Goal: Task Accomplishment & Management: Manage account settings

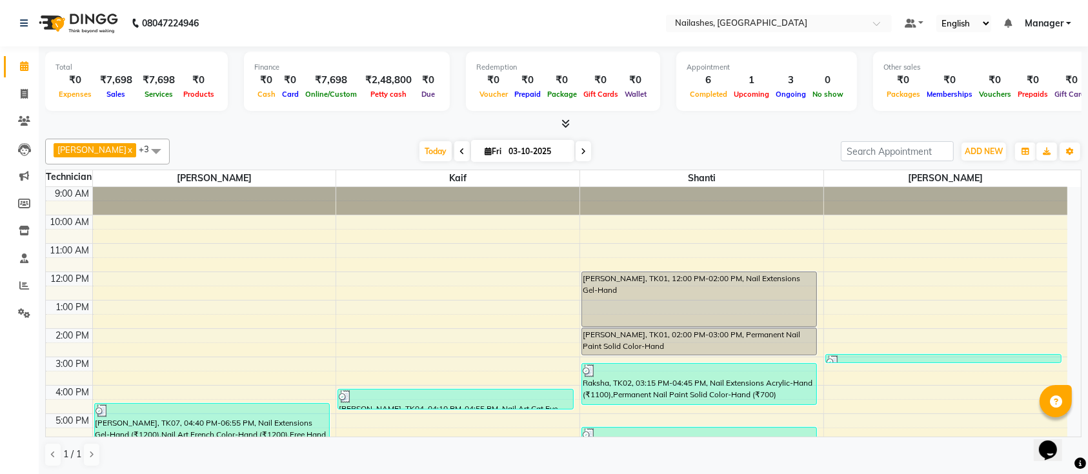
scroll to position [145, 0]
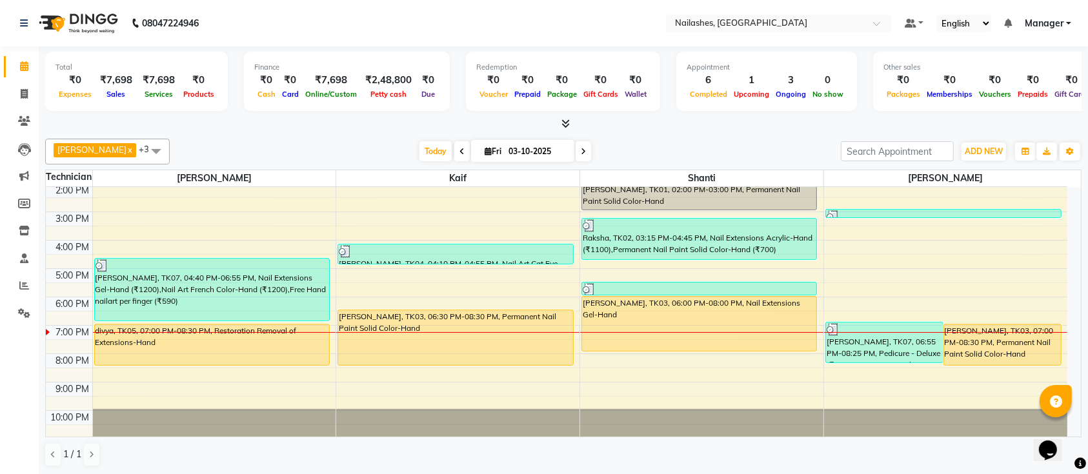
click at [576, 143] on span at bounding box center [583, 151] width 15 height 20
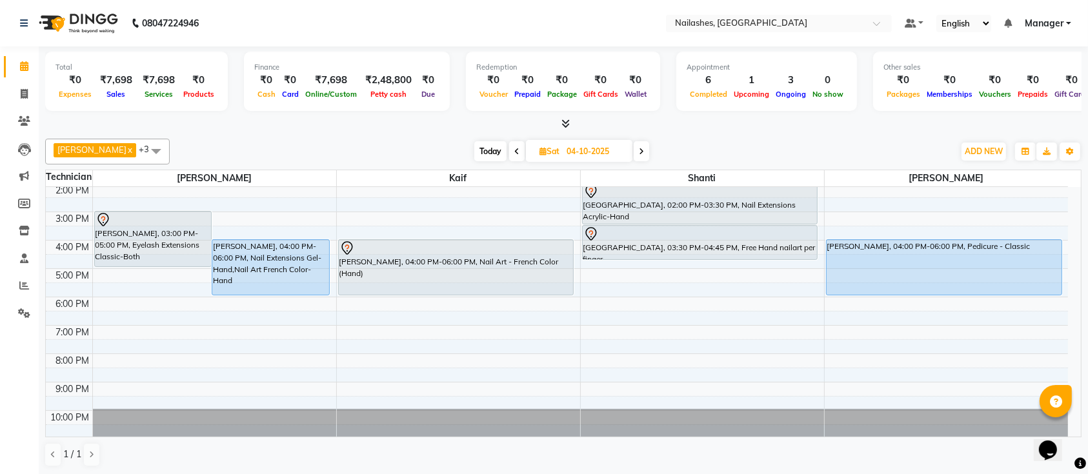
click at [639, 151] on icon at bounding box center [641, 152] width 5 height 8
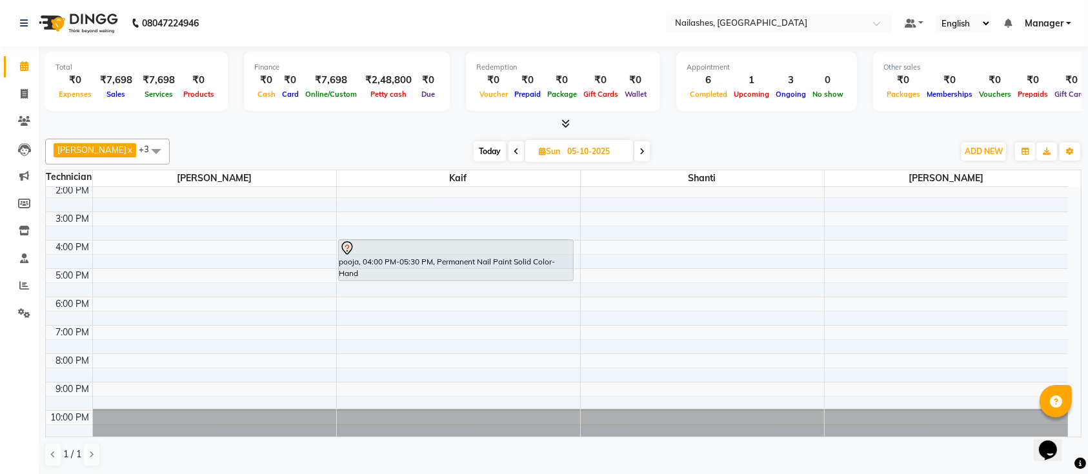
click at [474, 148] on span "Today" at bounding box center [490, 151] width 32 height 20
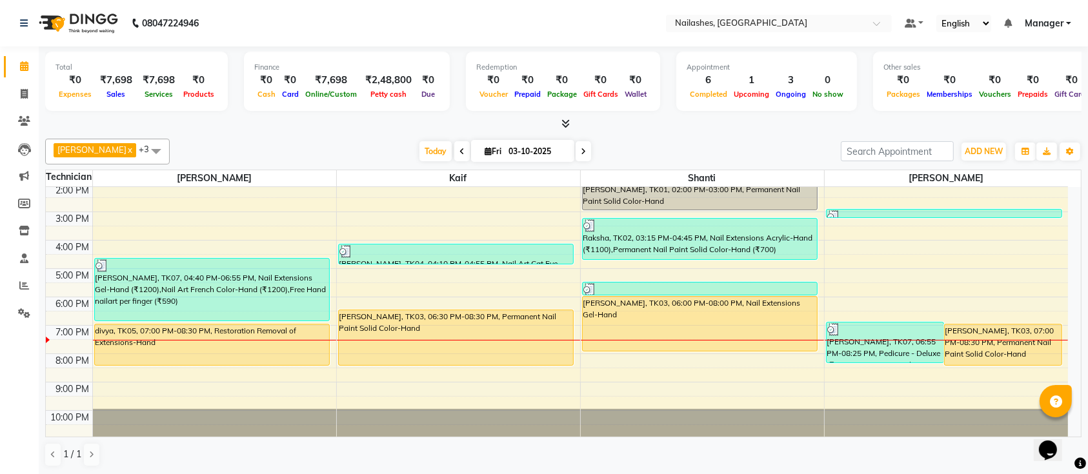
scroll to position [59, 0]
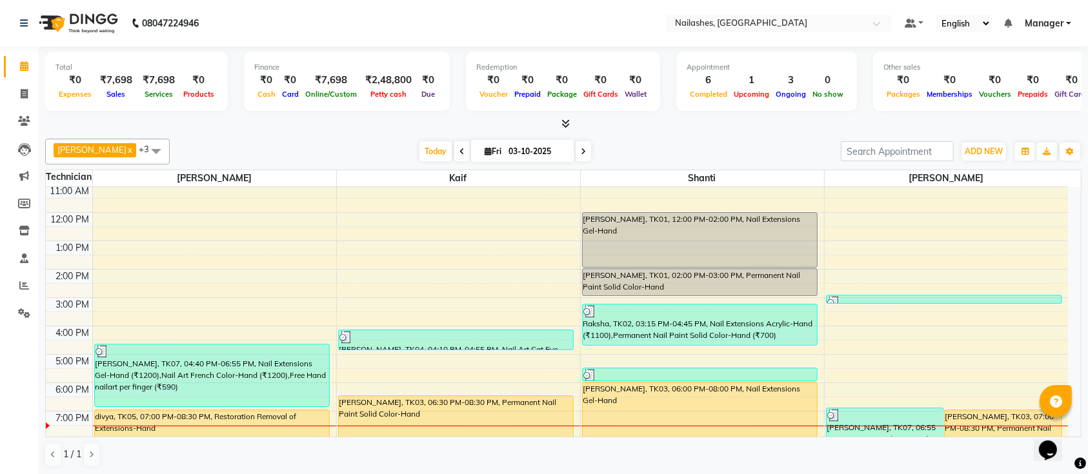
click at [581, 149] on icon at bounding box center [583, 152] width 5 height 8
type input "04-10-2025"
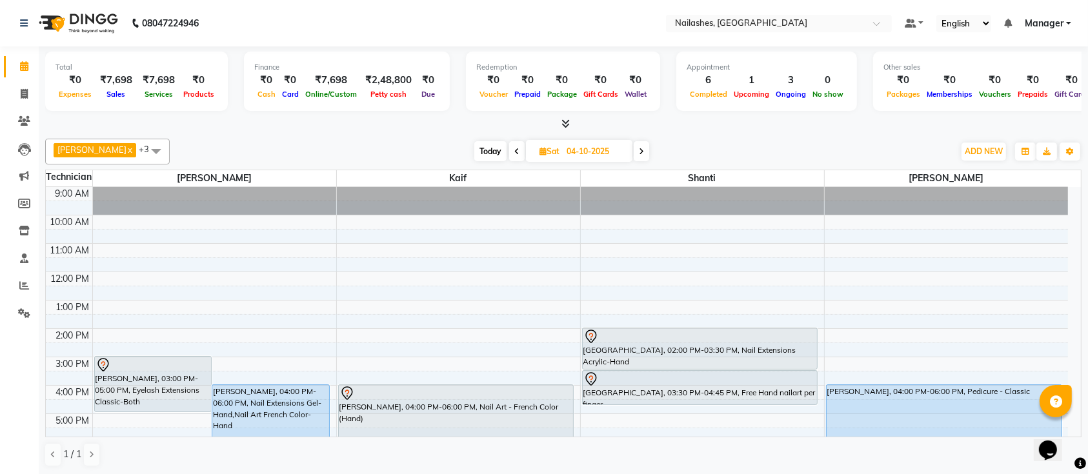
scroll to position [86, 0]
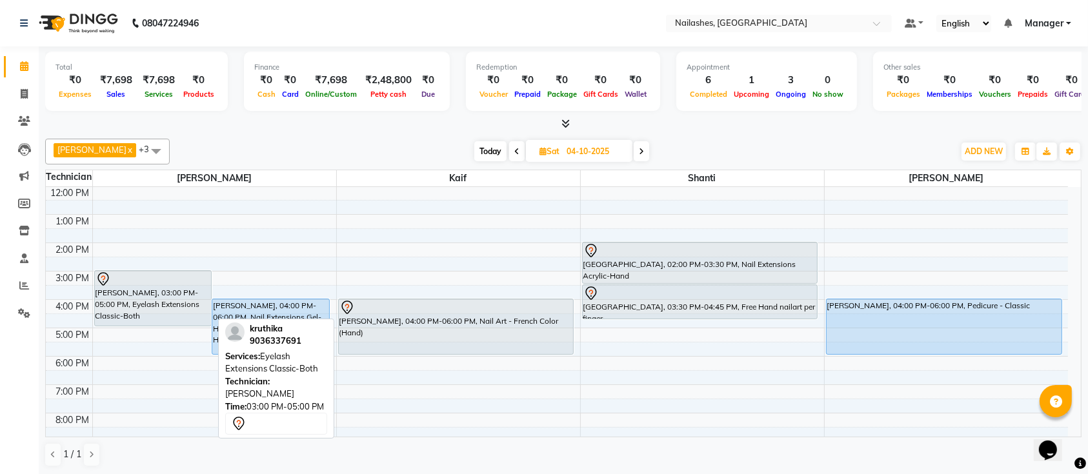
click at [160, 291] on div "kruthika, 03:00 PM-05:00 PM, Eyelash Extensions Classic-Both" at bounding box center [153, 298] width 117 height 55
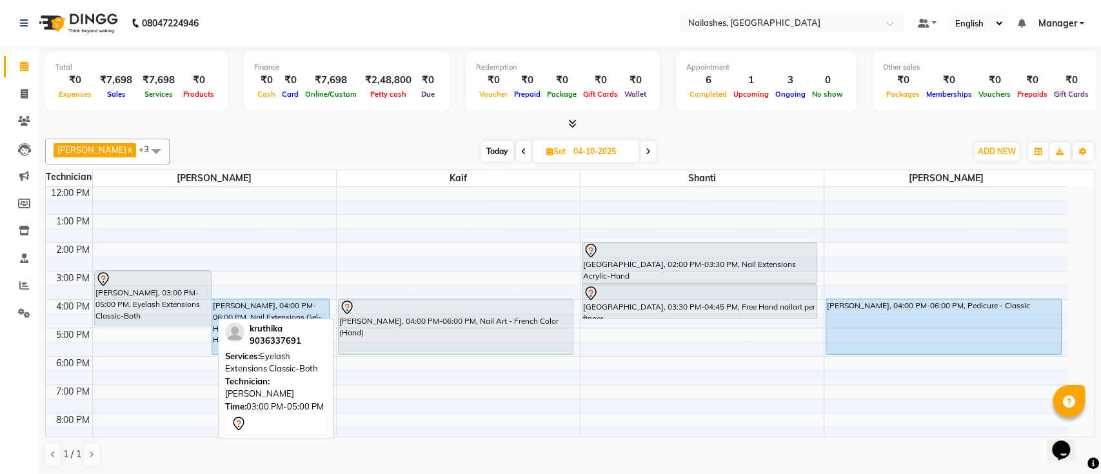
select select "7"
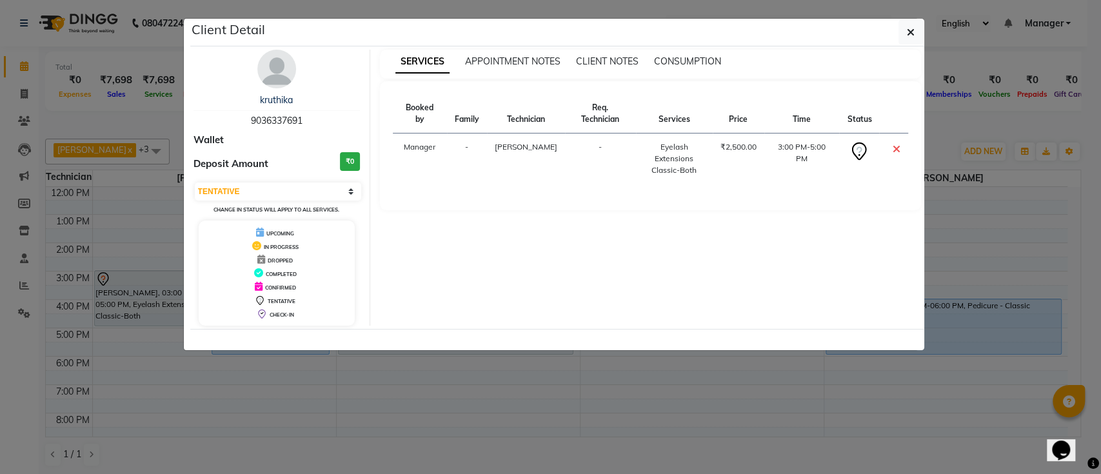
click at [282, 59] on img at bounding box center [276, 69] width 39 height 39
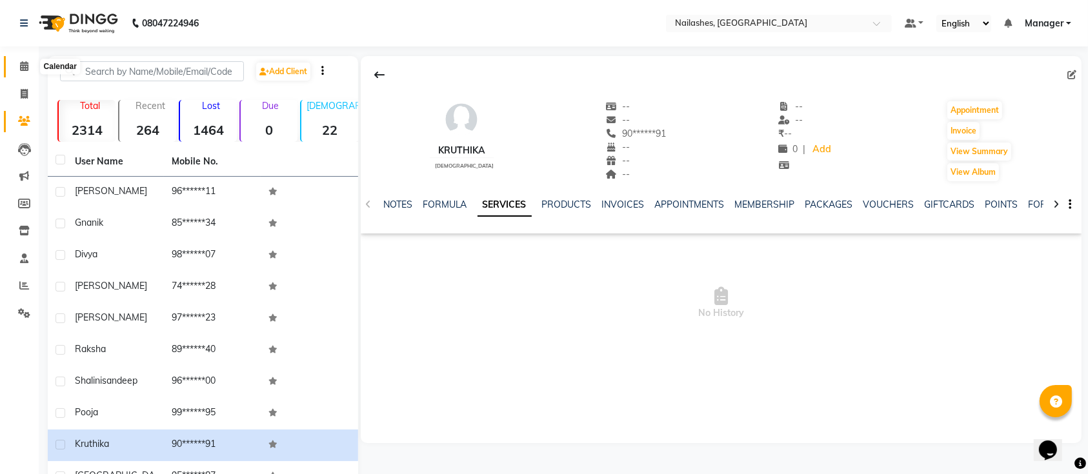
click at [25, 70] on icon at bounding box center [24, 66] width 8 height 10
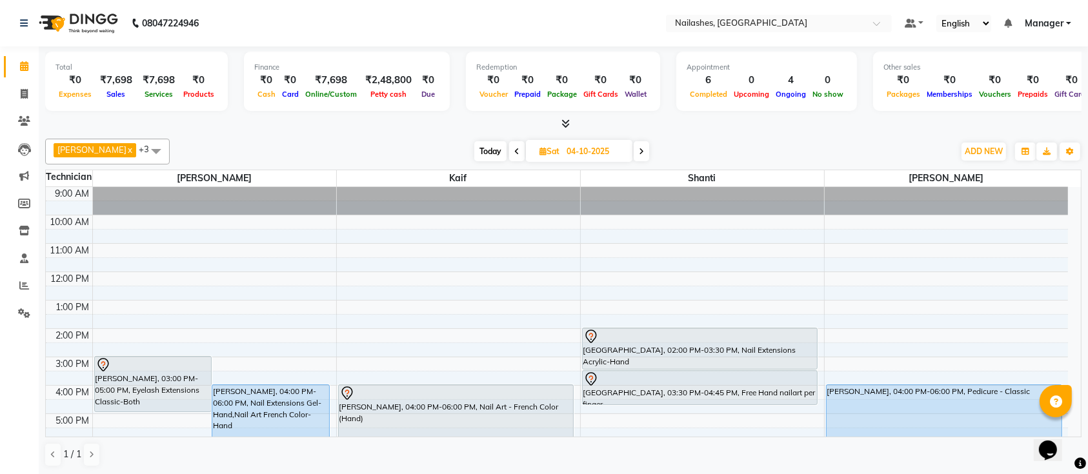
click at [474, 152] on span "Today" at bounding box center [490, 151] width 32 height 20
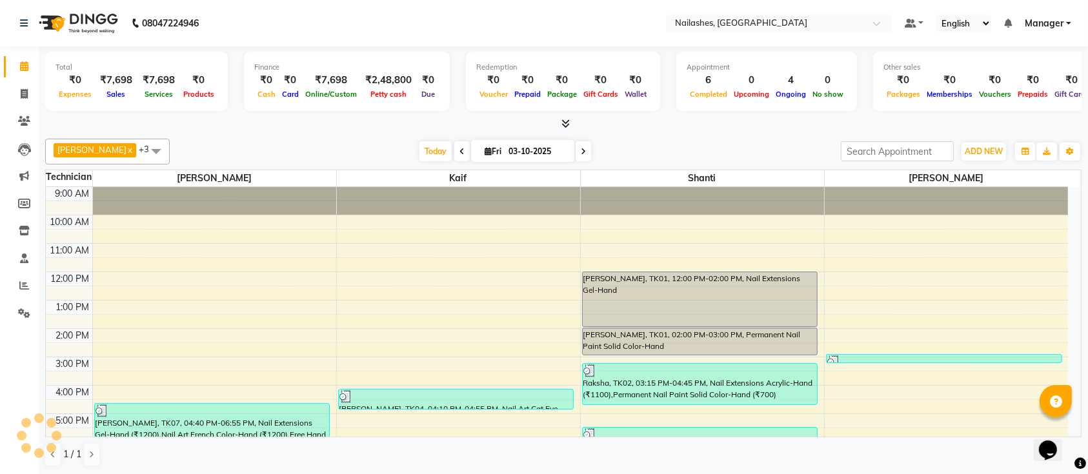
scroll to position [145, 0]
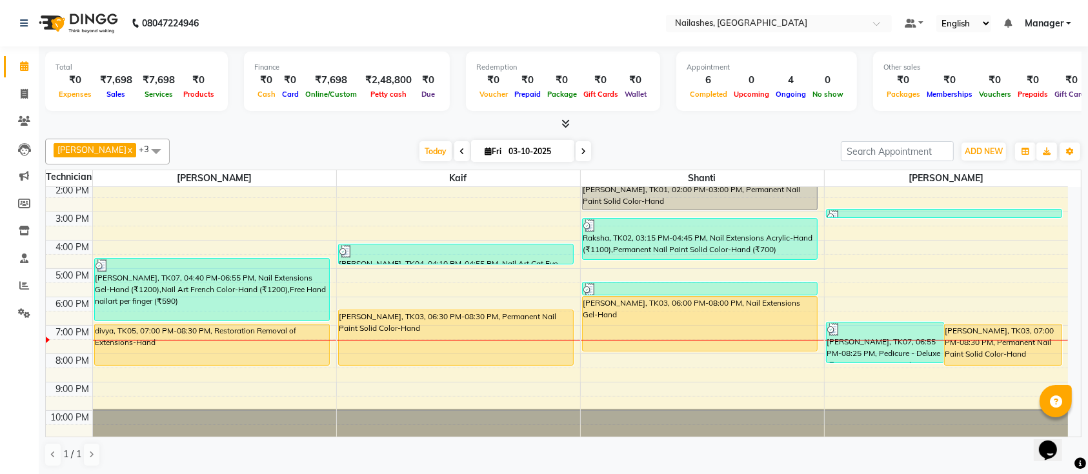
click at [581, 155] on icon at bounding box center [583, 152] width 5 height 8
type input "04-10-2025"
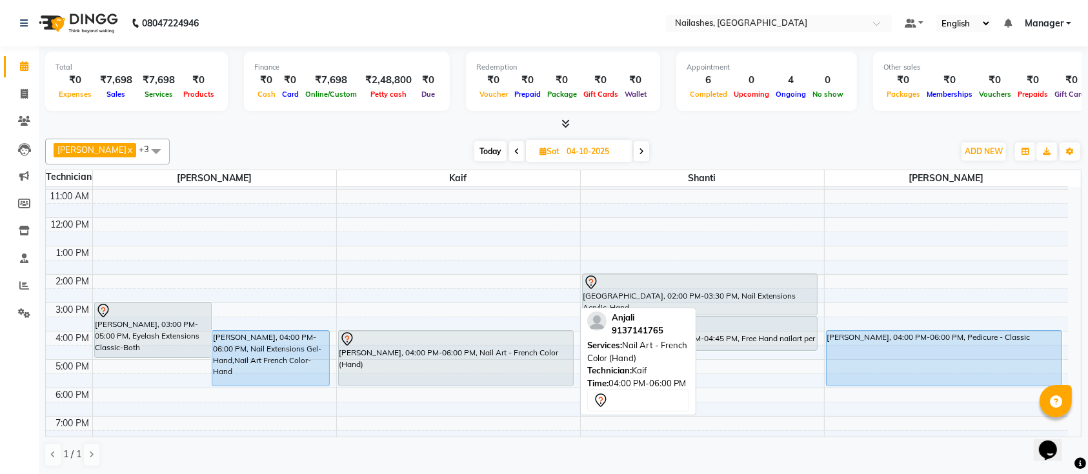
scroll to position [54, 0]
click at [516, 354] on div "Anjali, 04:00 PM-06:00 PM, Nail Art - French Color (Hand)" at bounding box center [456, 359] width 235 height 55
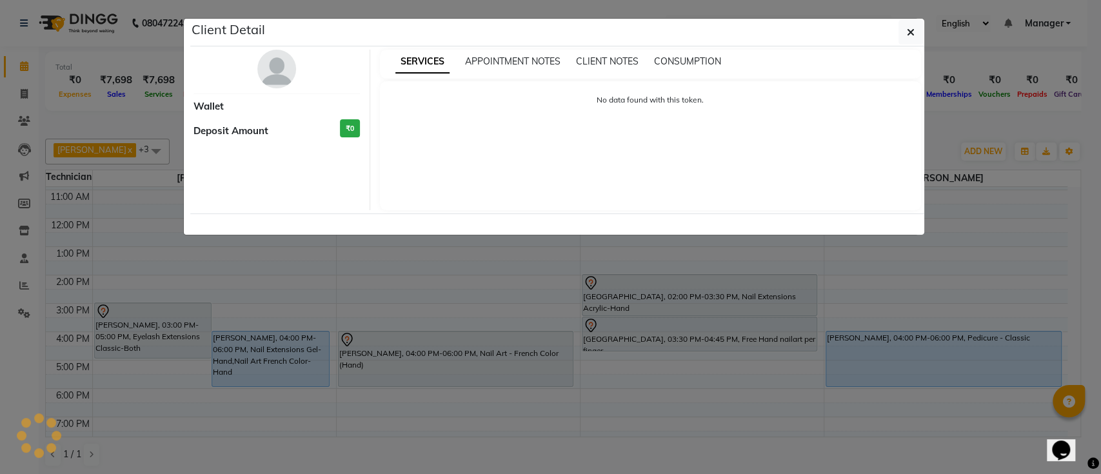
select select "7"
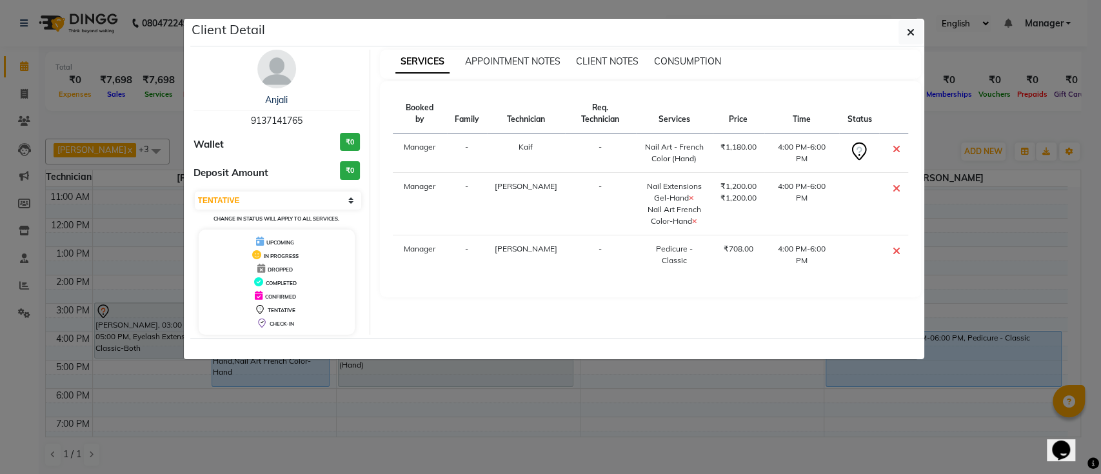
click at [314, 452] on ngb-modal-window "Client Detail Anjali 9137141765 Wallet ₹0 Deposit Amount ₹0 Select CONFIRMED TE…" at bounding box center [550, 237] width 1101 height 474
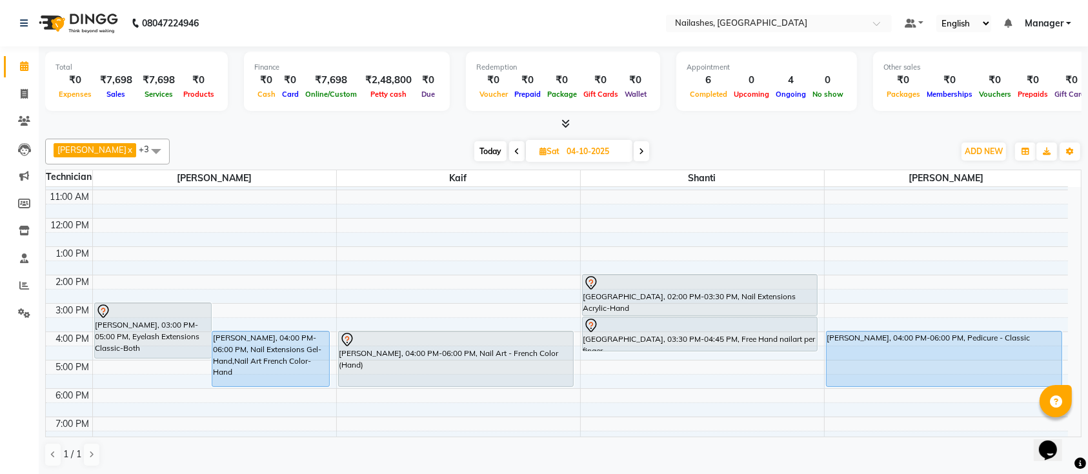
click at [639, 152] on icon at bounding box center [641, 152] width 5 height 8
type input "05-10-2025"
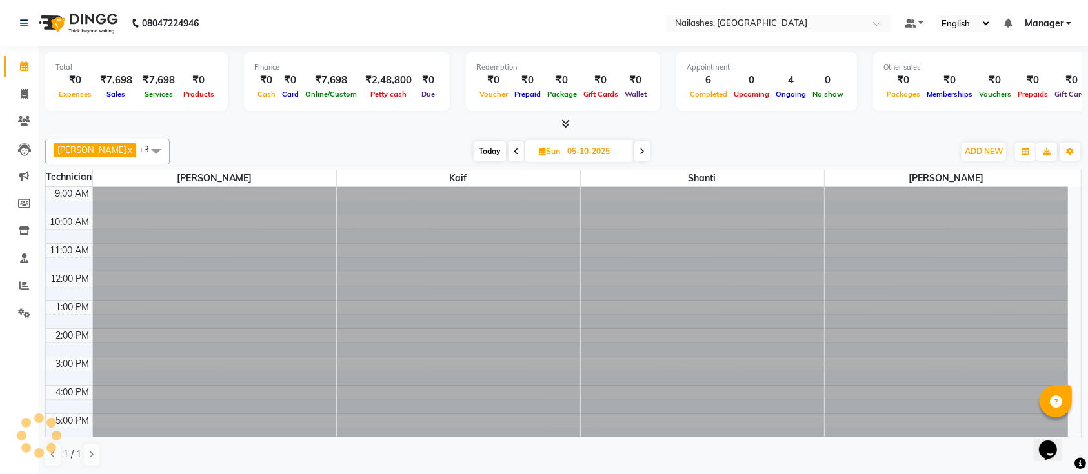
scroll to position [145, 0]
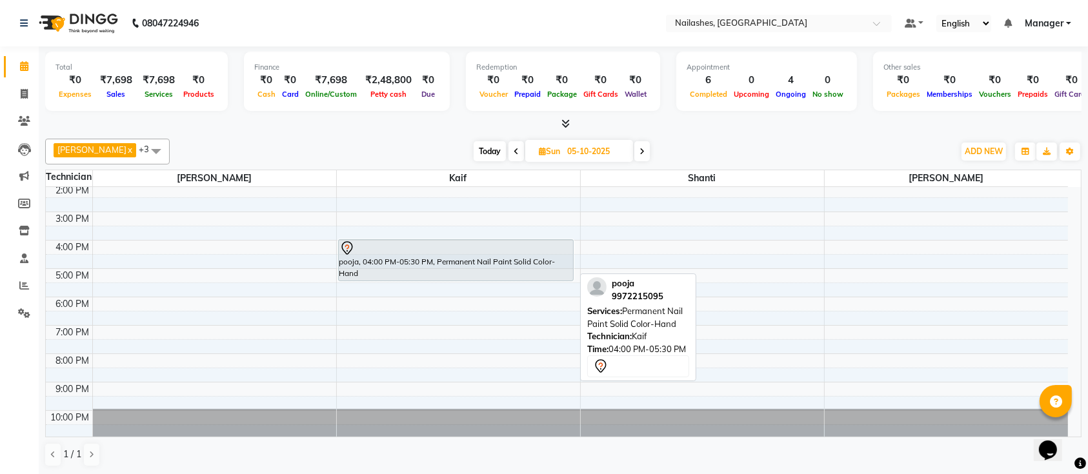
click at [450, 261] on div "pooja, 04:00 PM-05:30 PM, Permanent Nail Paint Solid Color-Hand" at bounding box center [456, 260] width 235 height 41
select select "7"
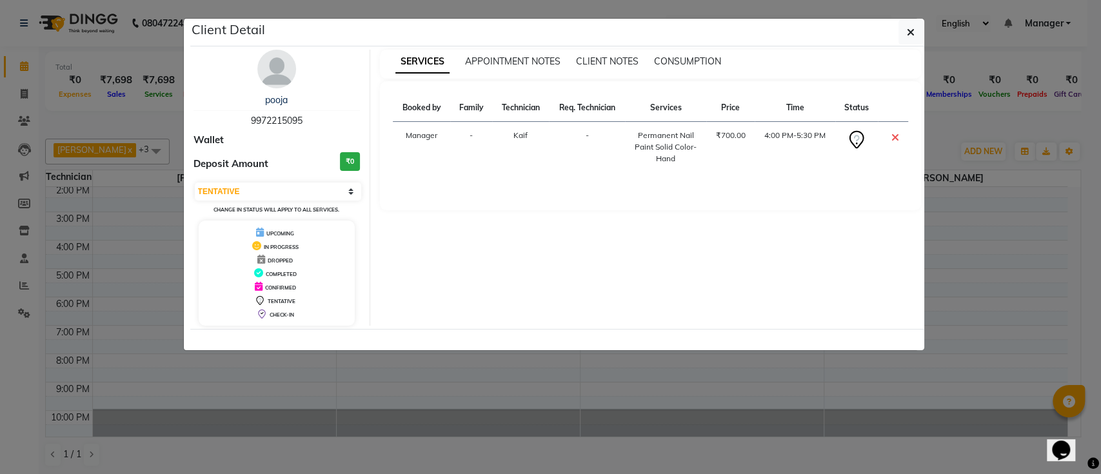
click at [267, 68] on img at bounding box center [276, 69] width 39 height 39
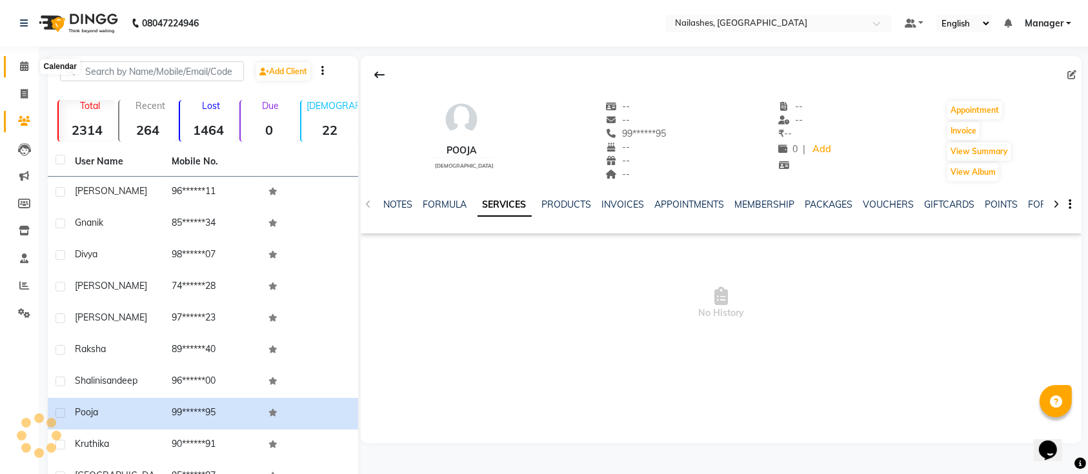
click at [23, 63] on icon at bounding box center [24, 66] width 8 height 10
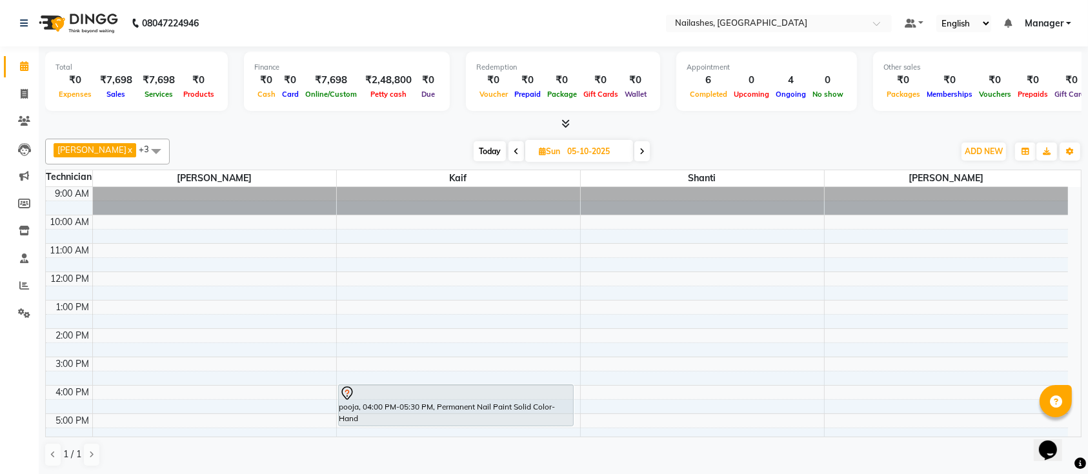
click at [639, 152] on icon at bounding box center [641, 152] width 5 height 8
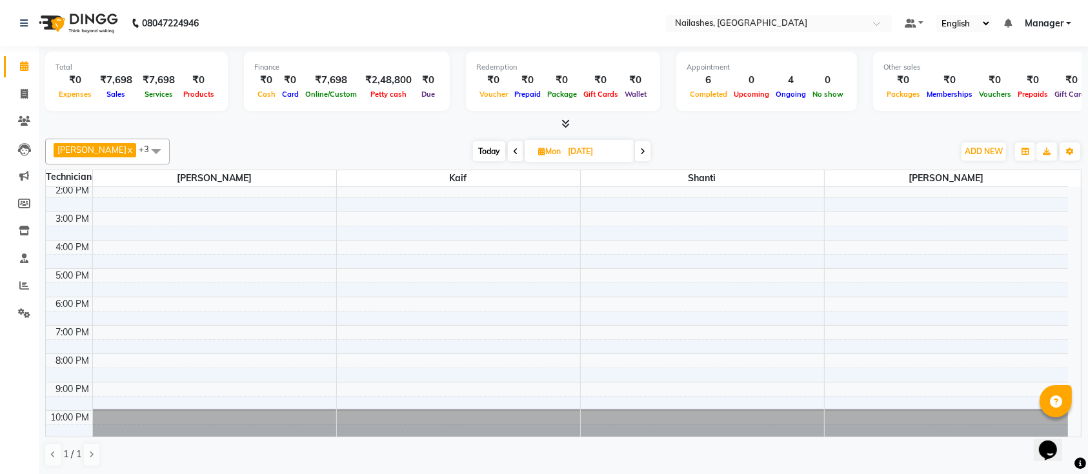
click at [640, 152] on icon at bounding box center [642, 152] width 5 height 8
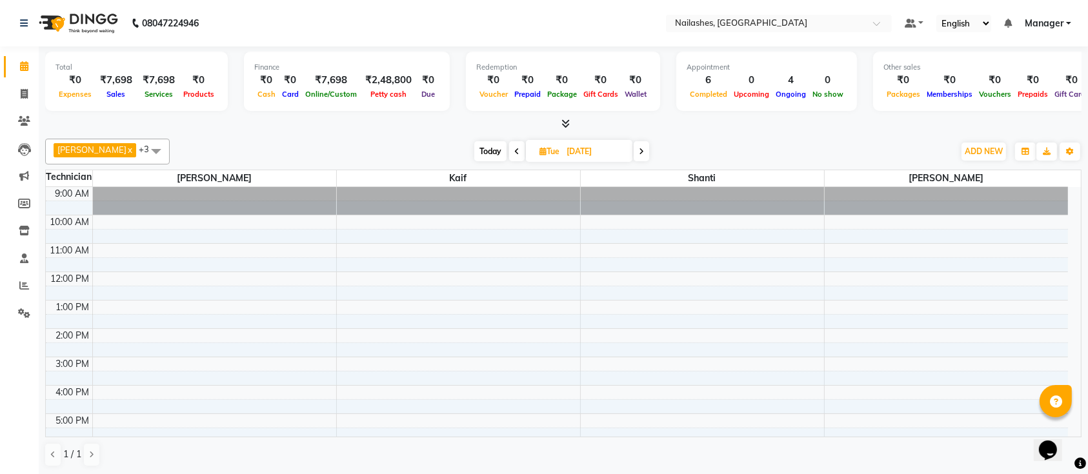
click at [474, 146] on span "Today" at bounding box center [490, 151] width 32 height 20
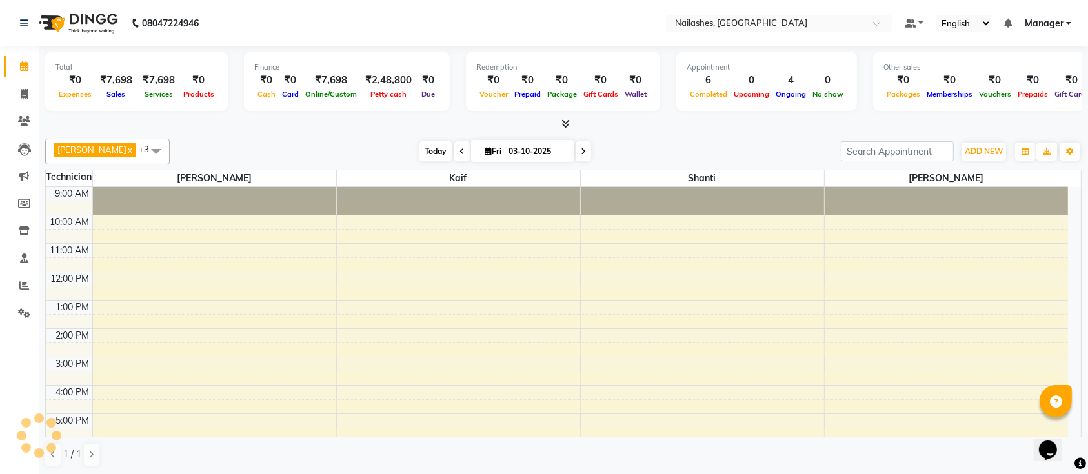
scroll to position [145, 0]
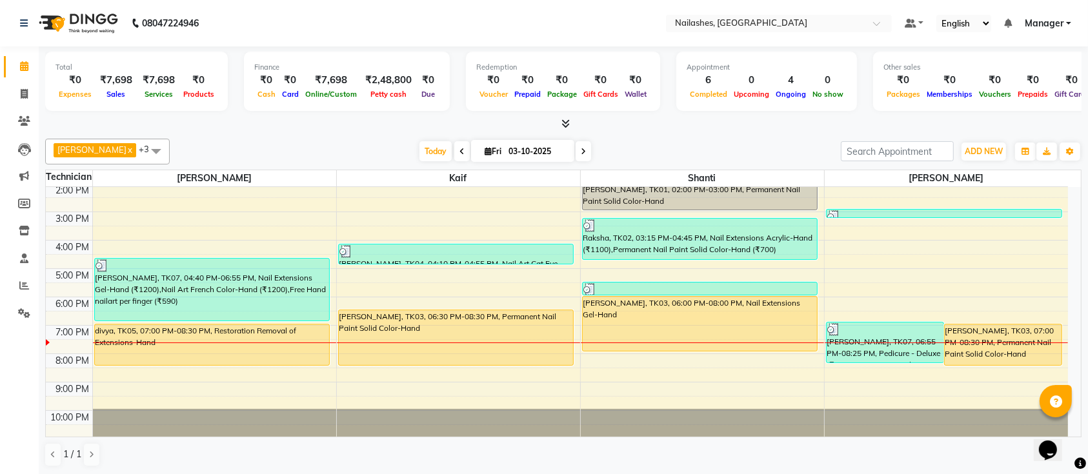
click at [337, 124] on div at bounding box center [563, 124] width 1036 height 14
click at [576, 152] on span at bounding box center [583, 151] width 15 height 20
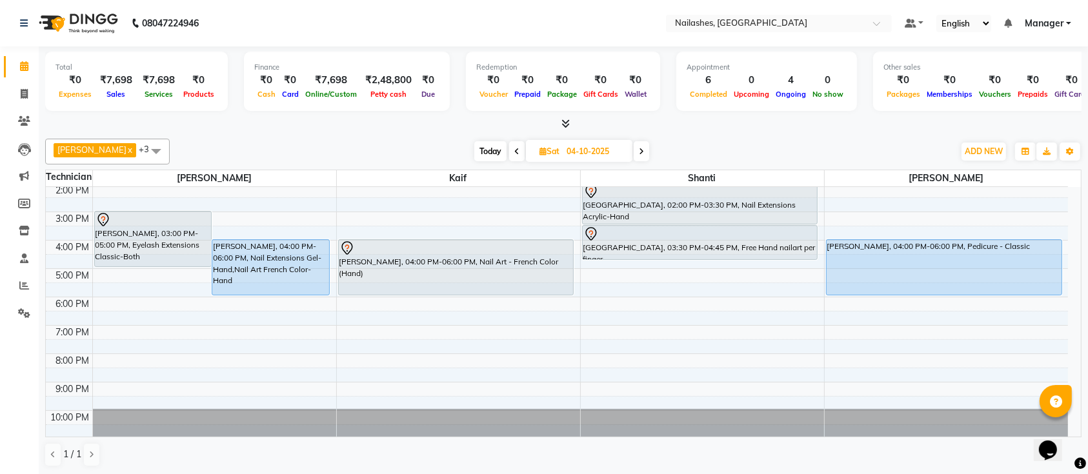
click at [474, 150] on span "Today" at bounding box center [490, 151] width 32 height 20
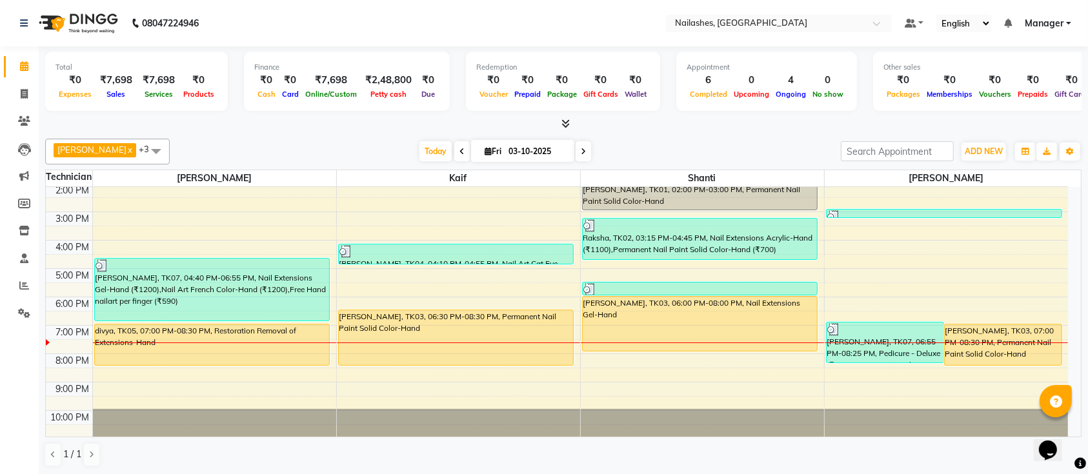
click at [576, 150] on span at bounding box center [583, 151] width 15 height 20
type input "04-10-2025"
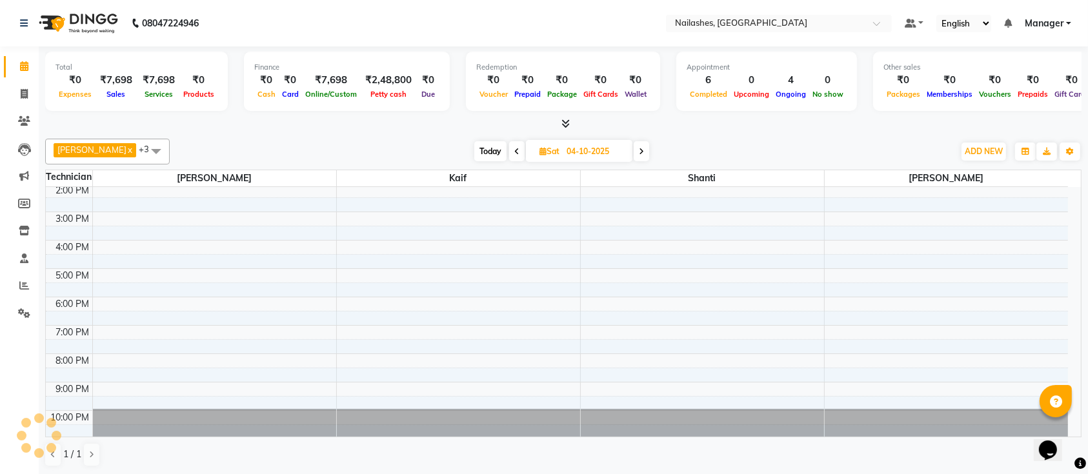
scroll to position [145, 0]
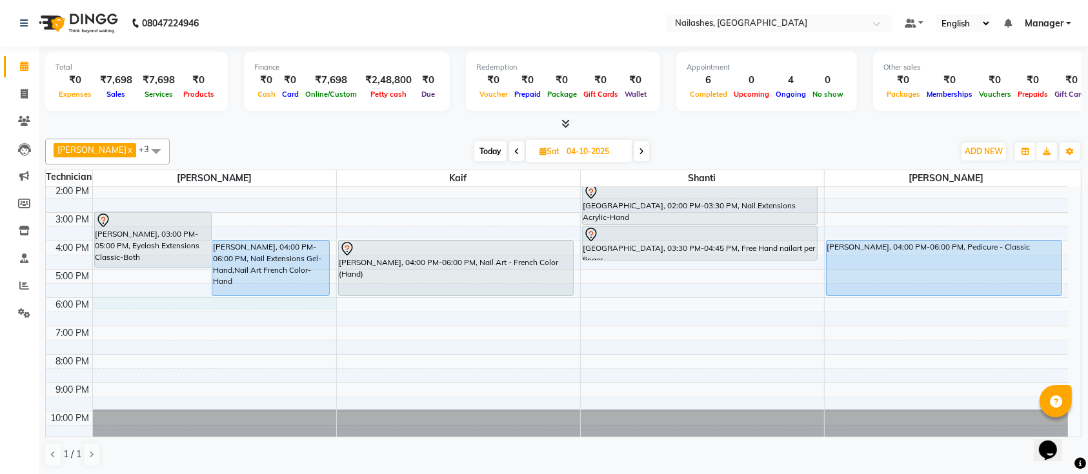
click at [110, 297] on div "9:00 AM 10:00 AM 11:00 AM 12:00 PM 1:00 PM 2:00 PM 3:00 PM 4:00 PM 5:00 PM 6:00…" at bounding box center [557, 241] width 1022 height 397
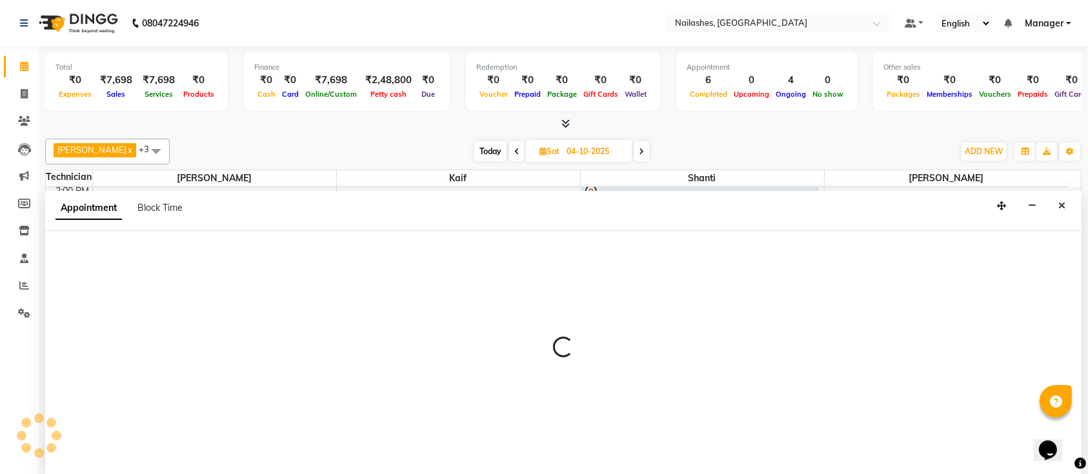
select select "24569"
select select "tentative"
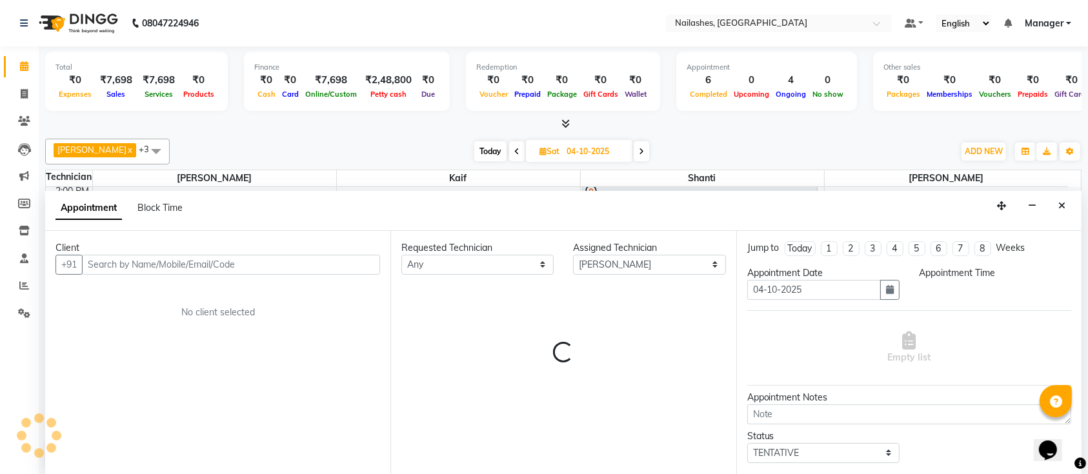
scroll to position [0, 0]
select select "1080"
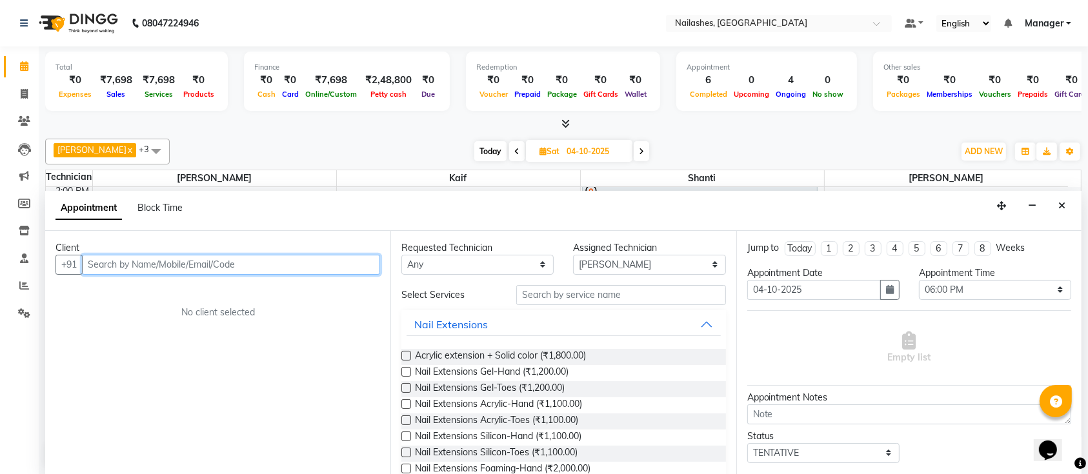
click at [228, 260] on input "text" at bounding box center [231, 265] width 298 height 20
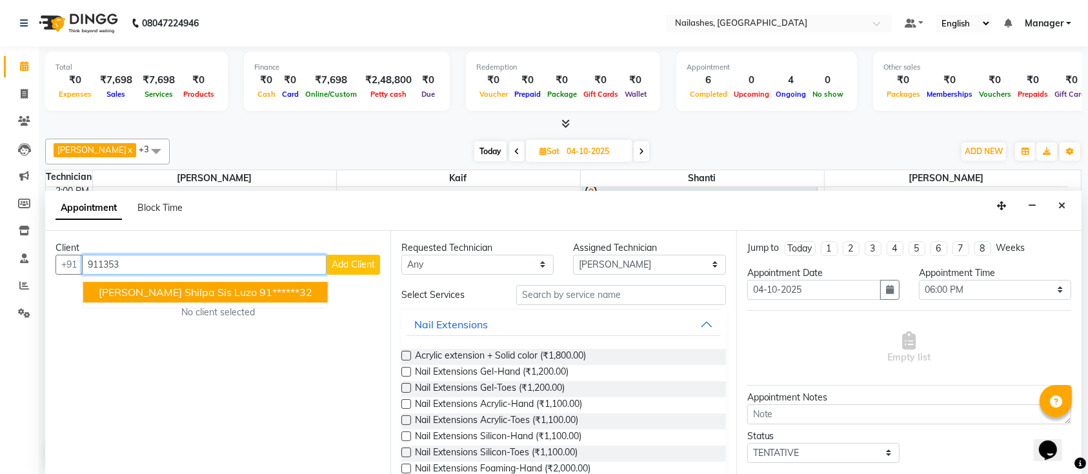
click at [259, 292] on ngb-highlight "91******32" at bounding box center [285, 292] width 53 height 13
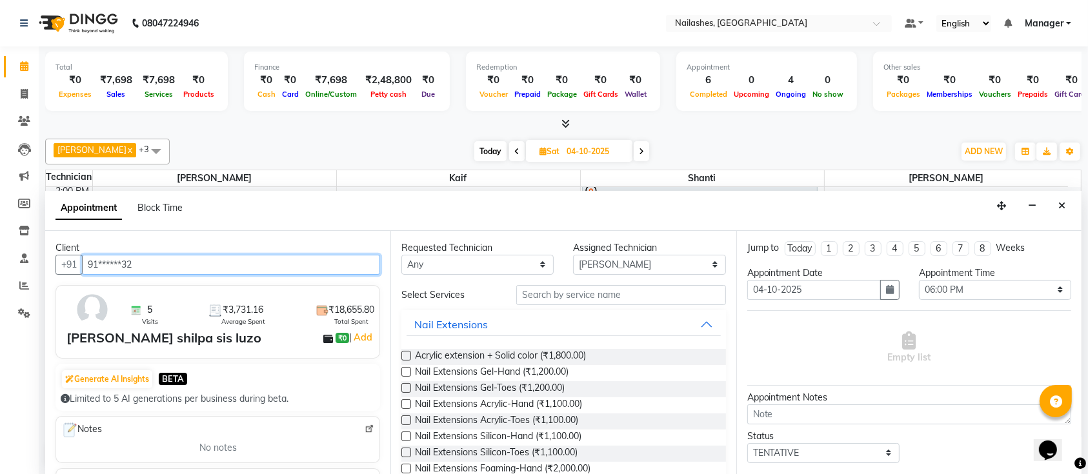
type input "91******32"
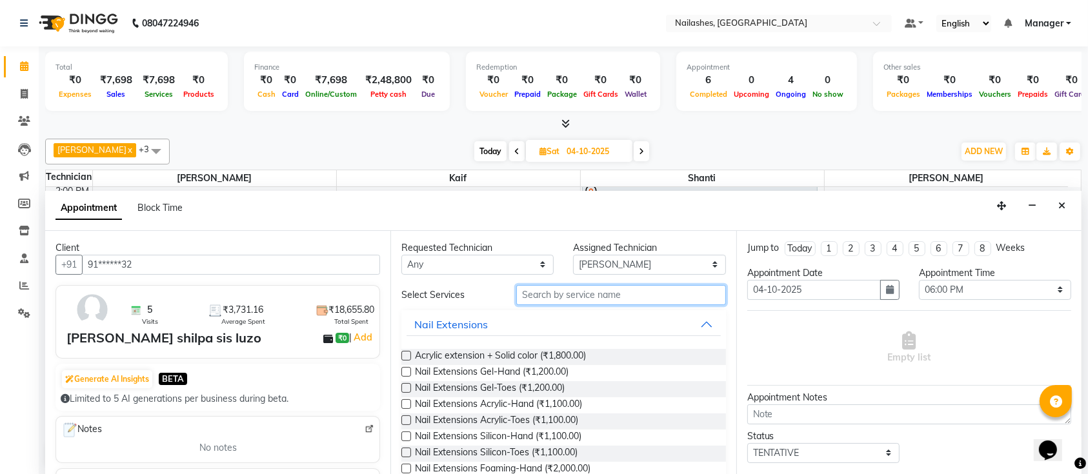
drag, startPoint x: 563, startPoint y: 283, endPoint x: 559, endPoint y: 293, distance: 10.2
click at [562, 286] on input "text" at bounding box center [621, 295] width 210 height 20
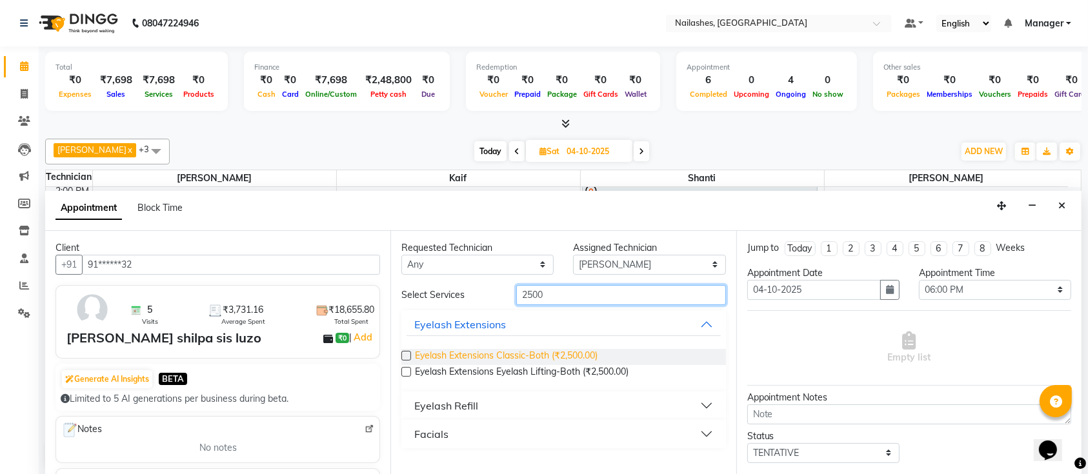
type input "2500"
click at [532, 359] on span "Eyelash Extensions Classic-Both (₹2,500.00)" at bounding box center [506, 357] width 183 height 16
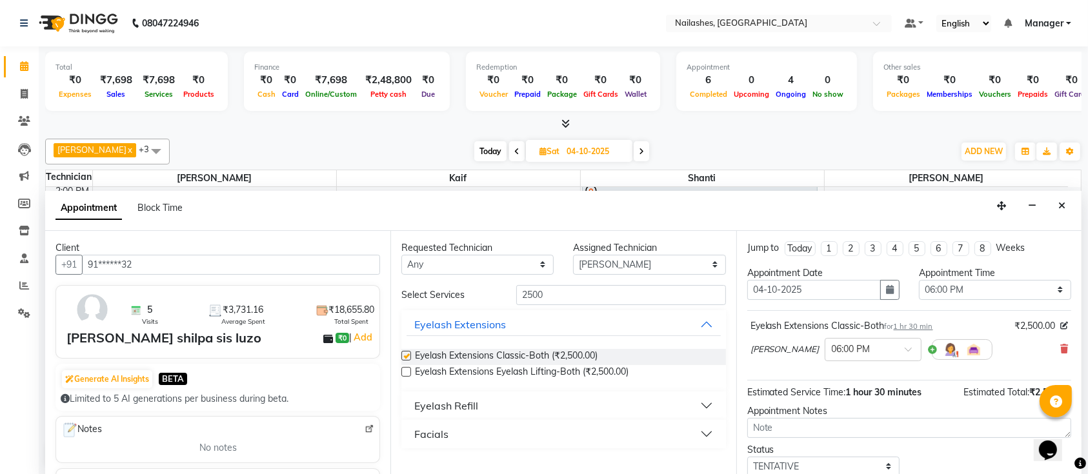
checkbox input "false"
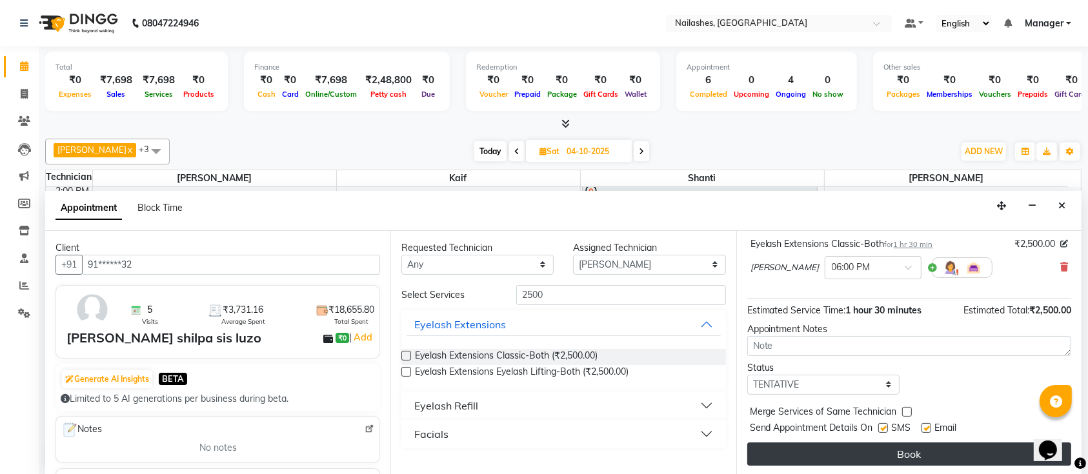
click at [803, 450] on button "Book" at bounding box center [909, 454] width 324 height 23
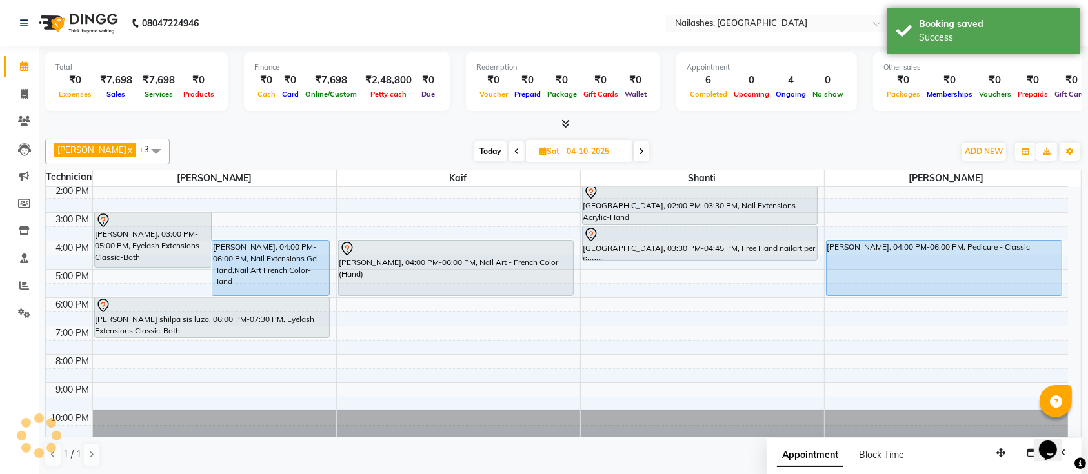
scroll to position [0, 0]
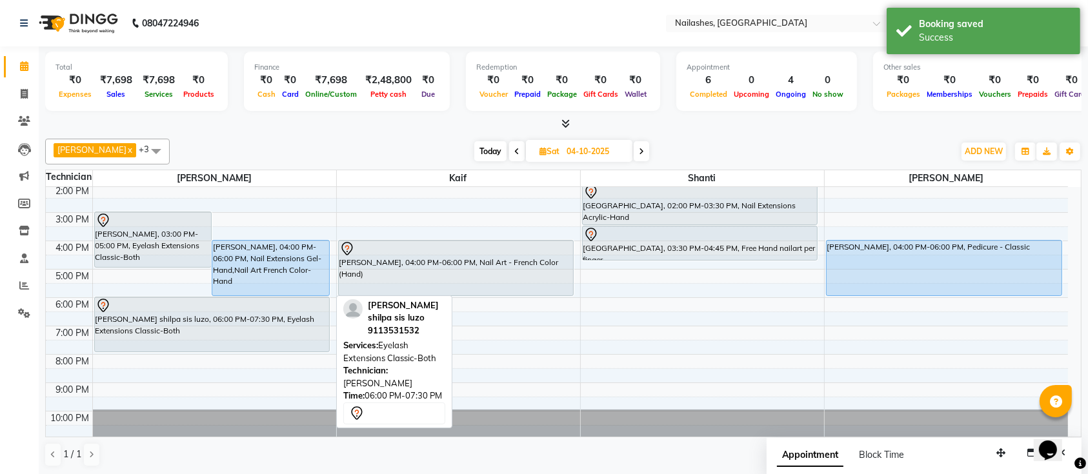
drag, startPoint x: 210, startPoint y: 336, endPoint x: 216, endPoint y: 342, distance: 8.7
click at [216, 342] on div "kruthika, 03:00 PM-05:00 PM, Eyelash Extensions Classic-Both Anjali, 04:00 PM-0…" at bounding box center [214, 241] width 243 height 397
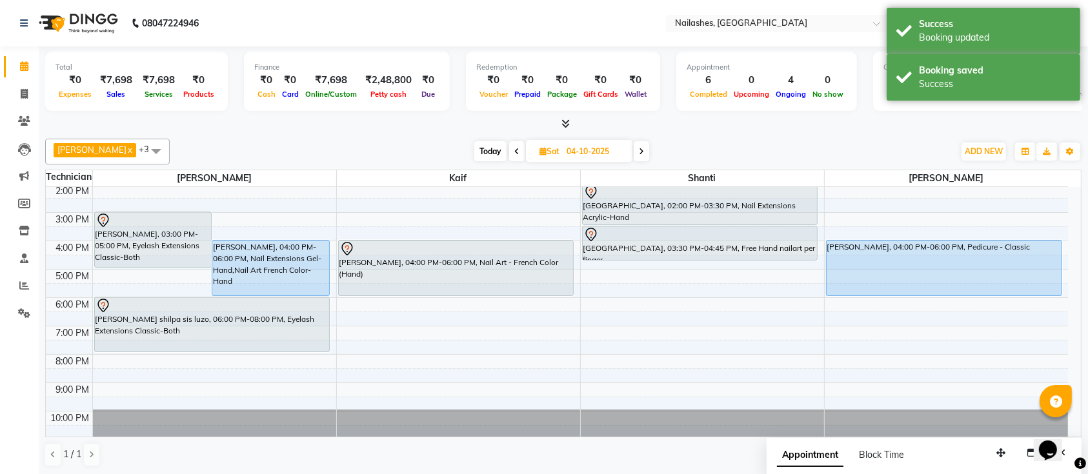
click at [477, 152] on span "Today" at bounding box center [490, 151] width 32 height 20
type input "03-10-2025"
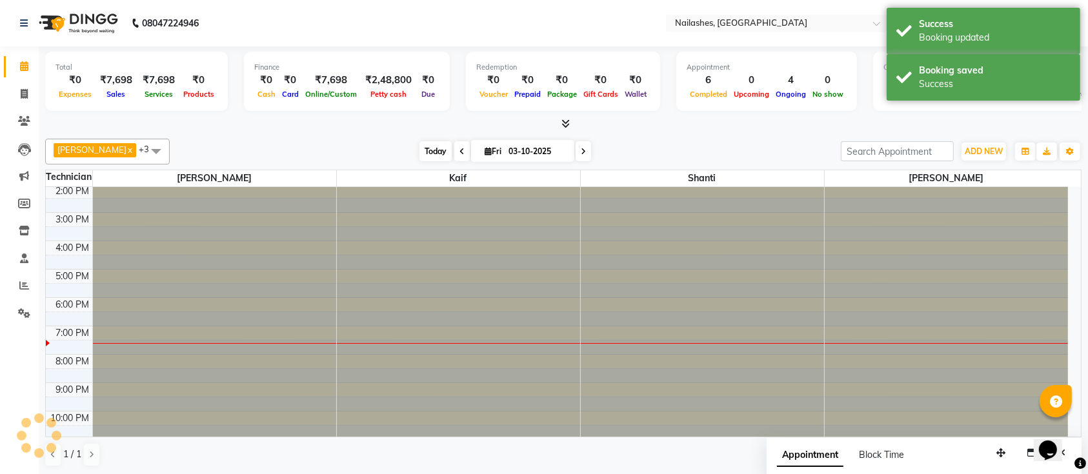
scroll to position [145, 0]
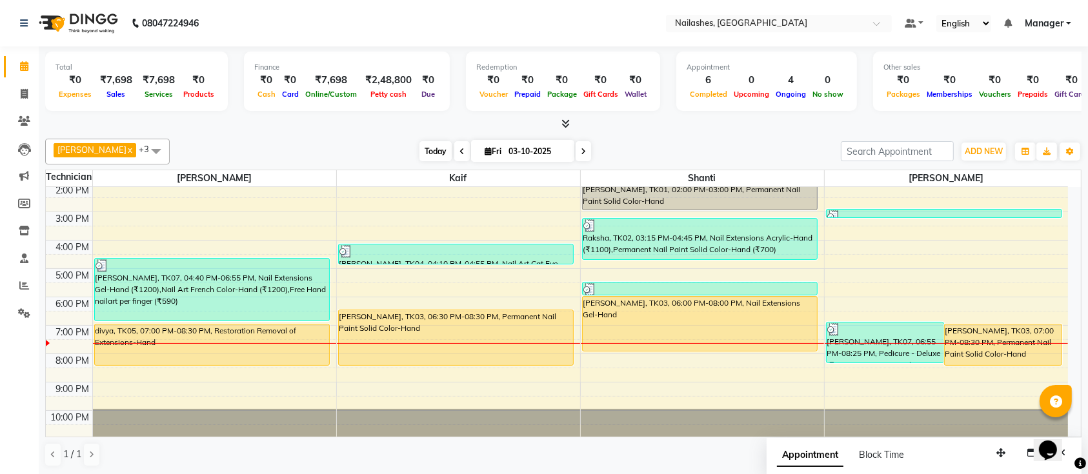
click at [420, 157] on span "Today" at bounding box center [435, 151] width 32 height 20
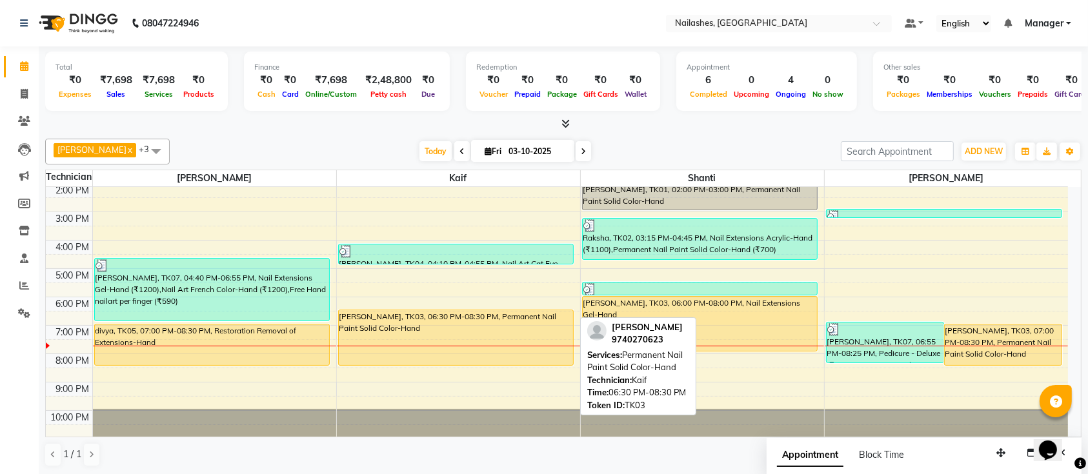
click at [534, 343] on div "[PERSON_NAME], TK03, 06:30 PM-08:30 PM, Permanent Nail Paint Solid Color-Hand" at bounding box center [456, 337] width 235 height 55
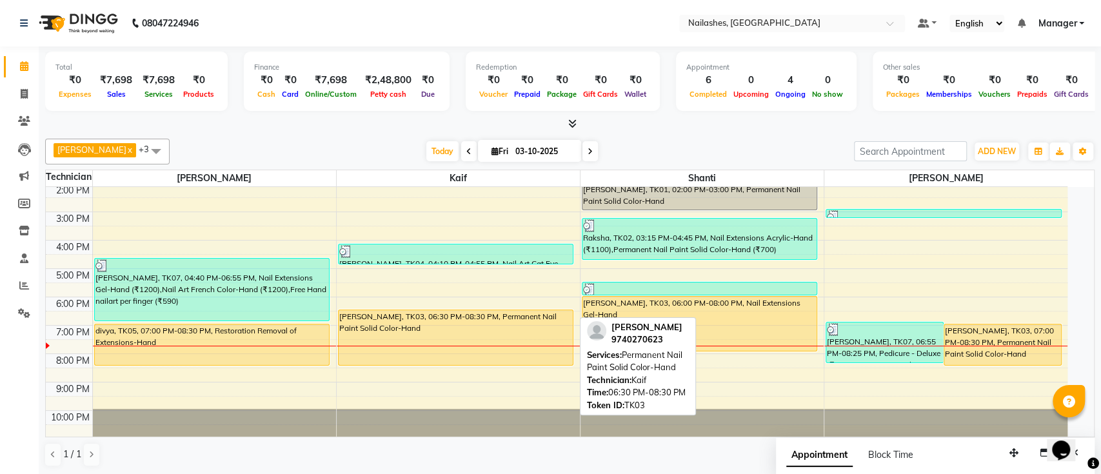
select select "1"
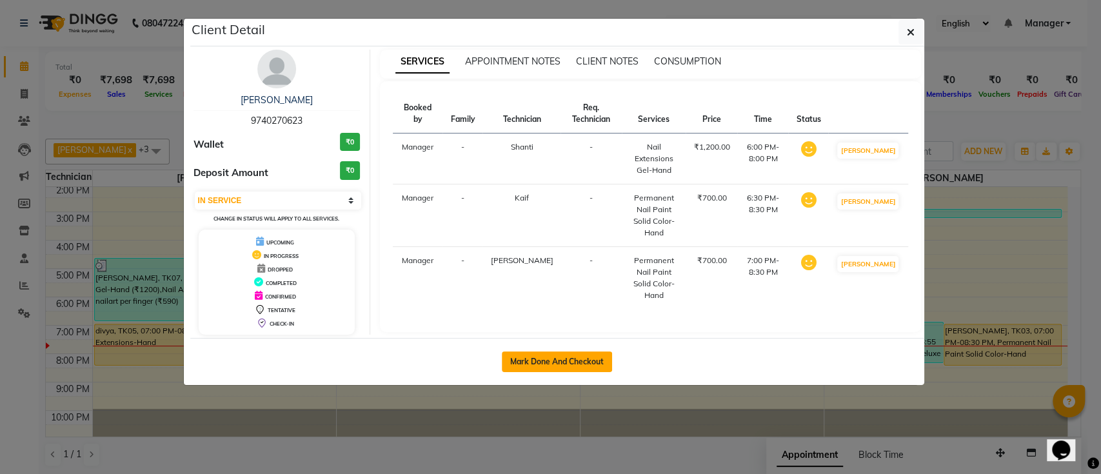
click at [547, 360] on button "Mark Done And Checkout" at bounding box center [557, 362] width 110 height 21
select select "4407"
select select "service"
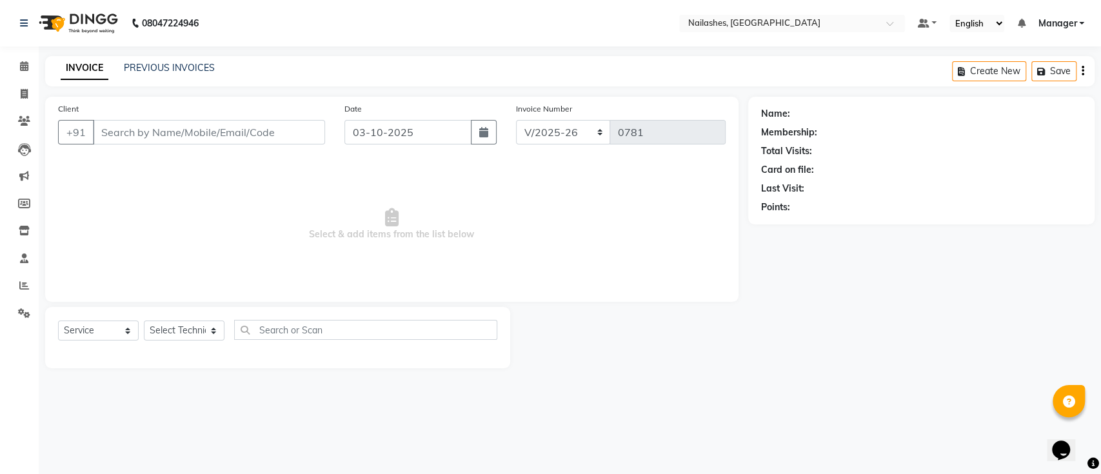
type input "97******23"
select select "33291"
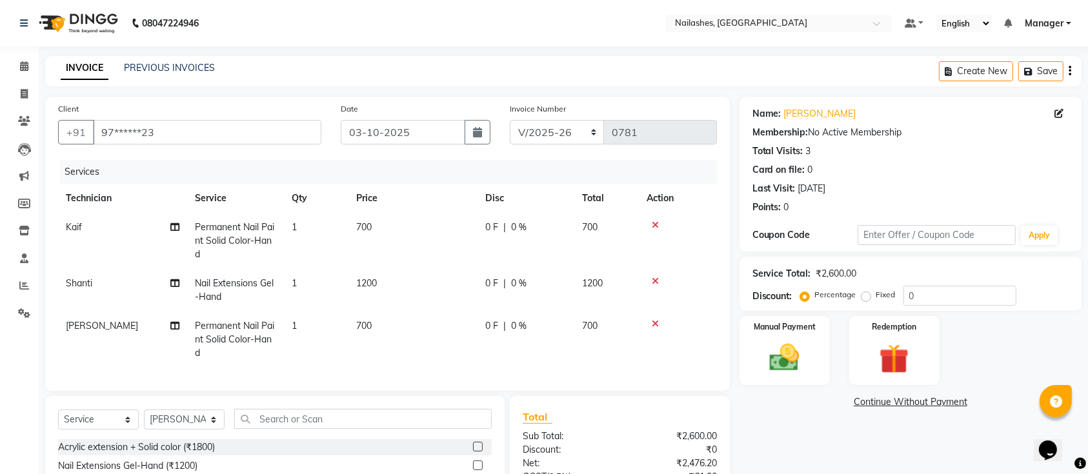
click at [364, 225] on span "700" at bounding box center [363, 227] width 15 height 12
select select "29607"
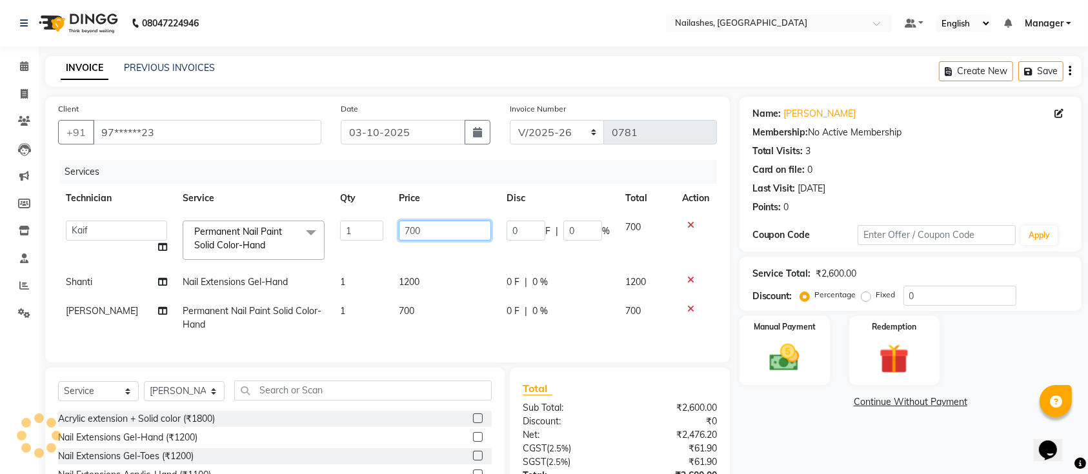
click at [450, 227] on input "700" at bounding box center [445, 231] width 92 height 20
type input "7"
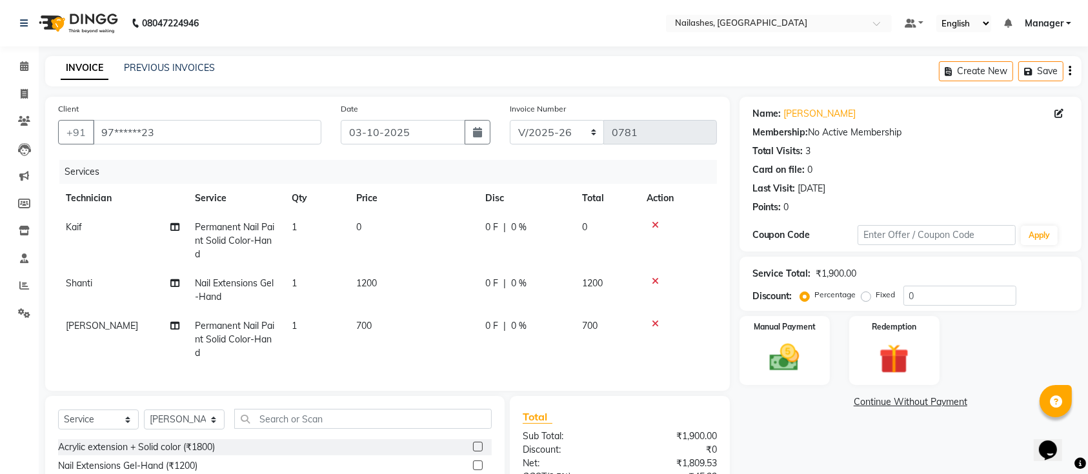
drag, startPoint x: 253, startPoint y: 226, endPoint x: 253, endPoint y: 234, distance: 7.7
click at [253, 234] on span "Permanent Nail Paint Solid Color-Hand" at bounding box center [234, 240] width 79 height 39
select select "29607"
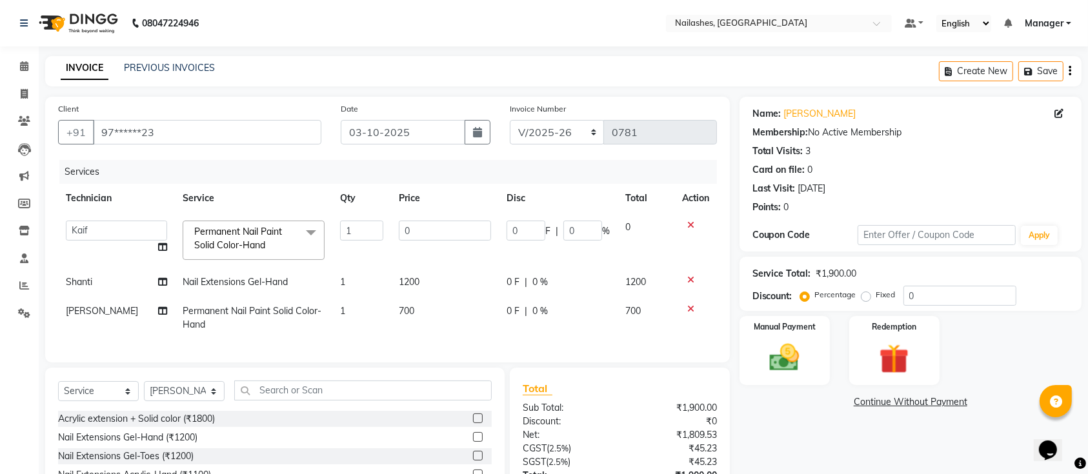
click at [253, 234] on span "Permanent Nail Paint Solid Color-Hand" at bounding box center [238, 238] width 88 height 25
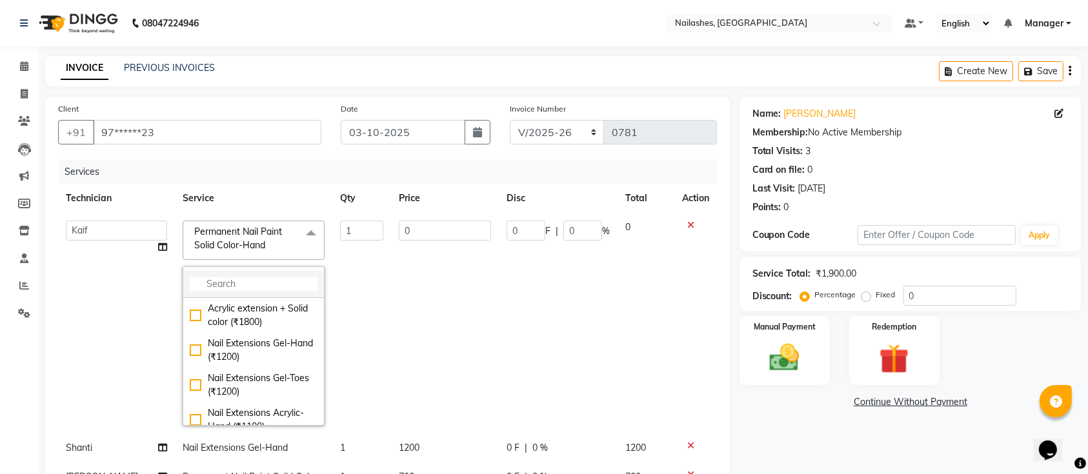
click at [231, 278] on input "multiselect-search" at bounding box center [254, 284] width 128 height 14
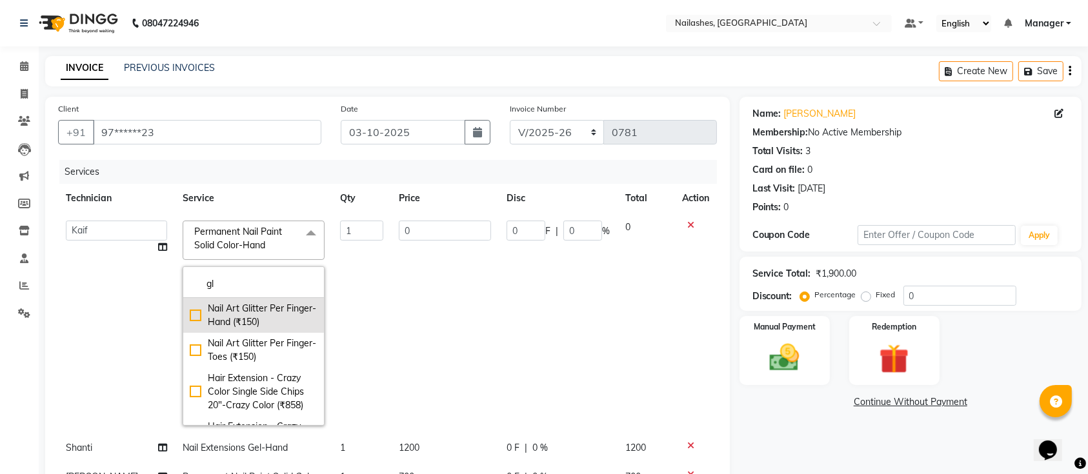
type input "g"
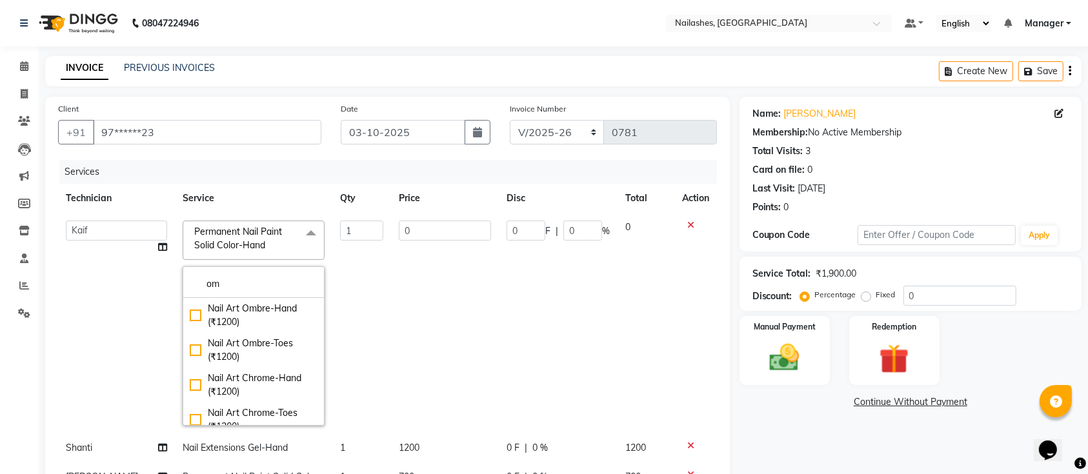
type input "om"
click at [244, 312] on div "Nail Art Ombre-Hand (₹1200)" at bounding box center [254, 315] width 128 height 27
type input "1200"
checkbox input "true"
drag, startPoint x: 761, startPoint y: 433, endPoint x: 736, endPoint y: 426, distance: 26.8
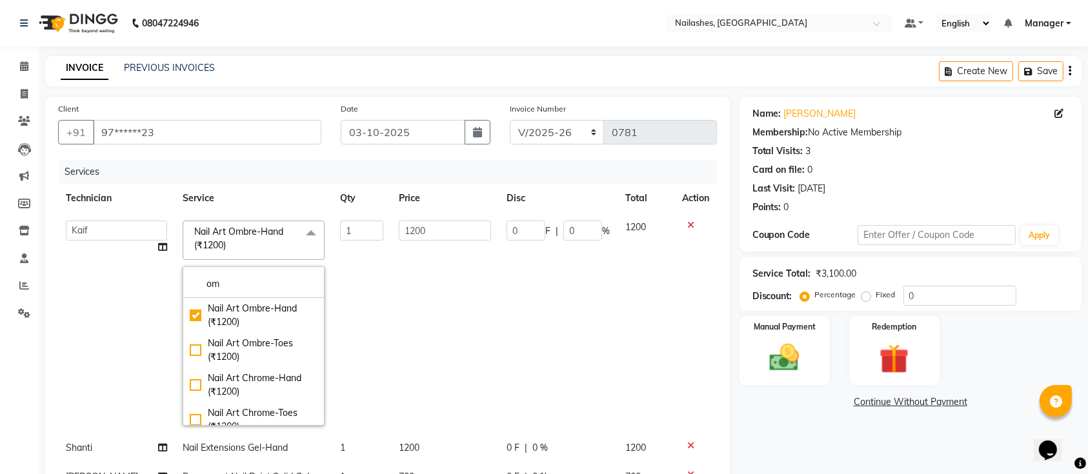
click at [760, 432] on div "Name: Rashika Membership: No Active Membership Total Visits: 3 Card on file: 0 …" at bounding box center [915, 394] width 352 height 594
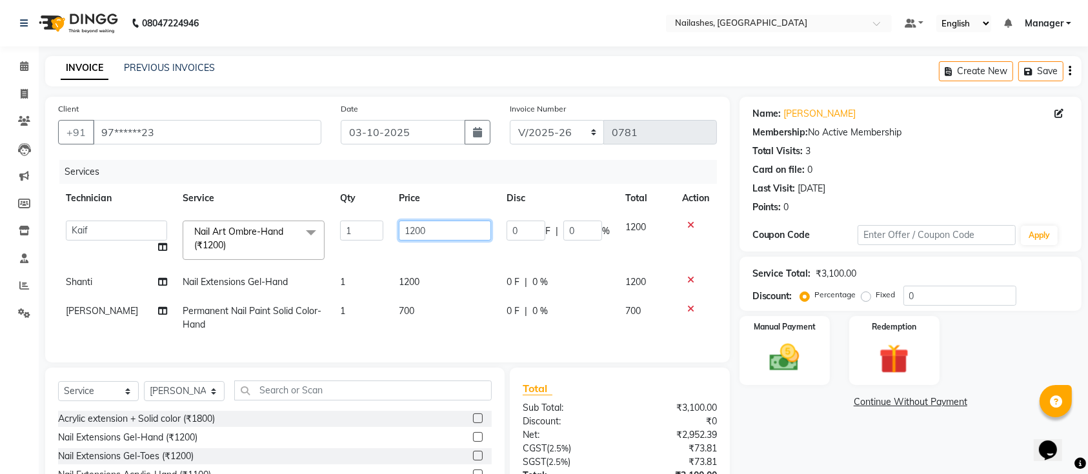
click at [449, 225] on input "1200" at bounding box center [445, 231] width 92 height 20
type input "1260"
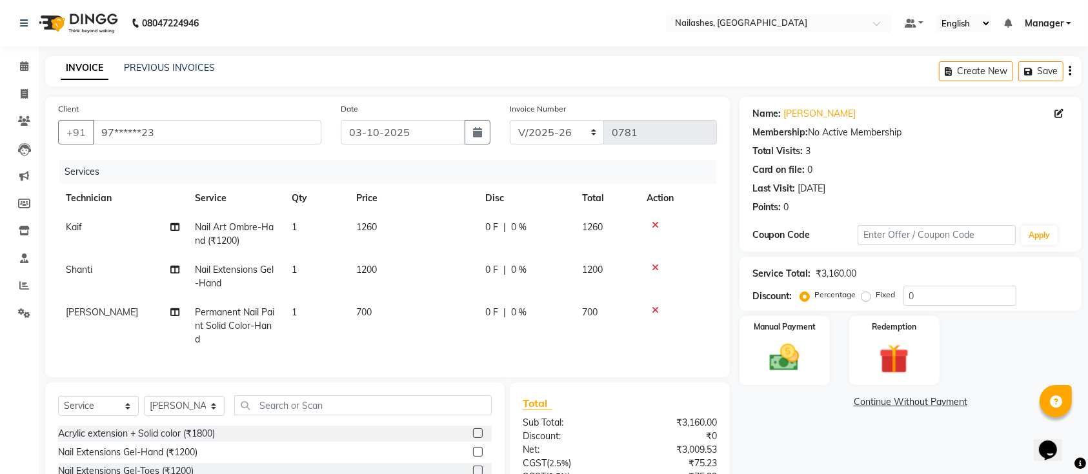
click at [774, 438] on div "Name: Rashika Membership: No Active Membership Total Visits: 3 Card on file: 0 …" at bounding box center [915, 335] width 352 height 476
click at [91, 318] on td "[PERSON_NAME]" at bounding box center [122, 326] width 129 height 56
select select "33291"
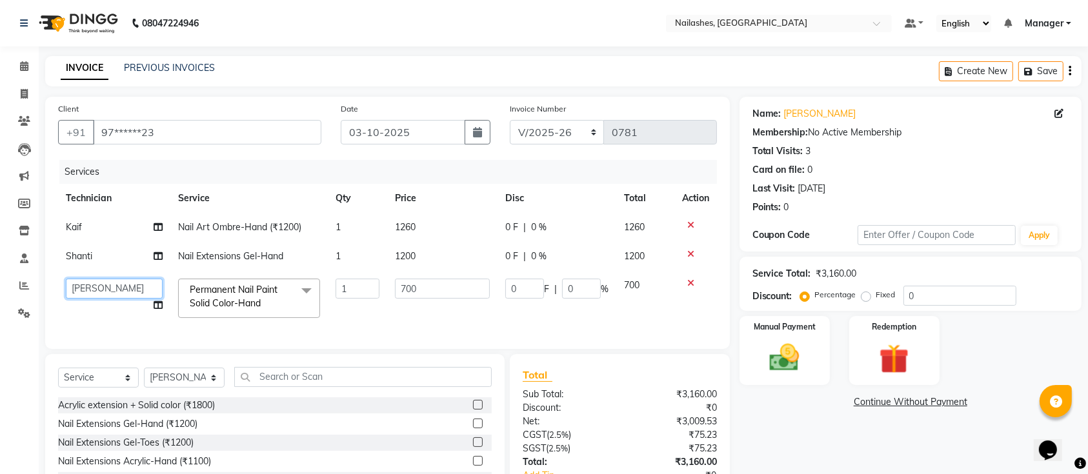
click at [123, 288] on select "Ismail Kaif Manager Owner Shanti Sushma" at bounding box center [114, 289] width 97 height 20
select select "82822"
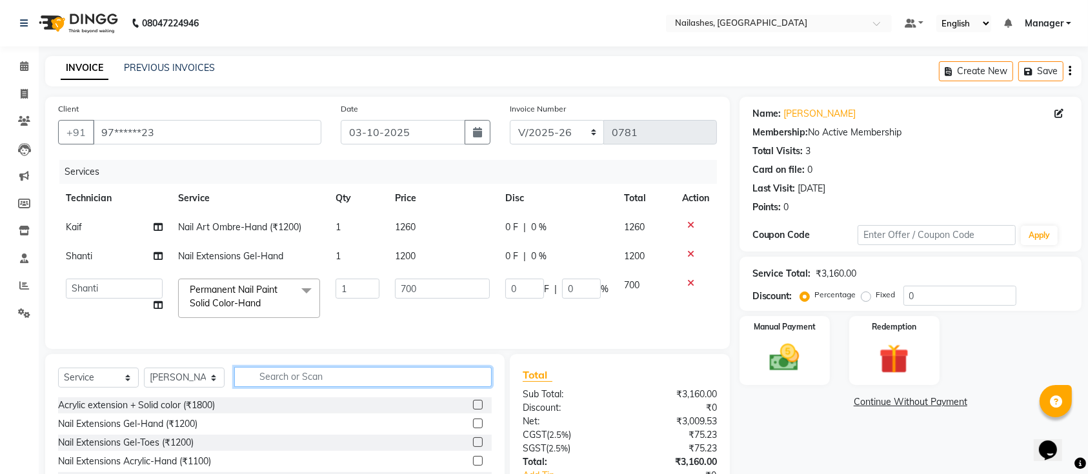
click at [306, 383] on input "text" at bounding box center [362, 377] width 257 height 20
type input "150"
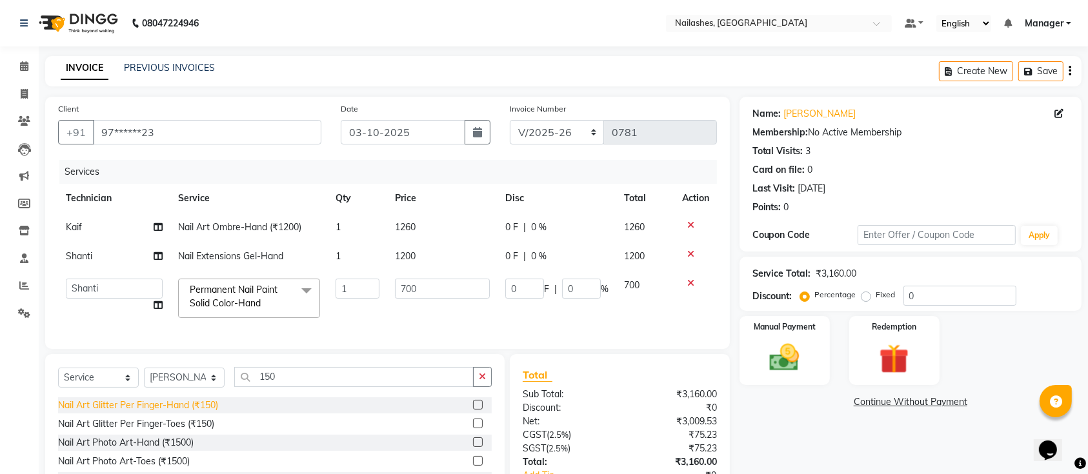
click at [108, 412] on div "Nail Art Glitter Per Finger-Hand (₹150)" at bounding box center [138, 406] width 160 height 14
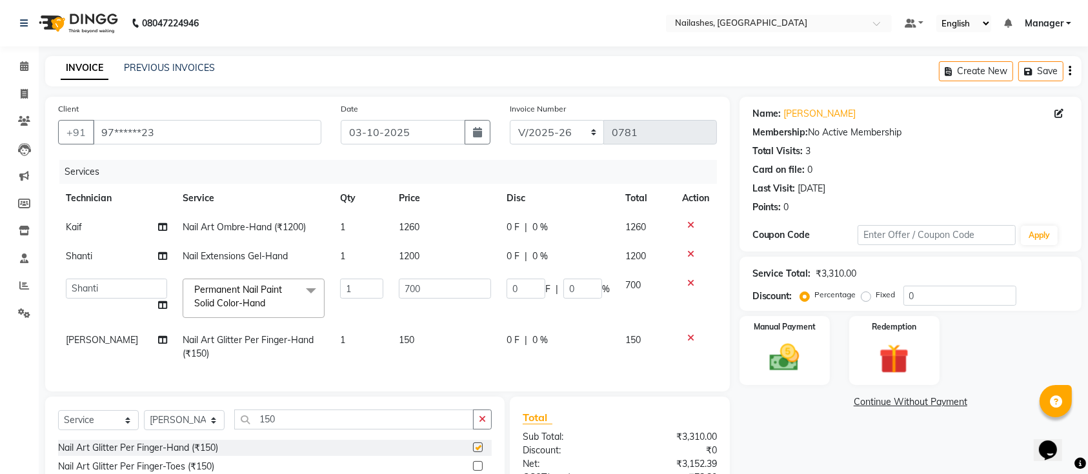
checkbox input "false"
click at [336, 333] on td "1" at bounding box center [361, 347] width 59 height 43
select select "33291"
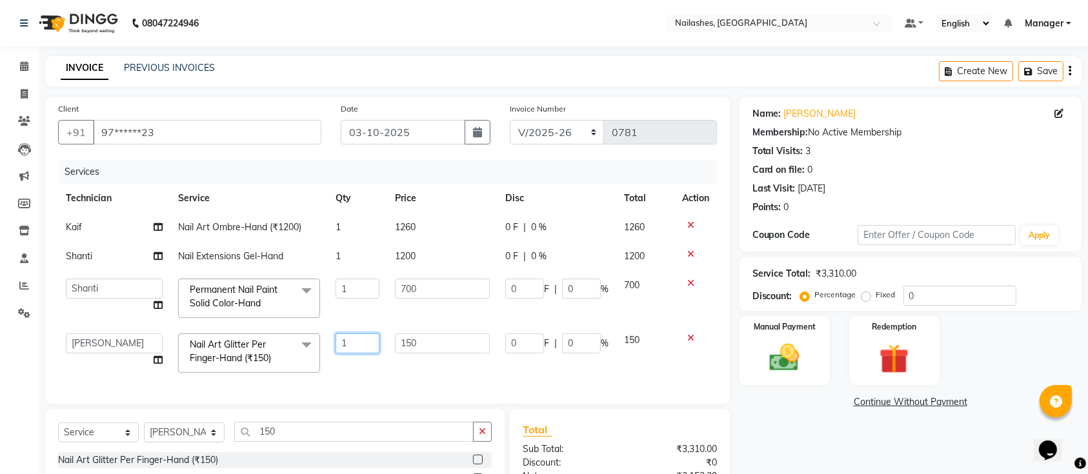
click at [361, 339] on input "1" at bounding box center [358, 344] width 44 height 20
type input "2"
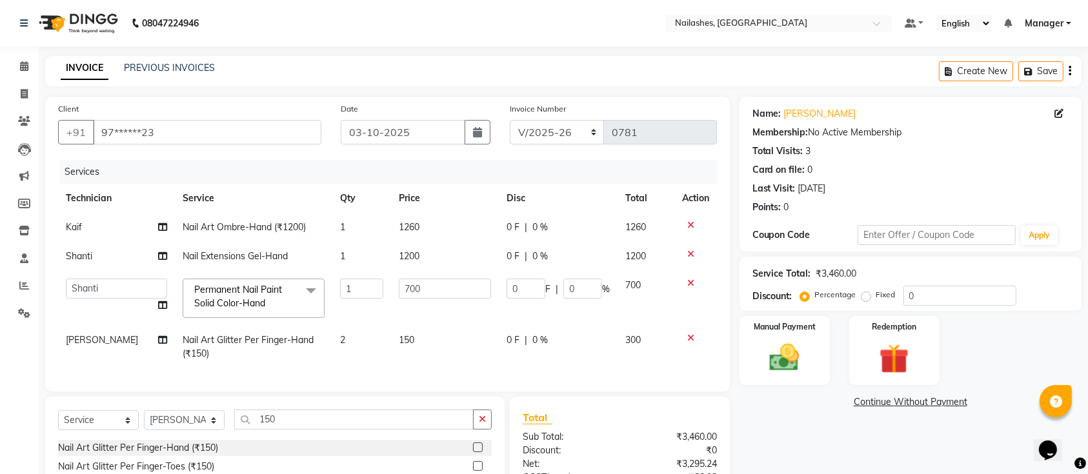
click at [428, 343] on td "150" at bounding box center [444, 347] width 107 height 43
select select "33291"
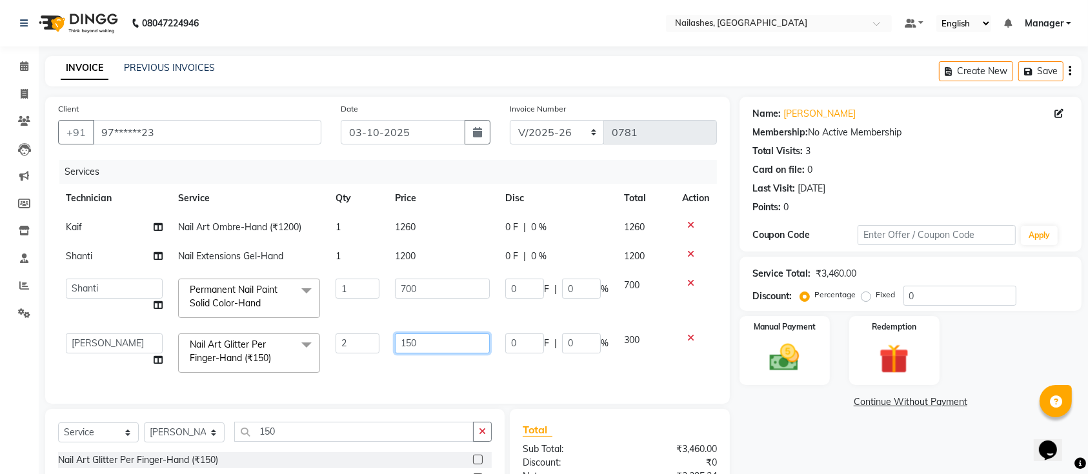
click at [434, 341] on input "150" at bounding box center [442, 344] width 95 height 20
type input "157.5"
click at [806, 421] on div "Name: Rashika Membership: No Active Membership Total Visits: 3 Card on file: 0 …" at bounding box center [915, 348] width 352 height 503
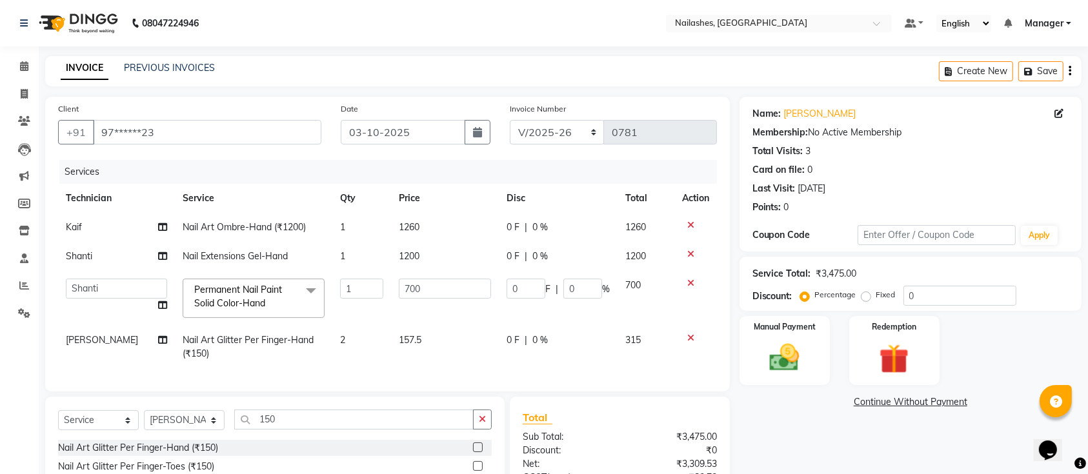
scroll to position [86, 0]
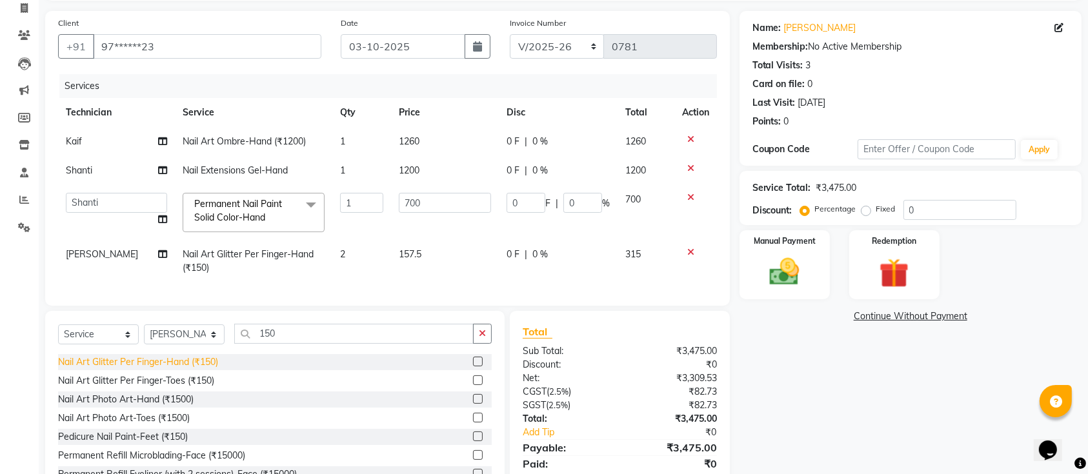
click at [154, 369] on div "Nail Art Glitter Per Finger-Hand (₹150)" at bounding box center [138, 363] width 160 height 14
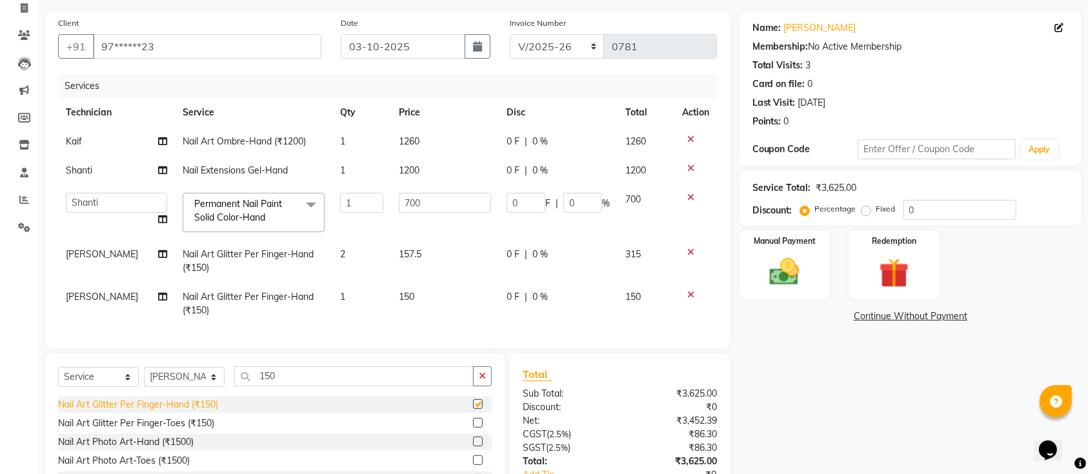
checkbox input "false"
click at [407, 292] on span "150" at bounding box center [406, 297] width 15 height 12
select select "33291"
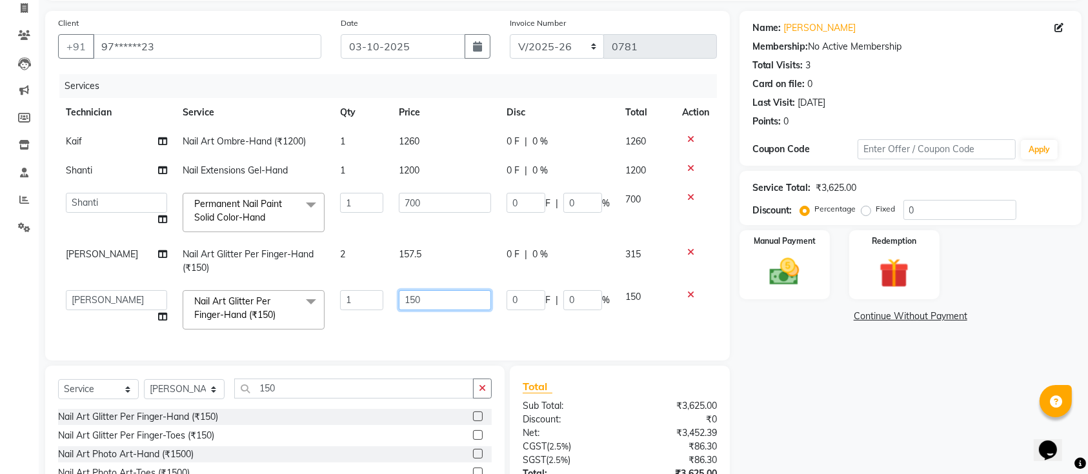
click at [443, 305] on input "150" at bounding box center [445, 300] width 92 height 20
type input "157.5"
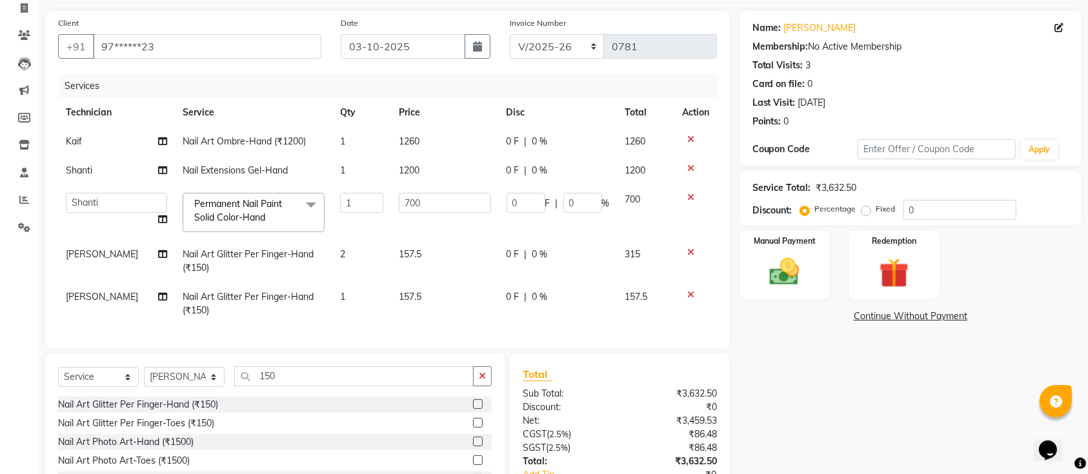
click at [359, 296] on td "1" at bounding box center [361, 304] width 59 height 43
select select "33291"
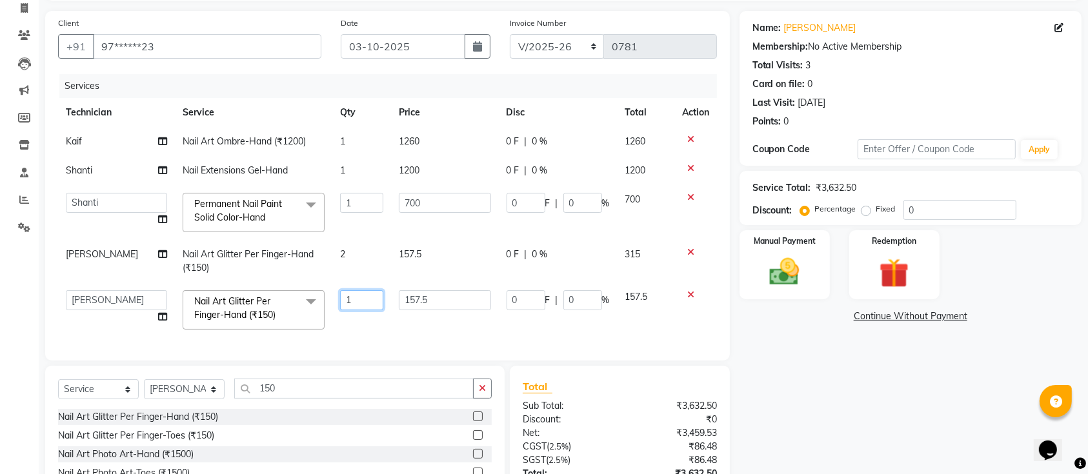
click at [359, 296] on input "1" at bounding box center [361, 300] width 43 height 20
type input "2"
click at [917, 388] on div "Name: Rashika Membership: No Active Membership Total Visits: 3 Card on file: 0 …" at bounding box center [915, 283] width 352 height 545
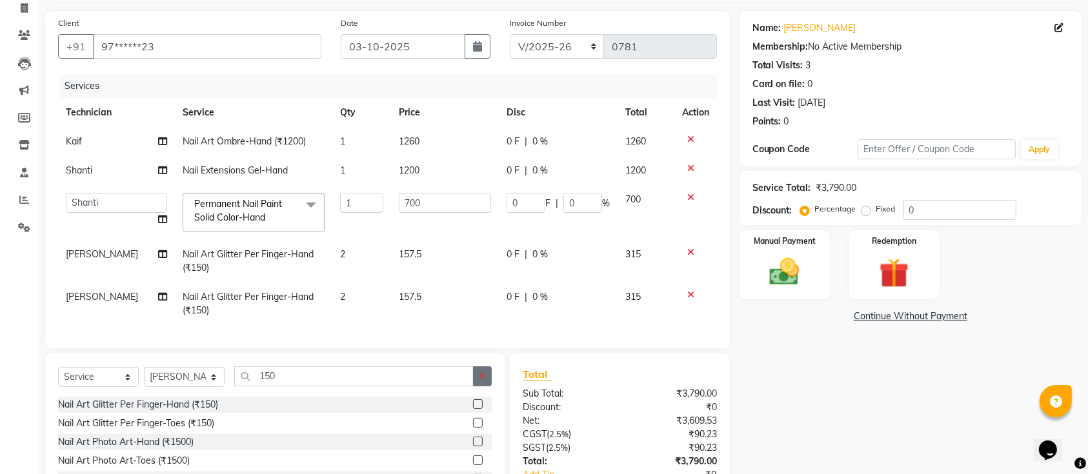
click at [488, 382] on button "button" at bounding box center [482, 376] width 19 height 20
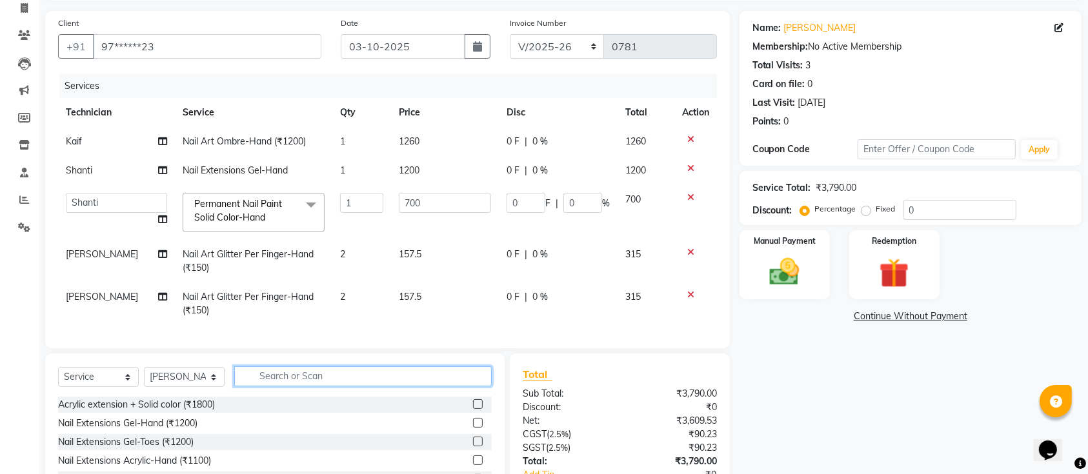
click at [314, 385] on input "text" at bounding box center [362, 376] width 257 height 20
type input "700"
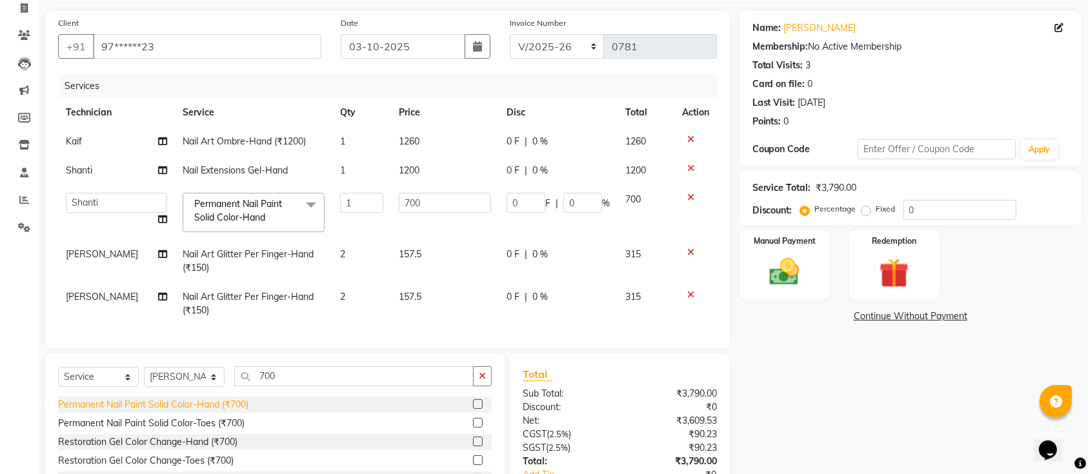
click at [132, 412] on div "Permanent Nail Paint Solid Color-Hand (₹700)" at bounding box center [153, 405] width 190 height 14
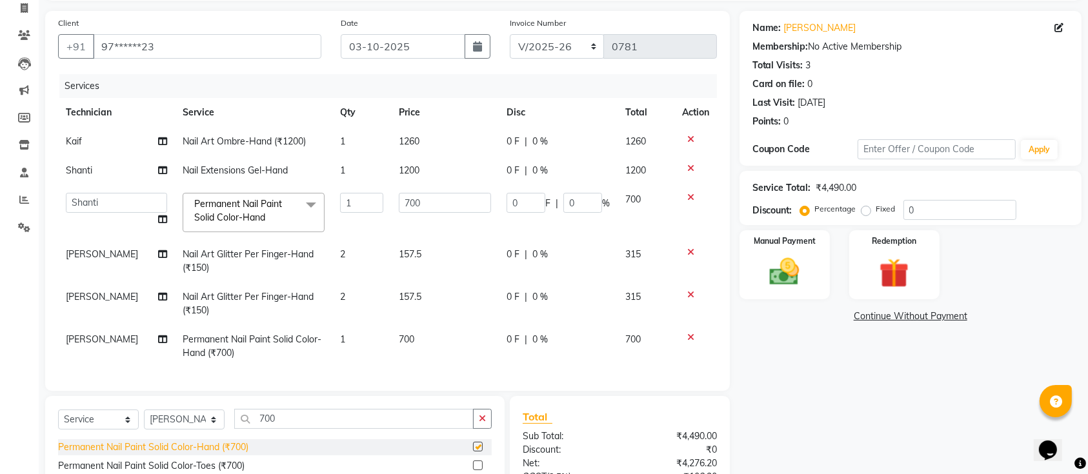
checkbox input "false"
click at [888, 431] on div "Name: Rashika Membership: No Active Membership Total Visits: 3 Card on file: 0 …" at bounding box center [915, 299] width 352 height 576
click at [482, 423] on icon "button" at bounding box center [482, 418] width 7 height 9
click at [788, 259] on img at bounding box center [784, 271] width 50 height 35
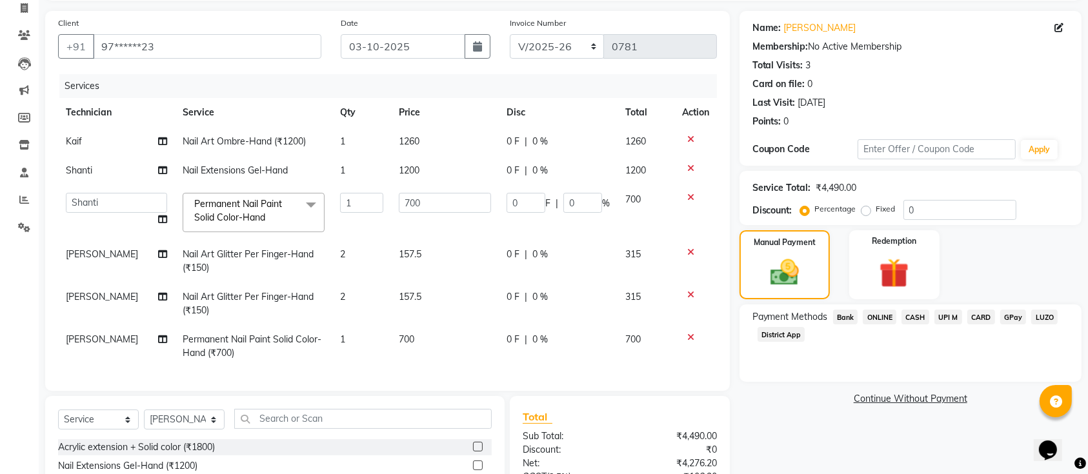
click at [883, 316] on span "ONLINE" at bounding box center [880, 317] width 34 height 15
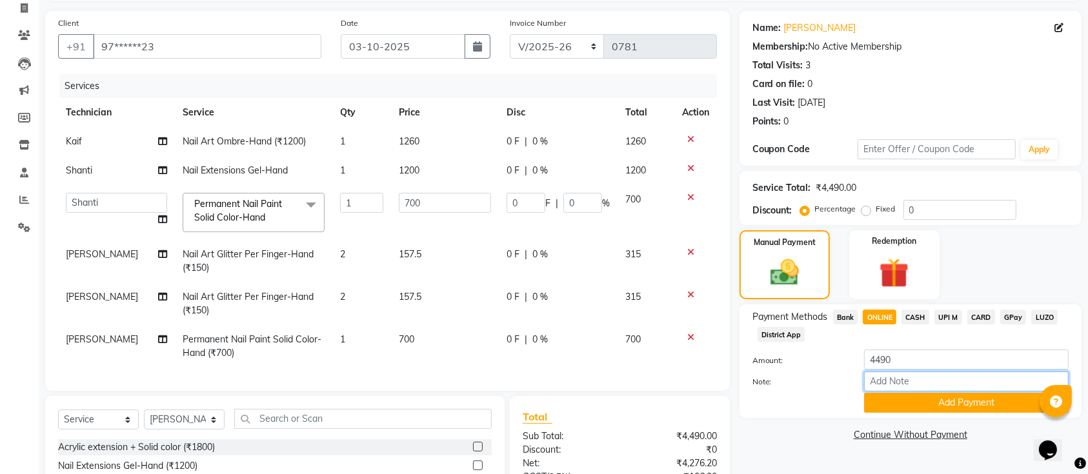
click at [908, 384] on input "Note:" at bounding box center [966, 382] width 205 height 20
type input "3 diffrent PPL"
click at [939, 401] on button "Add Payment" at bounding box center [966, 403] width 205 height 20
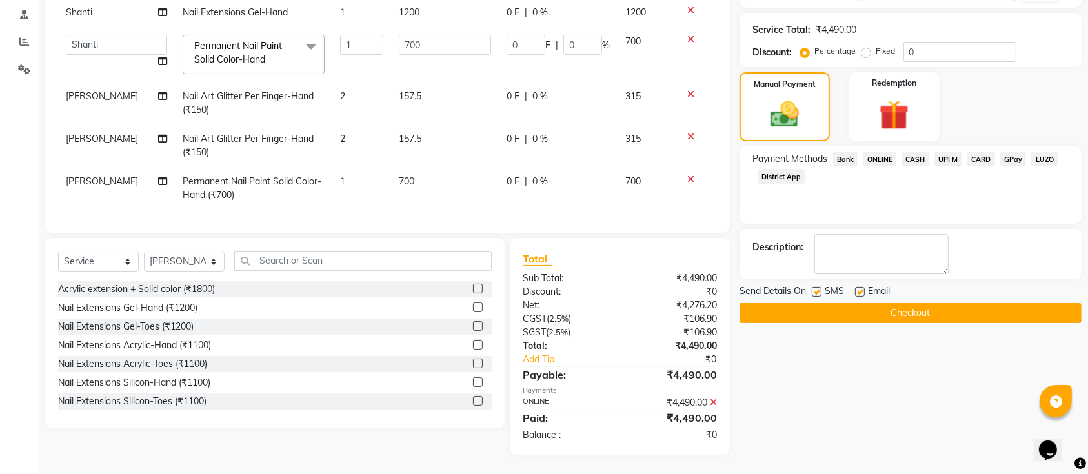
scroll to position [84, 0]
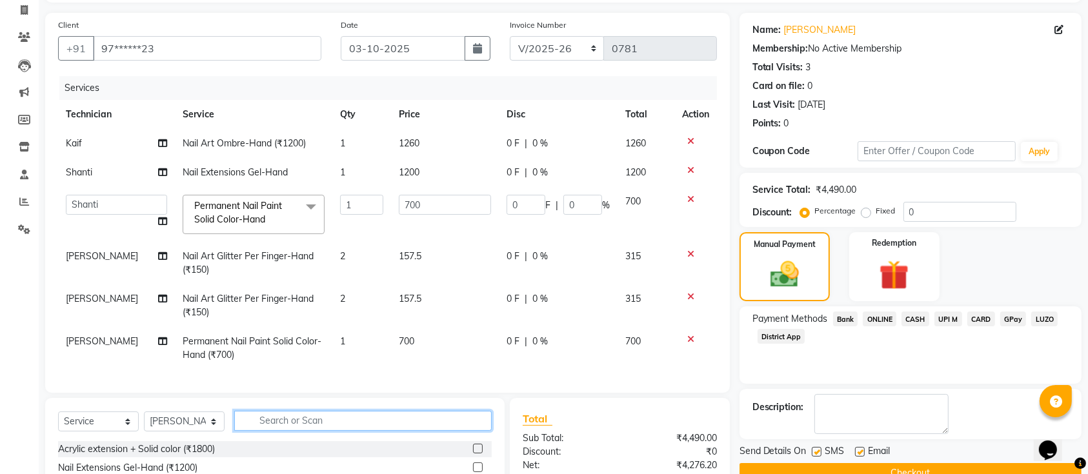
click at [299, 431] on input "text" at bounding box center [362, 421] width 257 height 20
type input "300"
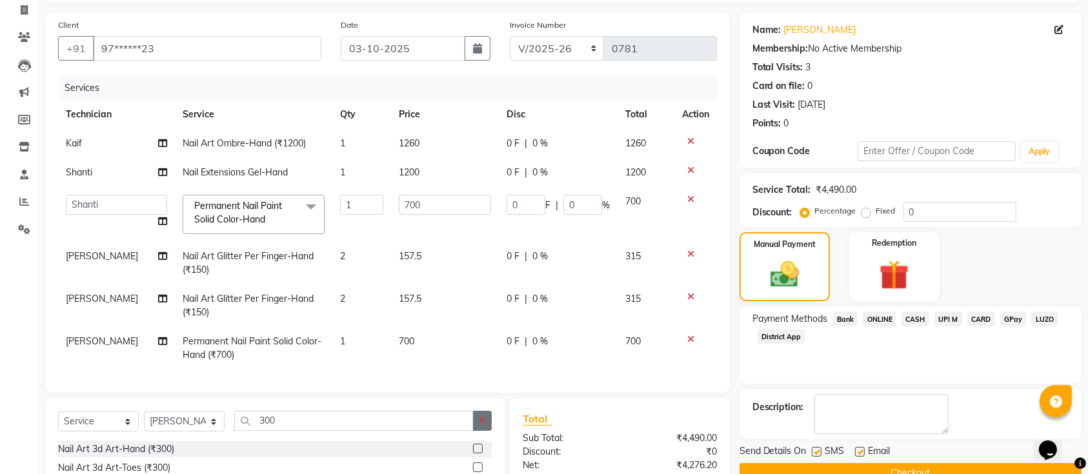
click at [488, 431] on button "button" at bounding box center [482, 421] width 19 height 20
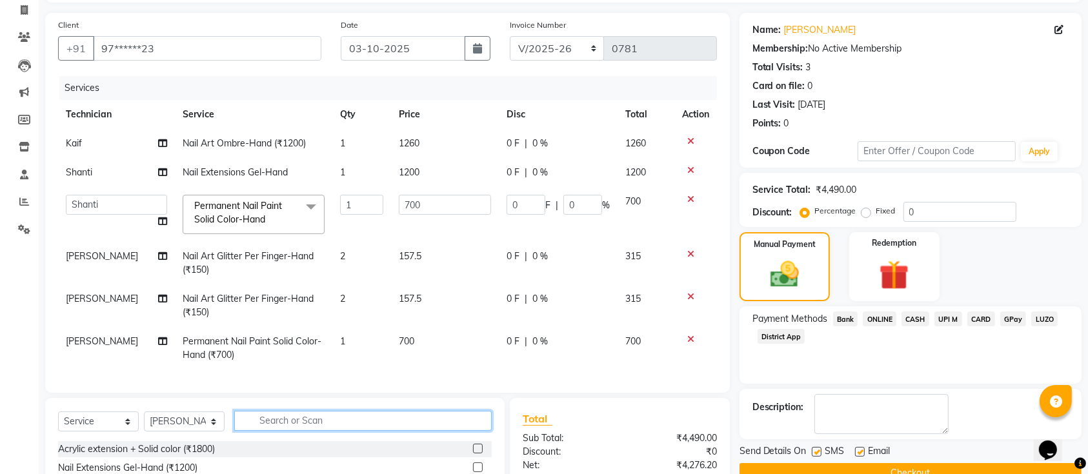
click at [353, 431] on input "text" at bounding box center [362, 421] width 257 height 20
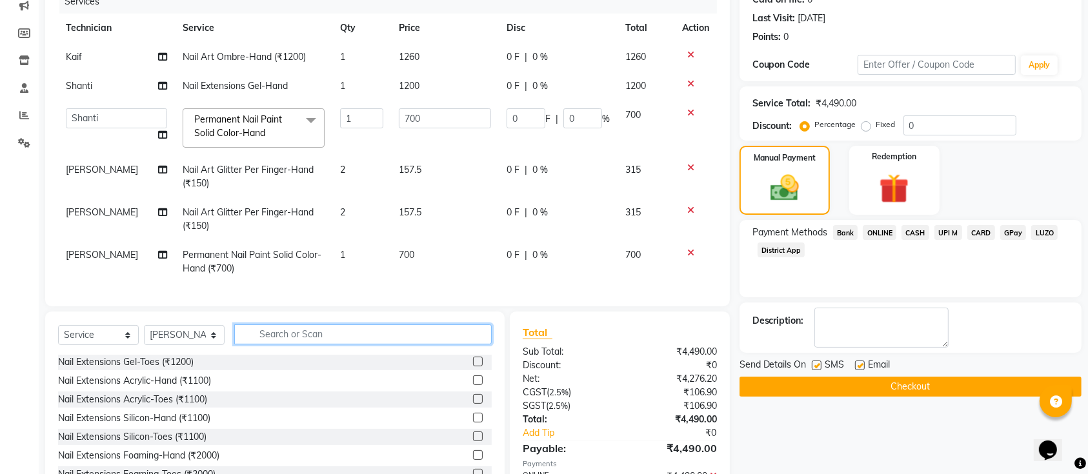
scroll to position [0, 0]
click at [305, 343] on input "text" at bounding box center [362, 335] width 257 height 20
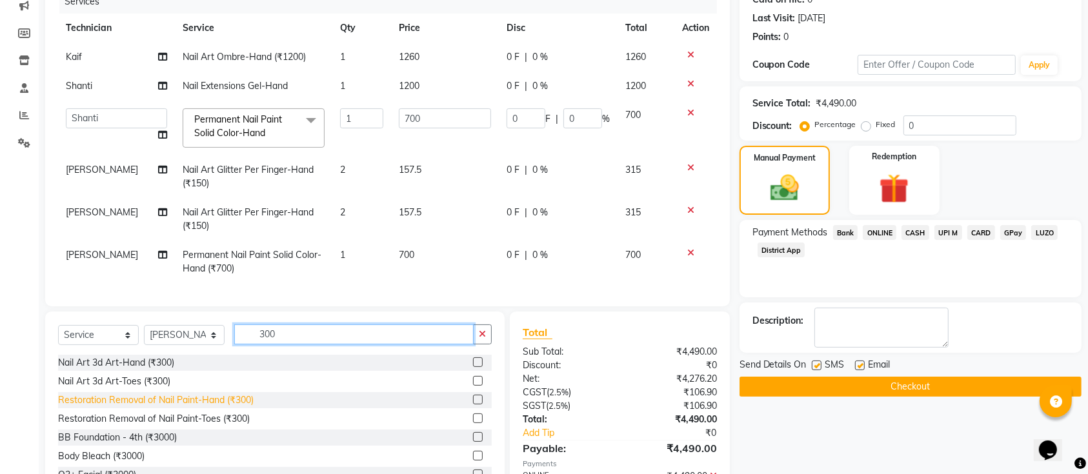
type input "300"
click at [160, 407] on div "Restoration Removal of Nail Paint-Hand (₹300)" at bounding box center [155, 401] width 195 height 14
checkbox input "false"
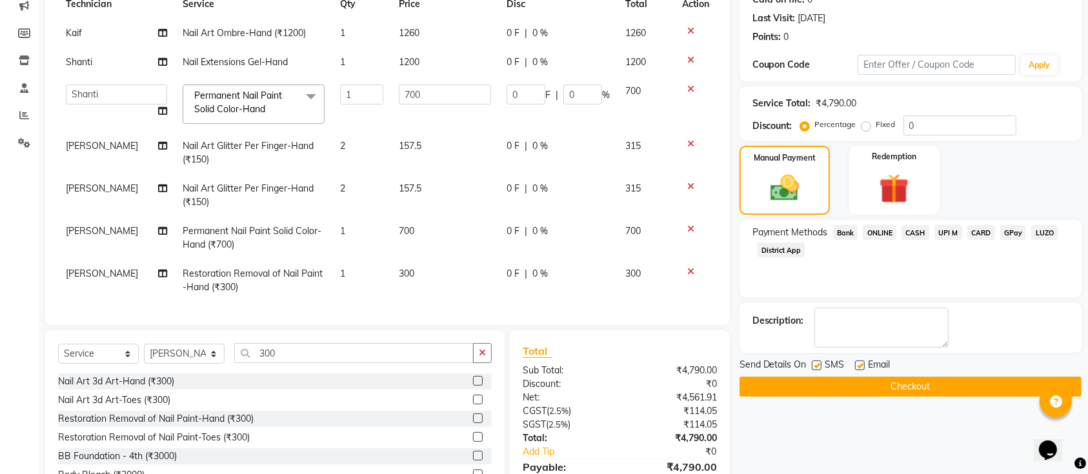
scroll to position [36, 0]
click at [99, 268] on span "[PERSON_NAME]" at bounding box center [102, 274] width 72 height 12
select select "33291"
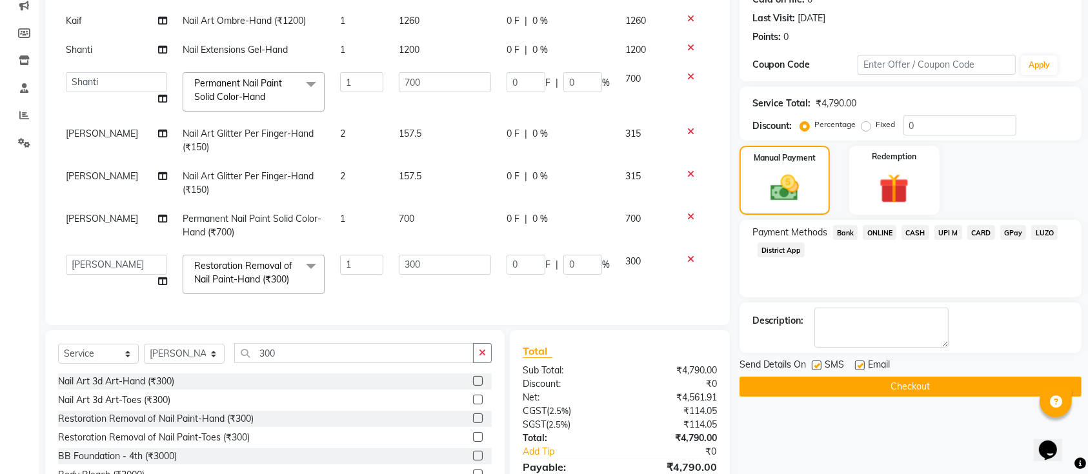
click at [115, 252] on td "Ismail Kaif Manager Owner Shanti Sushma" at bounding box center [116, 274] width 117 height 55
click at [119, 257] on select "Ismail Kaif Manager Owner Shanti Sushma" at bounding box center [116, 265] width 101 height 20
select select "29607"
click at [483, 359] on button "button" at bounding box center [482, 353] width 19 height 20
click at [872, 383] on button "Checkout" at bounding box center [910, 387] width 342 height 20
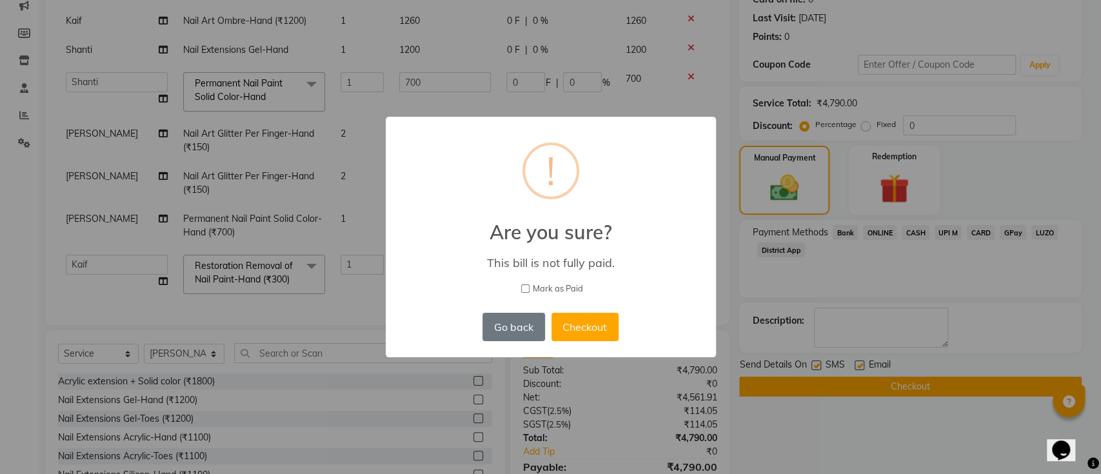
click at [829, 425] on div "× ! Are you sure? This bill is not fully paid. Mark as Paid Go back No Checkout" at bounding box center [550, 237] width 1101 height 474
click at [487, 326] on button "Go back" at bounding box center [514, 327] width 62 height 28
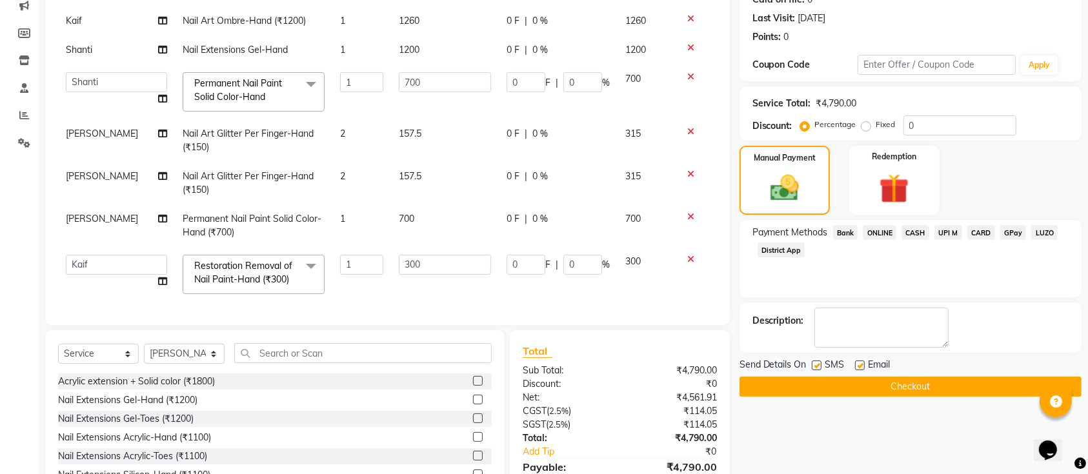
scroll to position [262, 0]
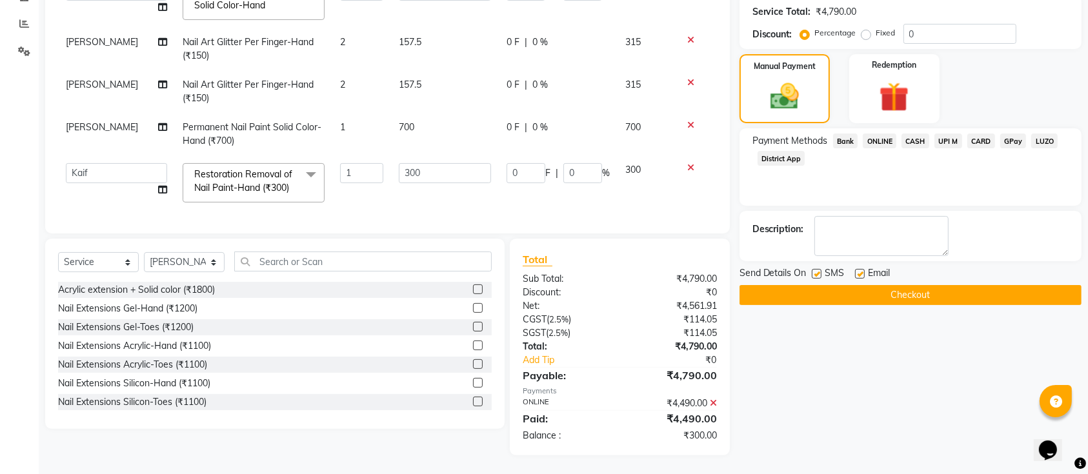
drag, startPoint x: 788, startPoint y: 372, endPoint x: 724, endPoint y: 408, distance: 73.6
click at [768, 379] on div "Name: Rashika Membership: No Active Membership Total Visits: 3 Card on file: 0 …" at bounding box center [915, 145] width 352 height 621
click at [712, 402] on icon at bounding box center [713, 403] width 7 height 9
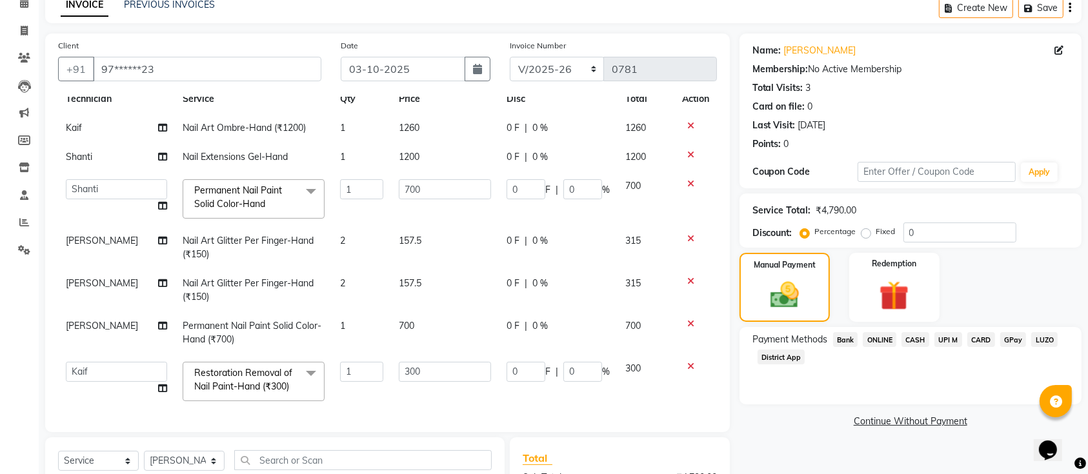
scroll to position [235, 0]
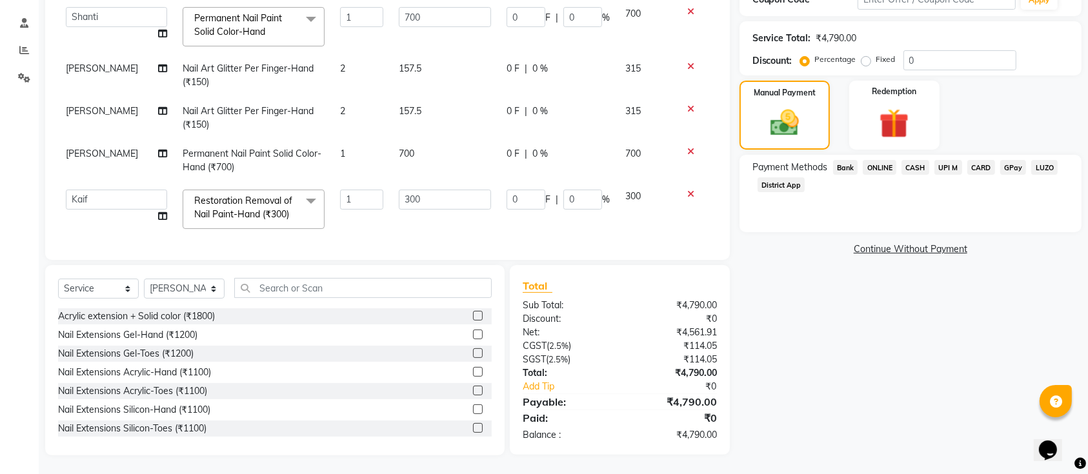
click at [762, 392] on div "Name: Rashika Membership: No Active Membership Total Visits: 3 Card on file: 0 …" at bounding box center [915, 158] width 352 height 594
click at [882, 163] on span "ONLINE" at bounding box center [880, 167] width 34 height 15
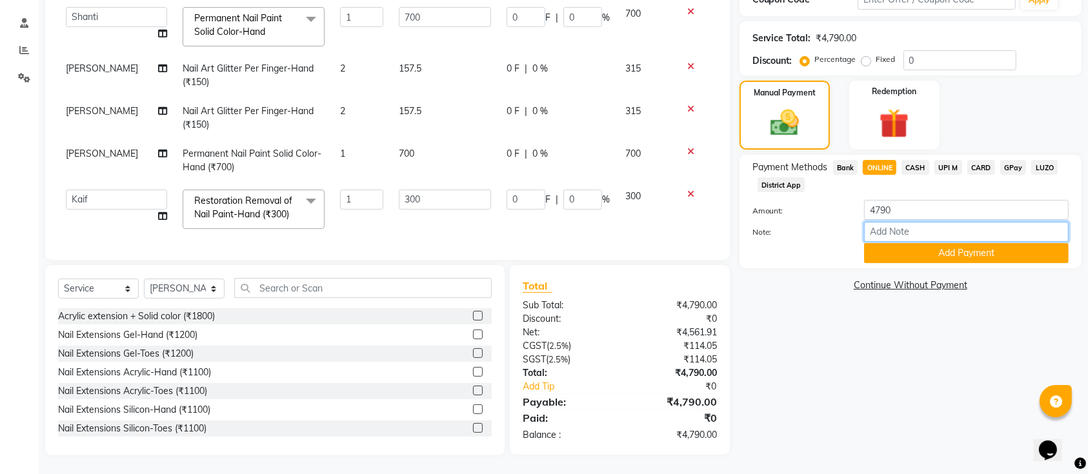
click at [884, 227] on input "Note:" at bounding box center [966, 232] width 205 height 20
type input "3 diffrent ppl"
click at [932, 254] on button "Add Payment" at bounding box center [966, 253] width 205 height 20
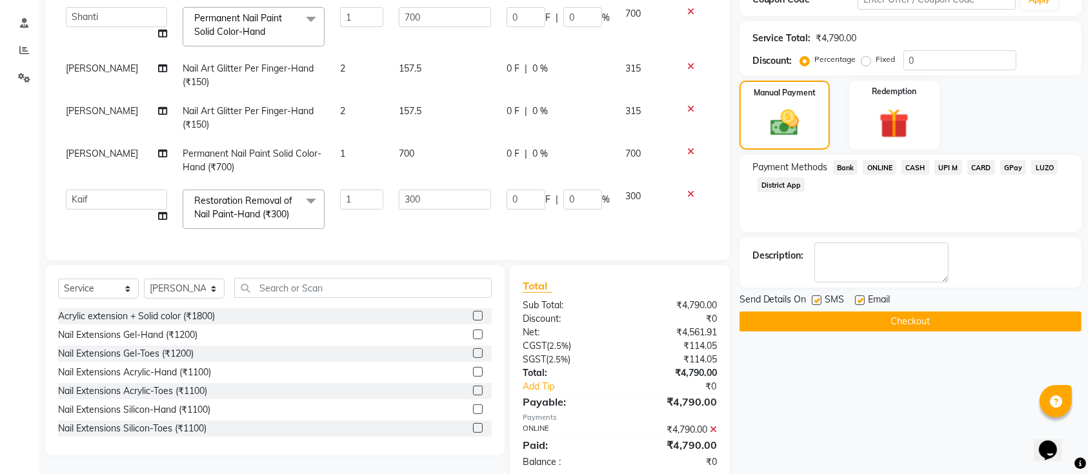
scroll to position [262, 0]
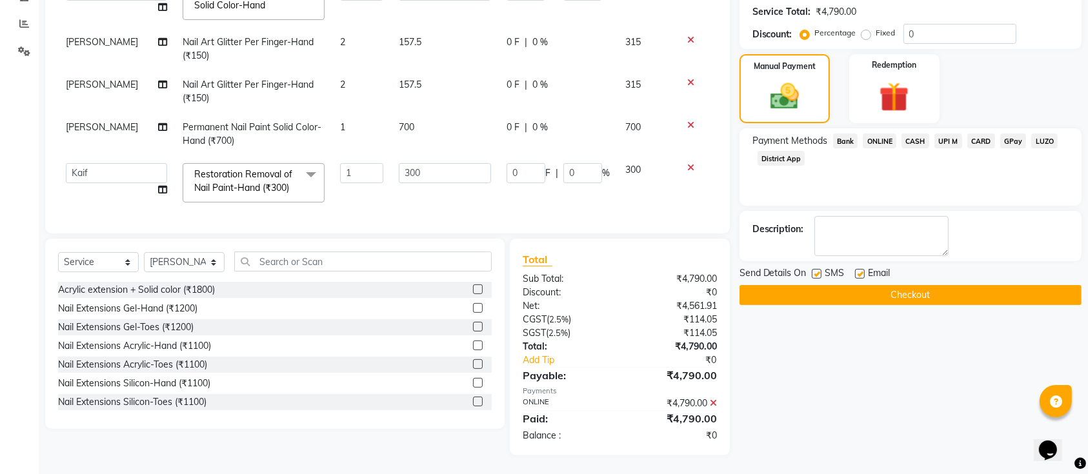
click at [910, 292] on button "Checkout" at bounding box center [910, 295] width 342 height 20
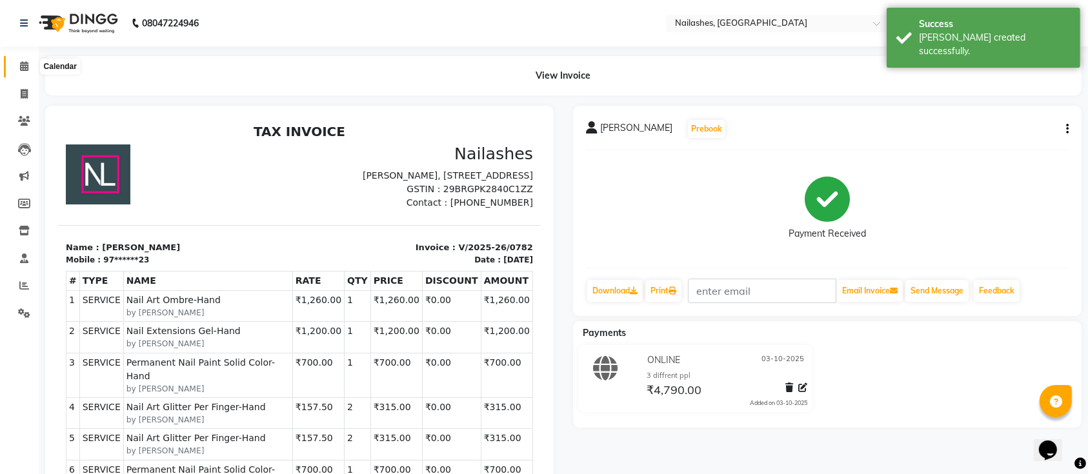
click at [17, 66] on span at bounding box center [24, 66] width 23 height 15
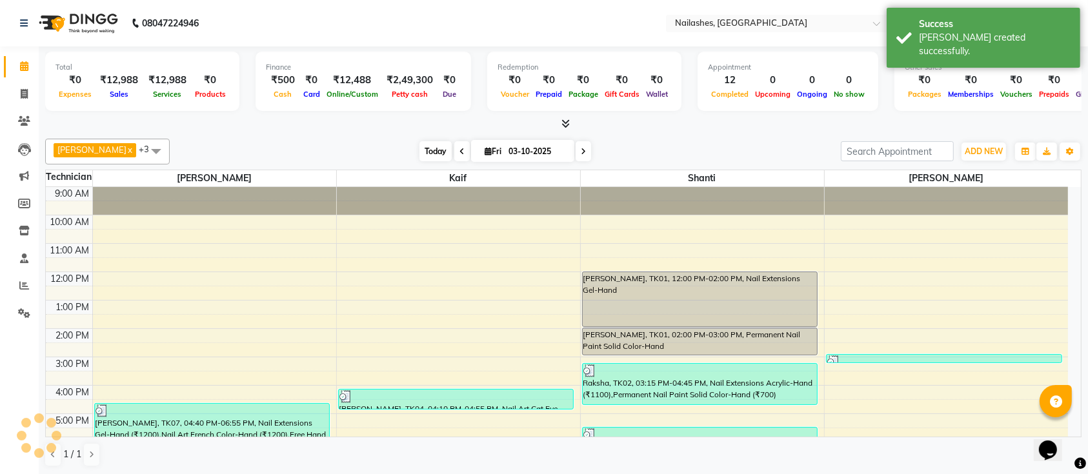
click at [419, 145] on span "Today" at bounding box center [435, 151] width 32 height 20
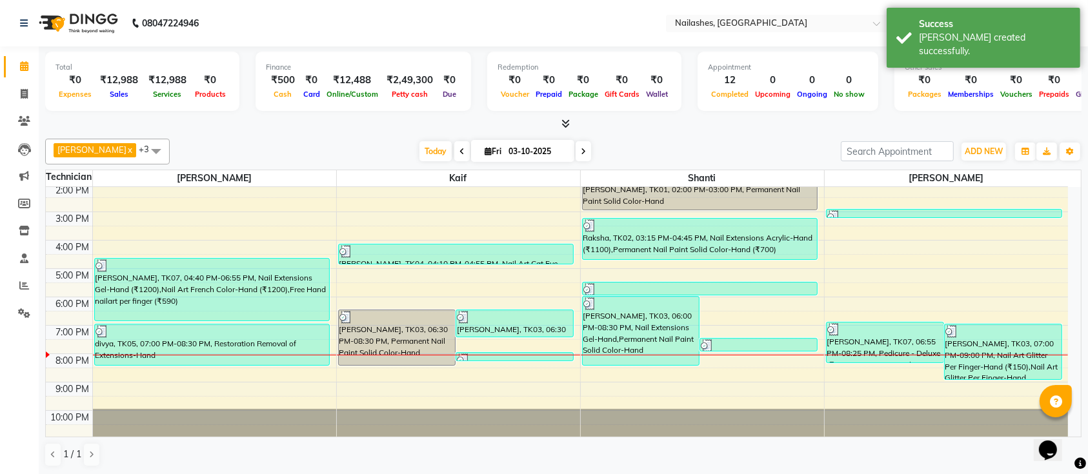
click at [332, 143] on div "Today Fri 03-10-2025" at bounding box center [505, 151] width 658 height 19
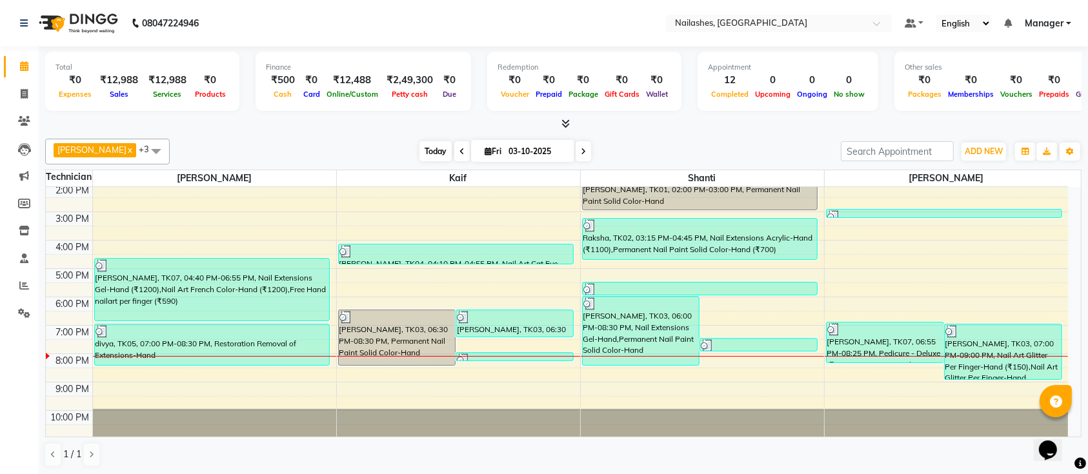
click at [419, 147] on span "Today" at bounding box center [435, 151] width 32 height 20
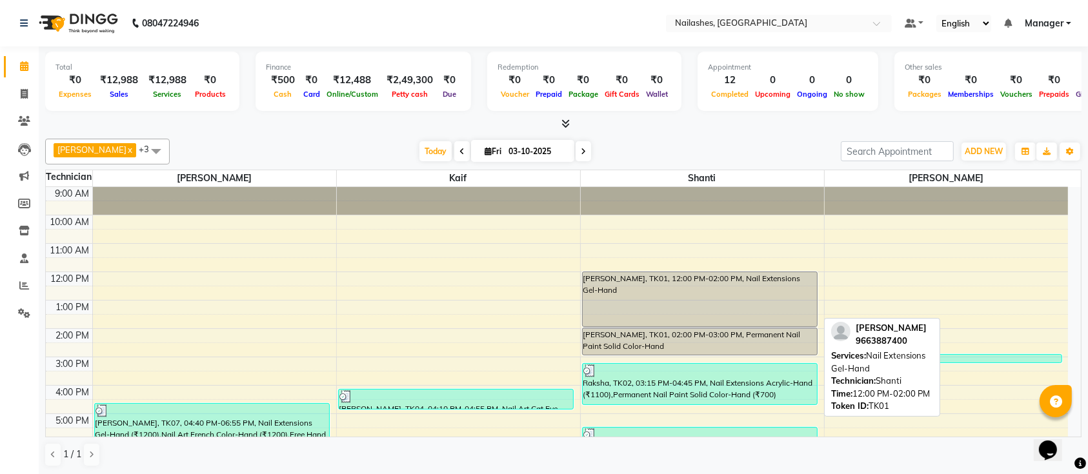
scroll to position [145, 0]
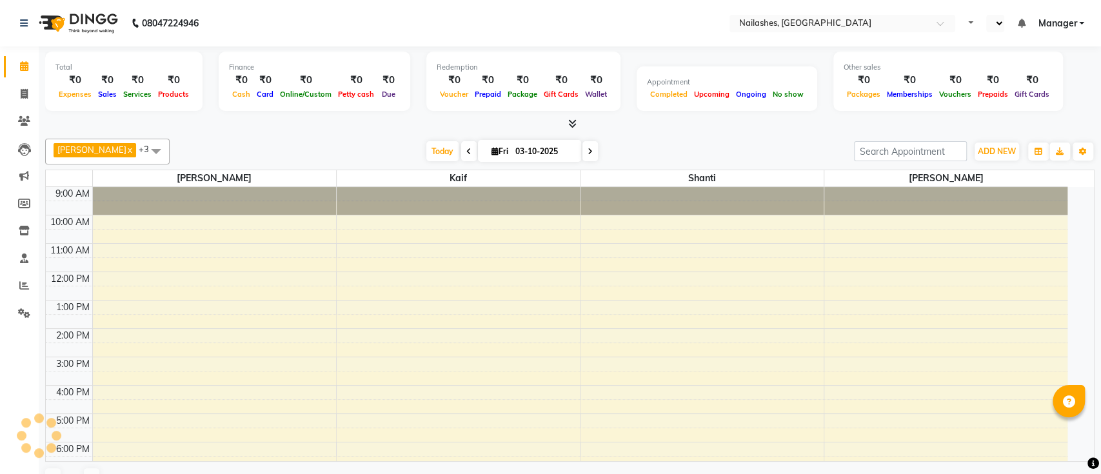
select select "en"
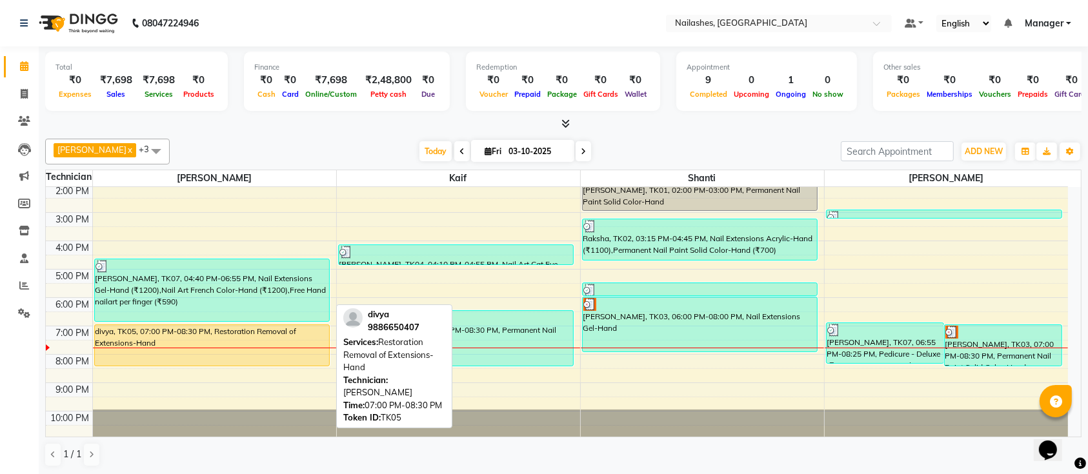
click at [170, 325] on div "divya, TK05, 07:00 PM-08:30 PM, Restoration Removal of Extensions-Hand" at bounding box center [212, 345] width 235 height 41
select select "1"
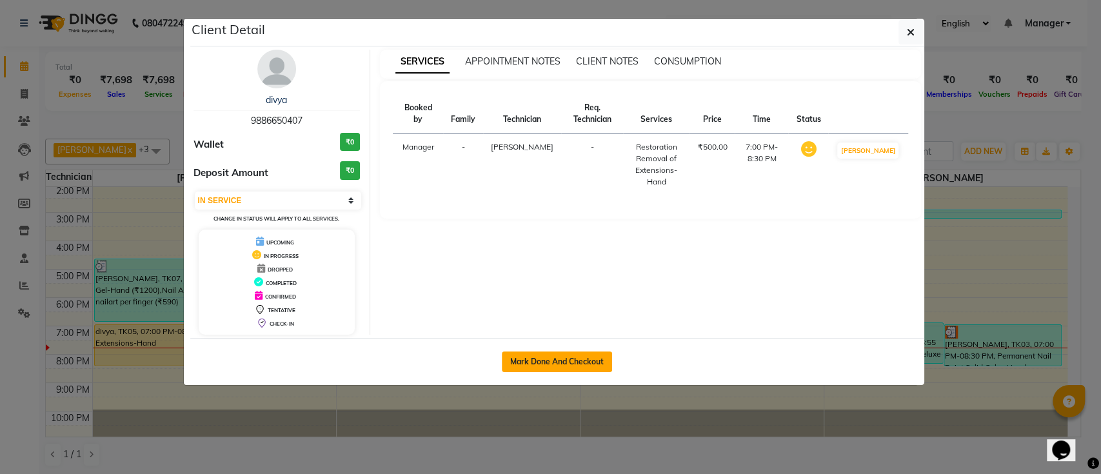
click at [574, 364] on button "Mark Done And Checkout" at bounding box center [557, 362] width 110 height 21
select select "4407"
select select "service"
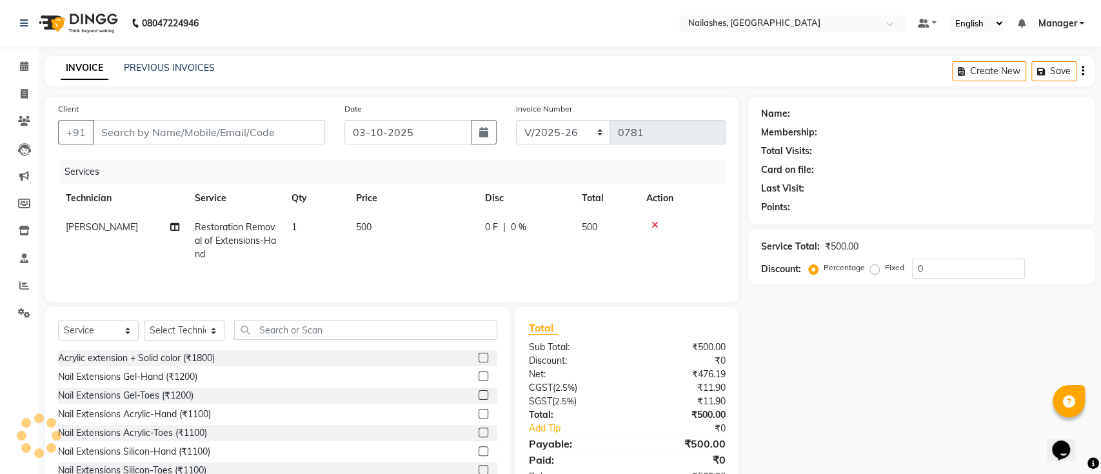
type input "98******07"
select select "24569"
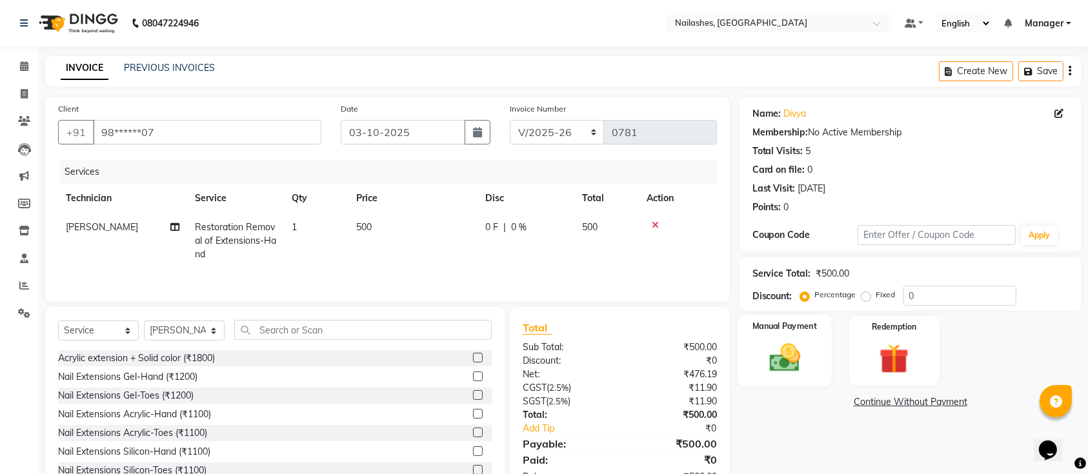
click at [783, 341] on img at bounding box center [784, 357] width 50 height 35
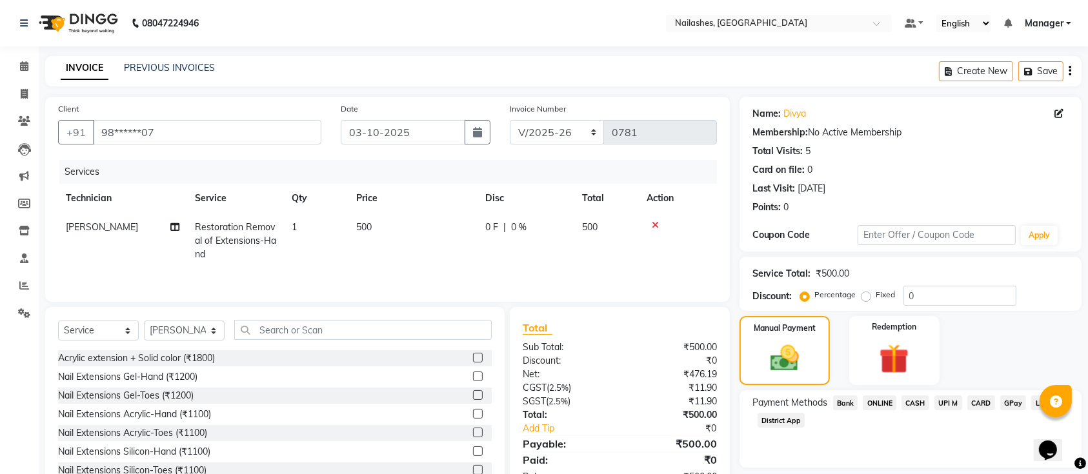
click at [874, 402] on span "ONLINE" at bounding box center [880, 403] width 34 height 15
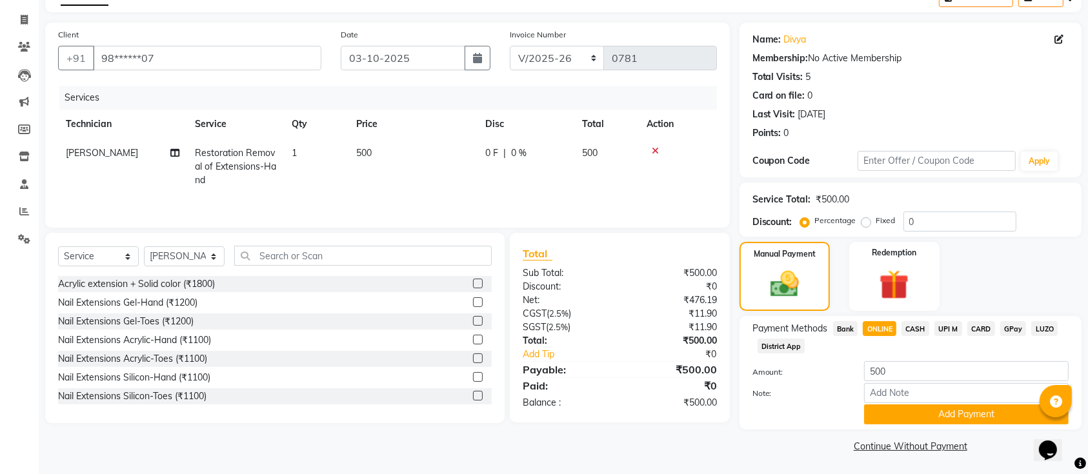
scroll to position [75, 0]
click at [909, 327] on span "CASH" at bounding box center [915, 328] width 28 height 15
click at [950, 416] on button "Add Payment" at bounding box center [966, 414] width 205 height 20
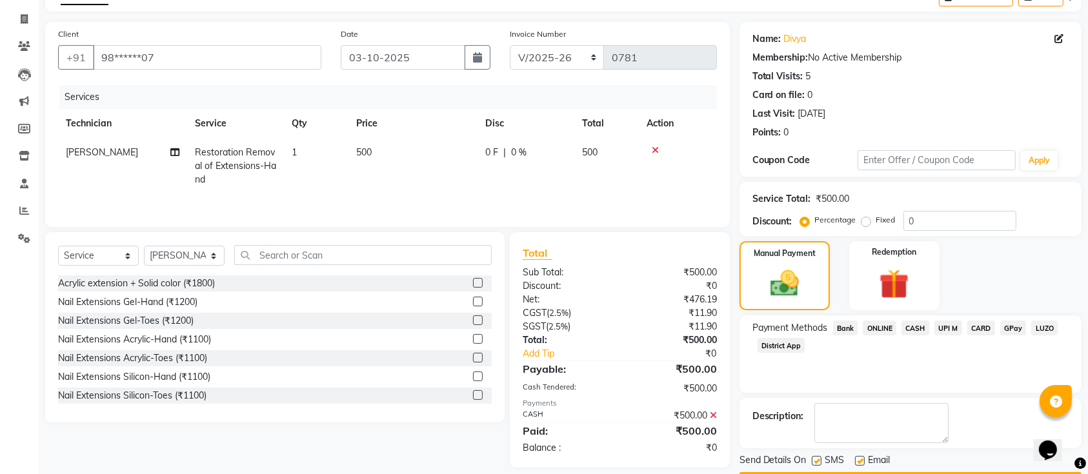
scroll to position [112, 0]
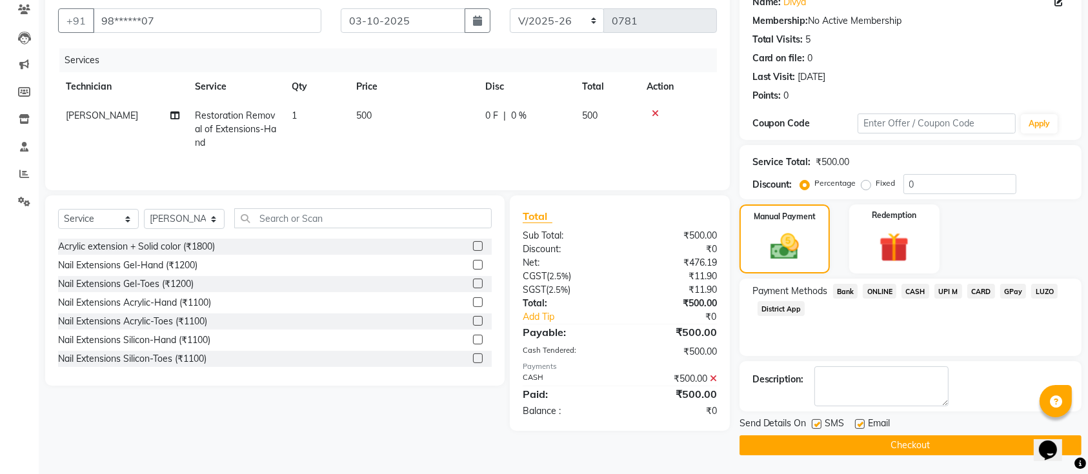
click at [909, 445] on button "Checkout" at bounding box center [910, 446] width 342 height 20
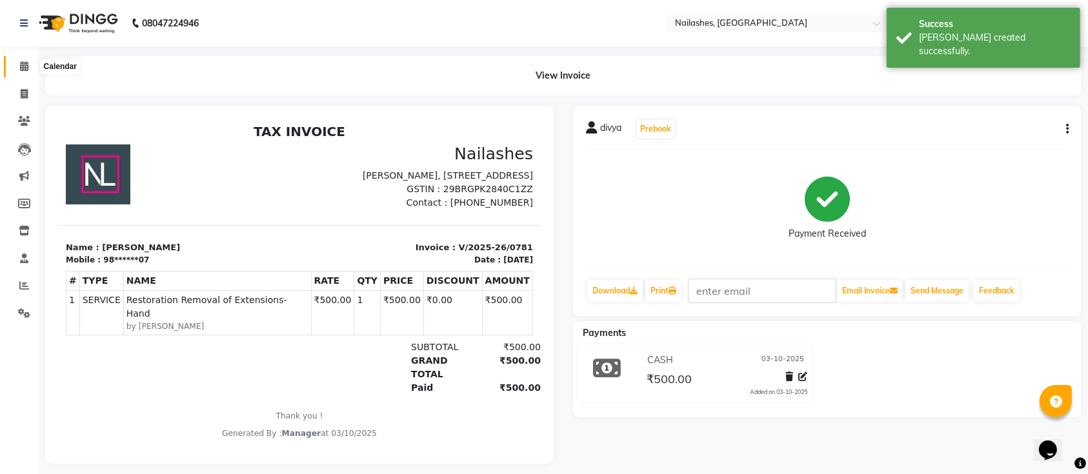
click at [20, 67] on icon at bounding box center [24, 66] width 8 height 10
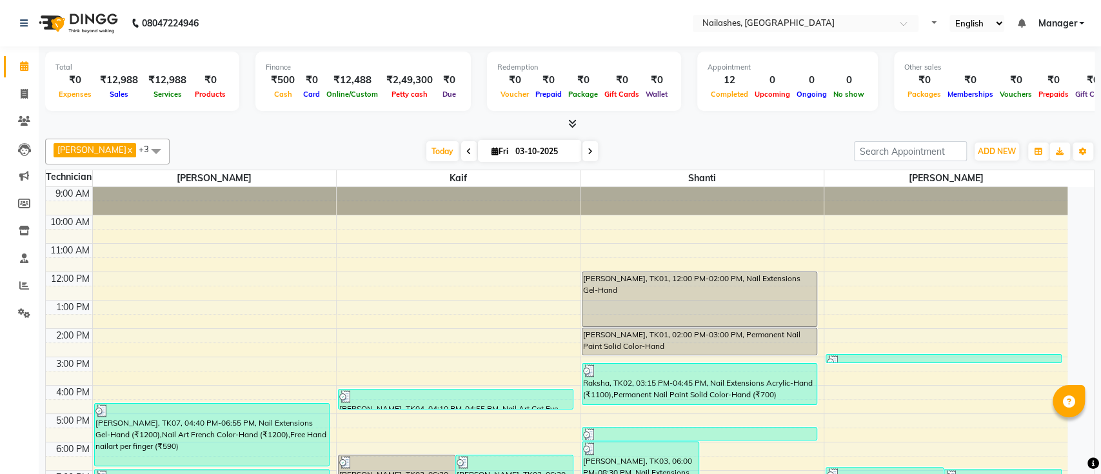
select select "en"
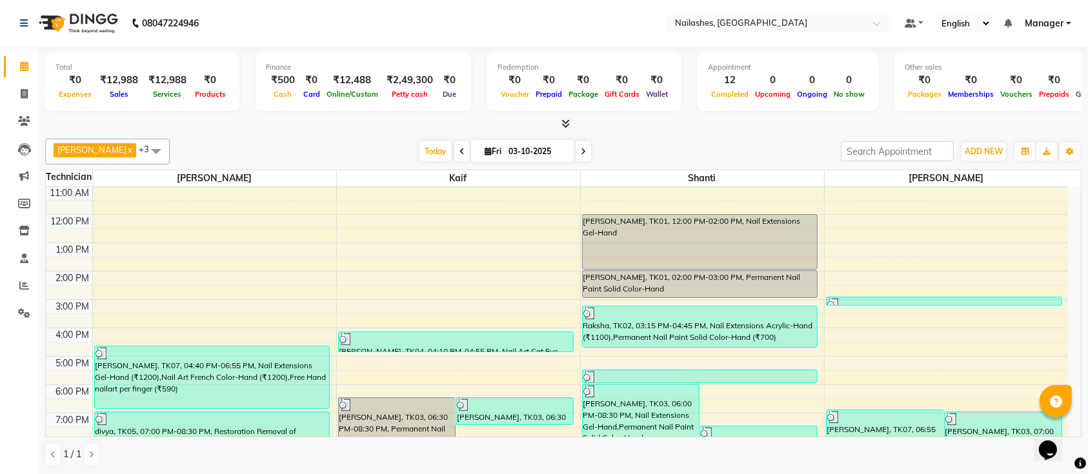
click at [576, 152] on div "Today Fri 03-10-2025" at bounding box center [505, 151] width 174 height 19
click at [576, 152] on span at bounding box center [583, 151] width 15 height 20
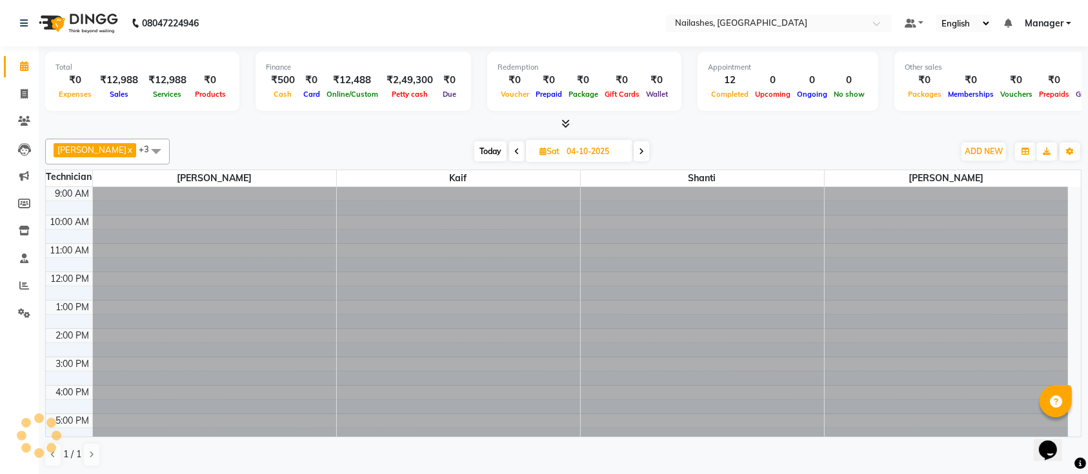
scroll to position [145, 0]
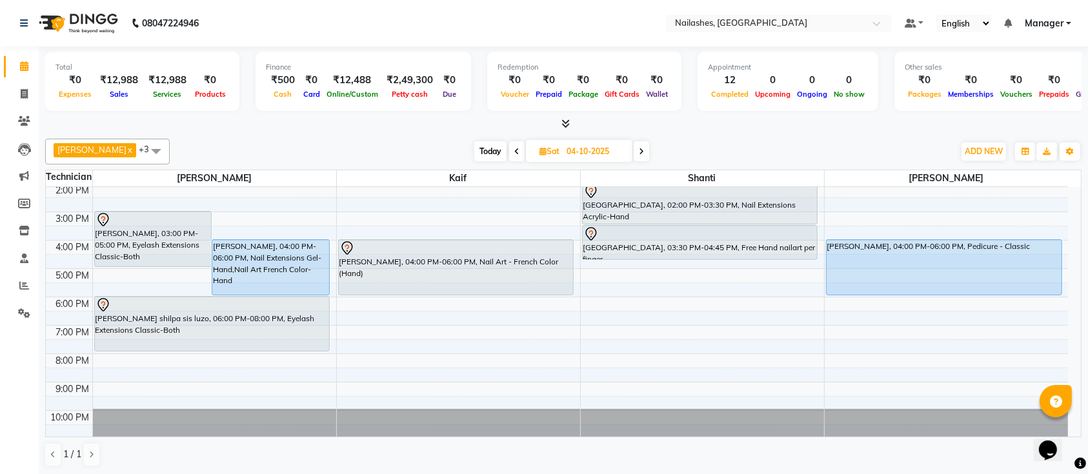
click at [639, 148] on icon at bounding box center [641, 152] width 5 height 8
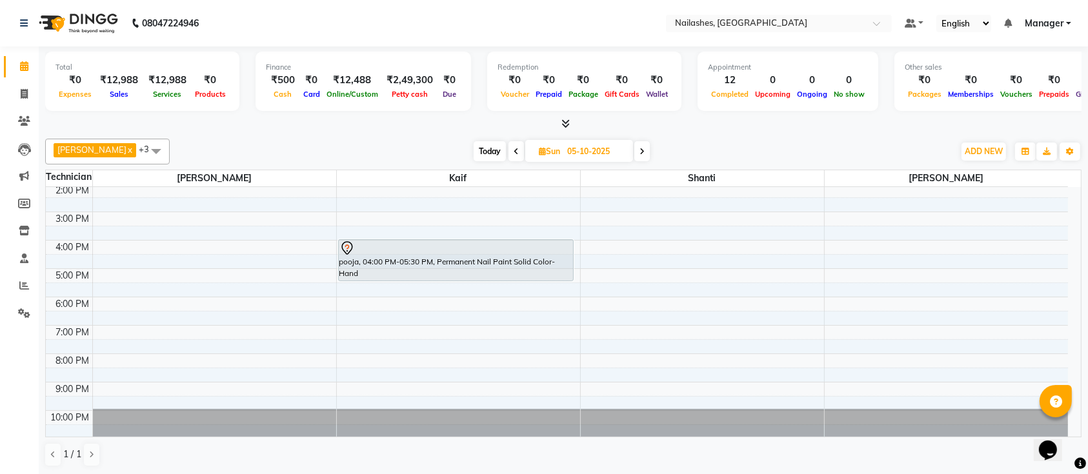
click at [634, 146] on span at bounding box center [641, 151] width 15 height 20
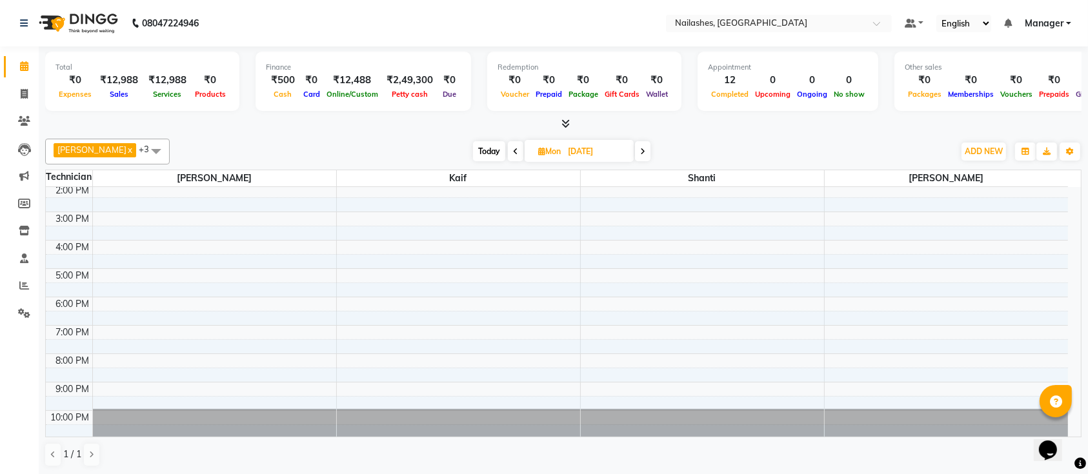
click at [635, 146] on span at bounding box center [642, 151] width 15 height 20
type input "07-10-2025"
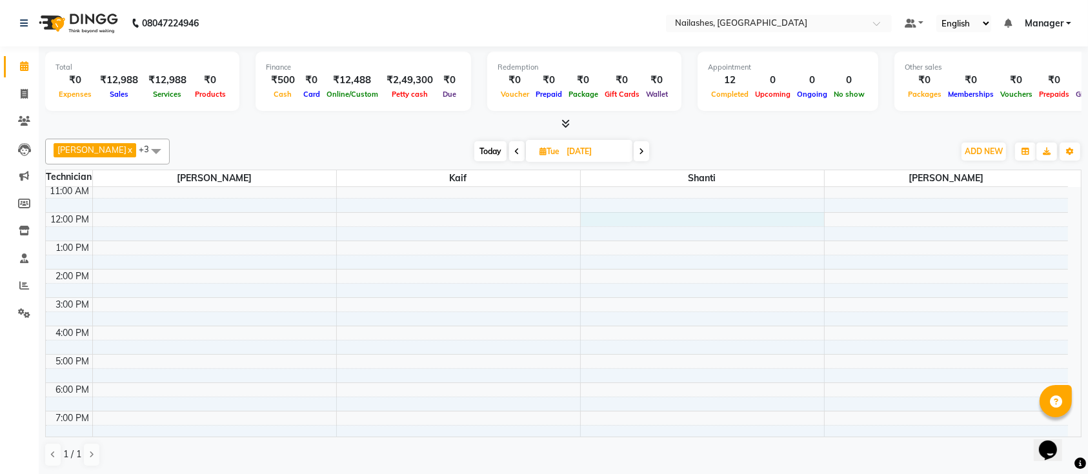
click at [611, 217] on div "9:00 AM 10:00 AM 11:00 AM 12:00 PM 1:00 PM 2:00 PM 3:00 PM 4:00 PM 5:00 PM 6:00…" at bounding box center [557, 326] width 1022 height 397
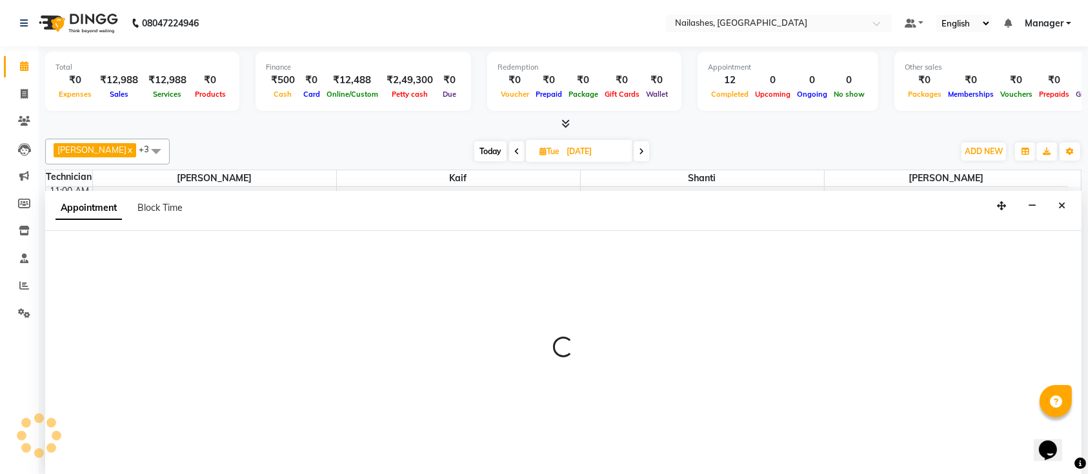
scroll to position [0, 0]
select select "82822"
select select "720"
select select "tentative"
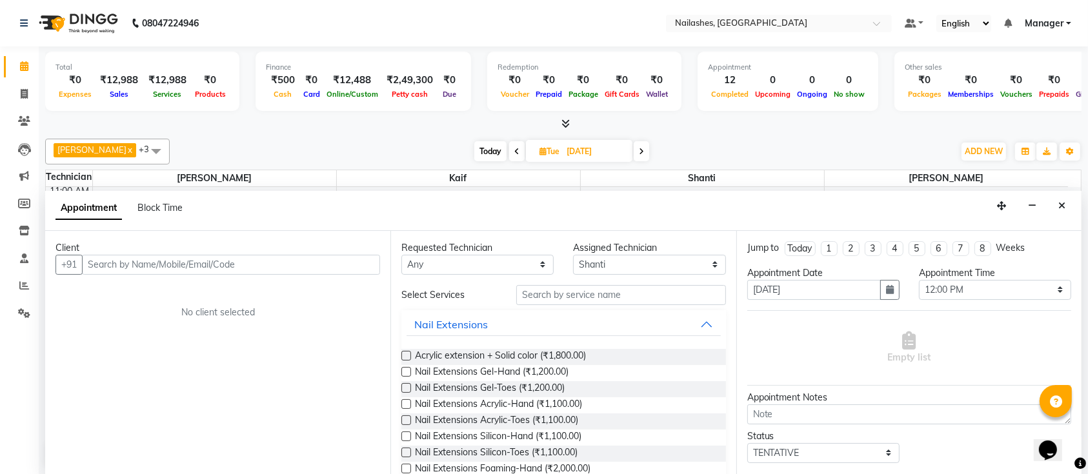
click at [305, 255] on input "text" at bounding box center [231, 265] width 298 height 20
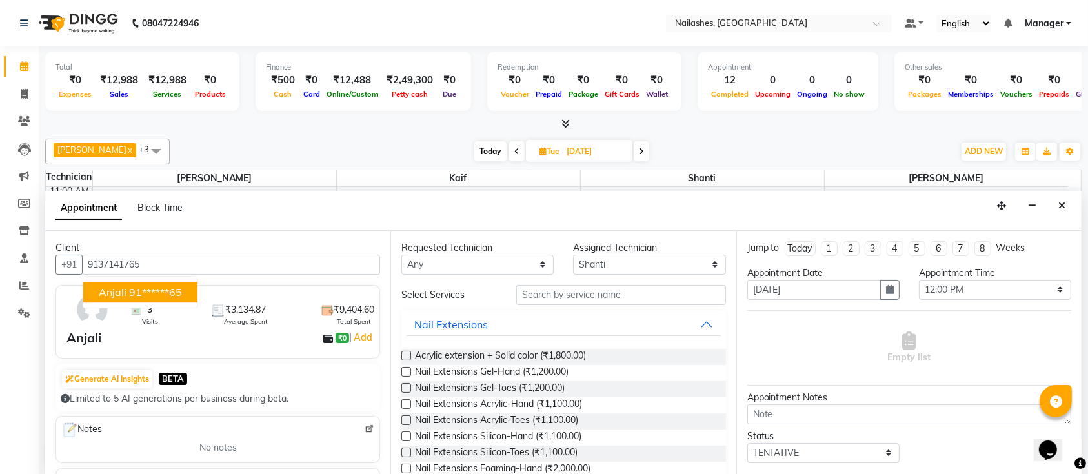
click at [152, 289] on ngb-highlight "91******65" at bounding box center [155, 292] width 53 height 13
type input "91******65"
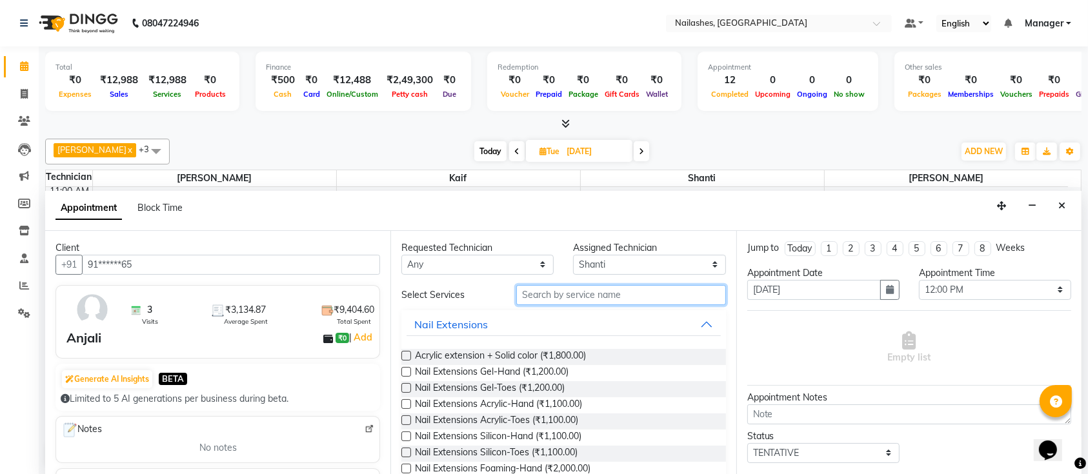
click at [559, 301] on input "text" at bounding box center [621, 295] width 210 height 20
type input "ex"
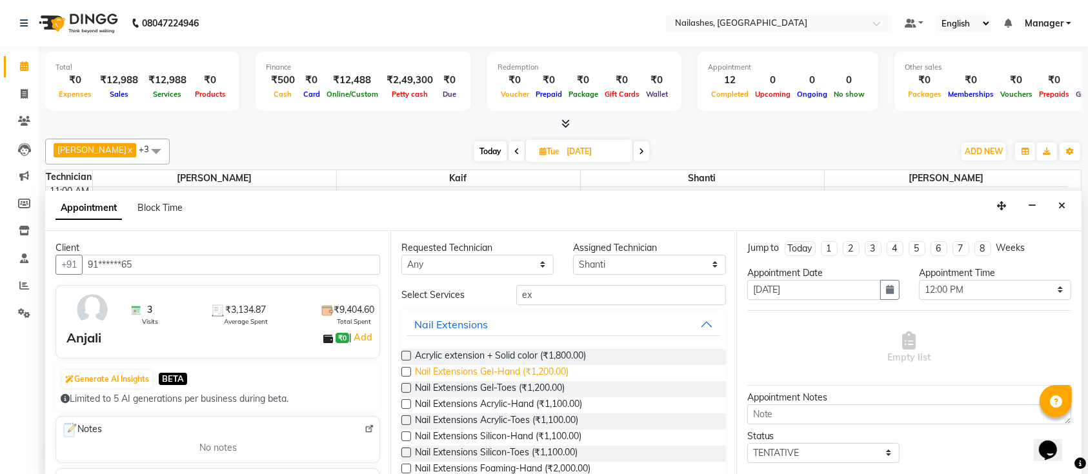
click at [454, 368] on span "Nail Extensions Gel-Hand (₹1,200.00)" at bounding box center [492, 373] width 154 height 16
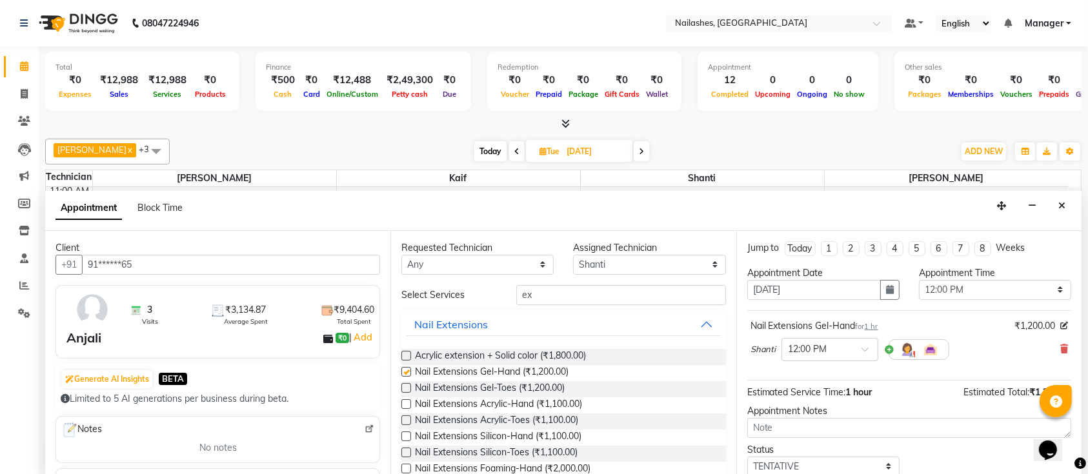
checkbox input "false"
click at [561, 281] on div "Requested Technician Any Ismail Kaif Shanti Sushma Assigned Technician Select I…" at bounding box center [562, 353] width 345 height 245
click at [561, 287] on input "ex" at bounding box center [621, 295] width 210 height 20
type input "e"
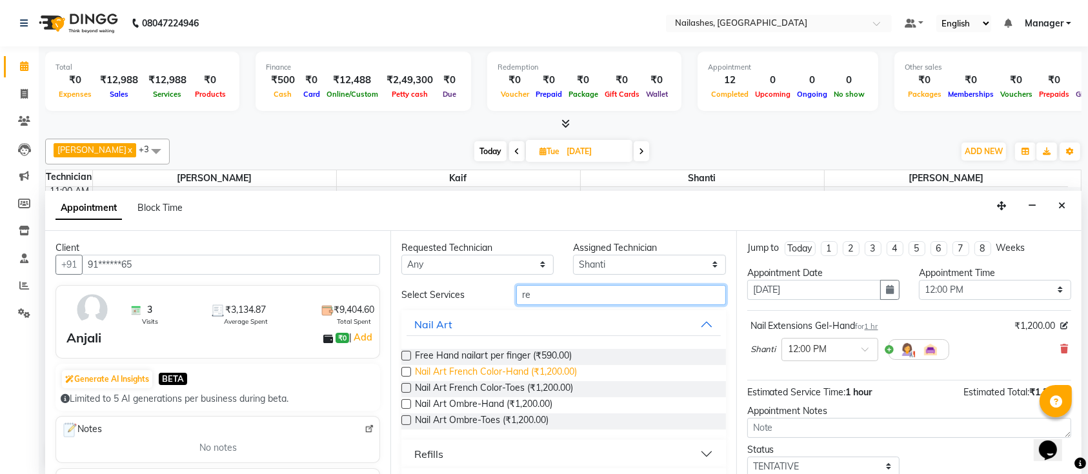
type input "re"
click at [486, 370] on span "Nail Art French Color-Hand (₹1,200.00)" at bounding box center [496, 373] width 162 height 16
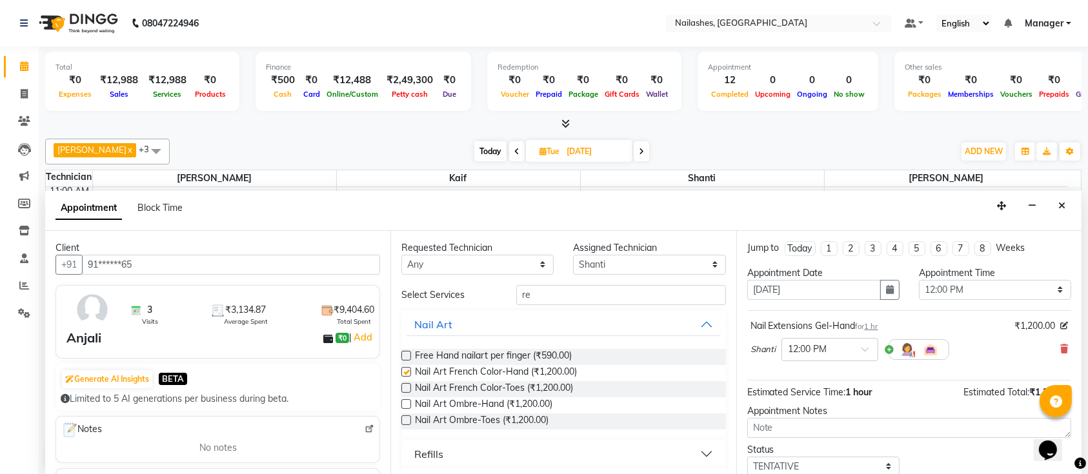
checkbox input "false"
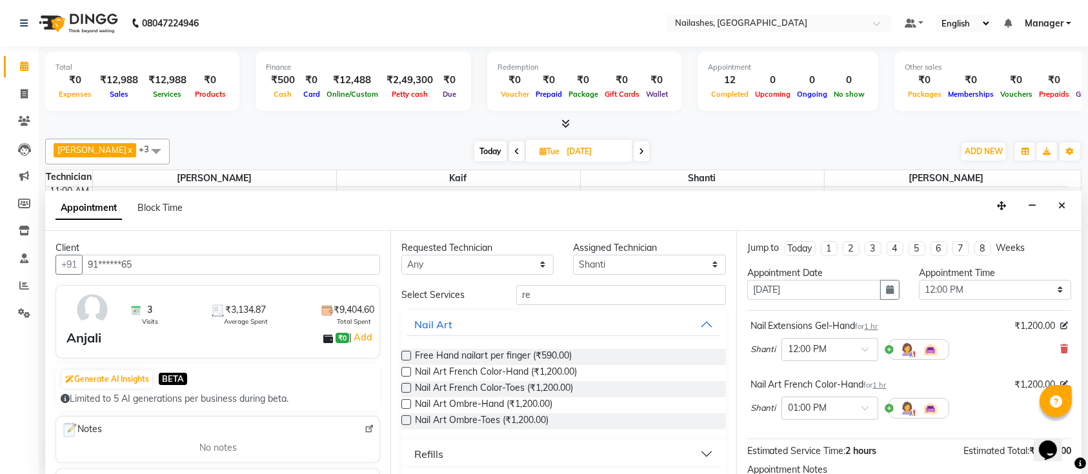
drag, startPoint x: 601, startPoint y: 275, endPoint x: 599, endPoint y: 282, distance: 7.6
click at [600, 279] on div "Requested Technician Any Ismail Kaif Shanti Sushma Assigned Technician Select I…" at bounding box center [562, 353] width 345 height 245
click at [596, 289] on input "re" at bounding box center [621, 295] width 210 height 20
type input "r"
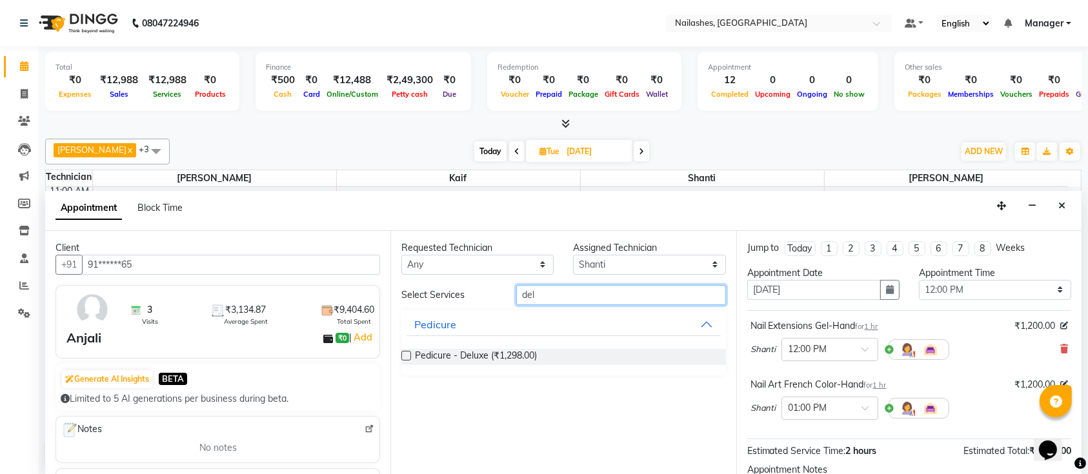
type input "del"
click at [478, 346] on div "Pedicure - Deluxe (₹1,298.00)" at bounding box center [563, 357] width 324 height 37
click at [483, 353] on span "Pedicure - Deluxe (₹1,298.00)" at bounding box center [476, 357] width 122 height 16
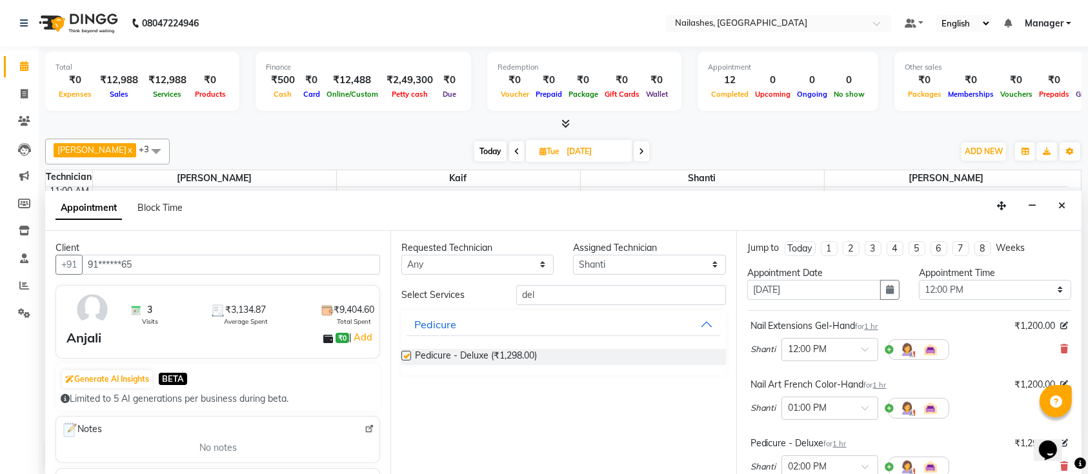
checkbox input "false"
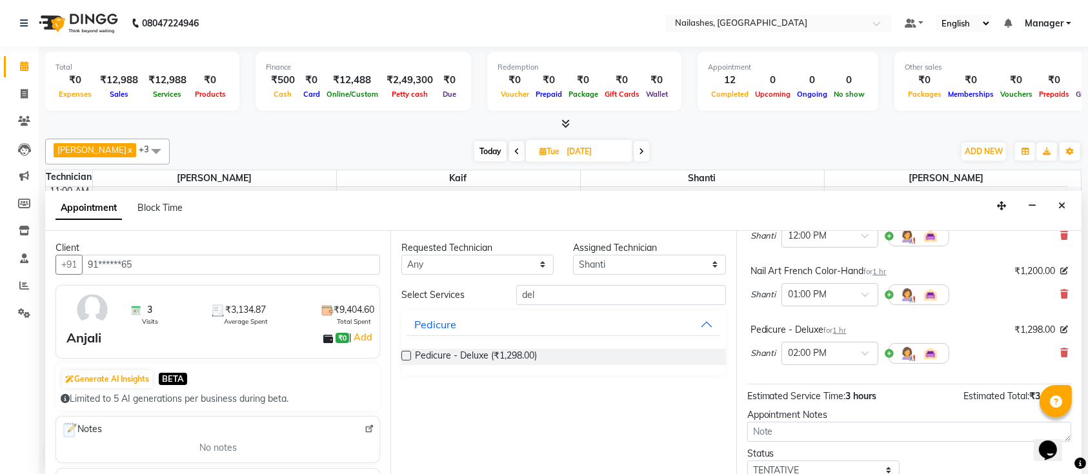
scroll to position [199, 0]
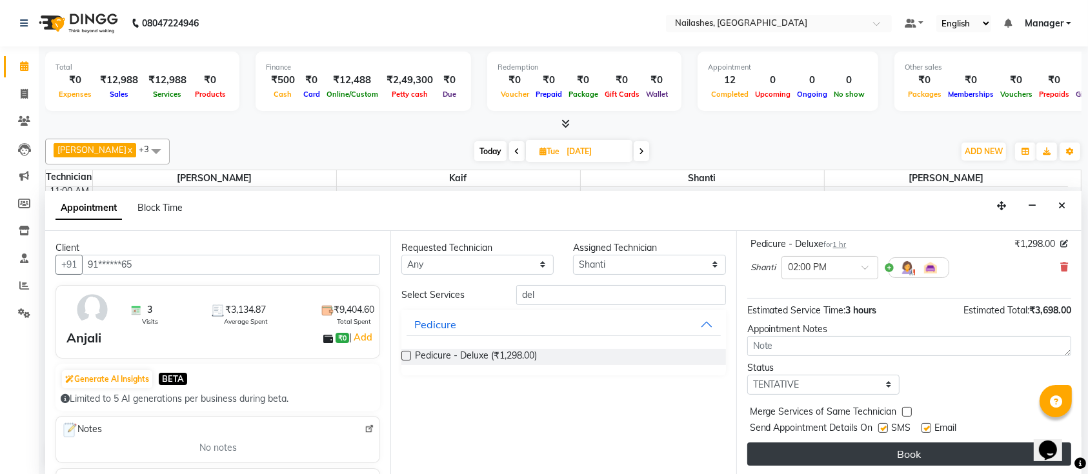
click at [819, 443] on button "Book" at bounding box center [909, 454] width 324 height 23
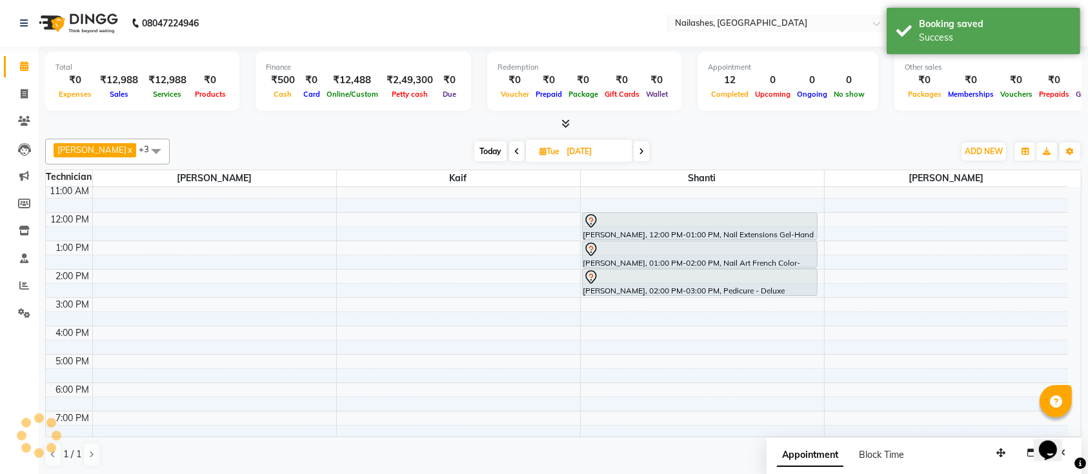
scroll to position [0, 0]
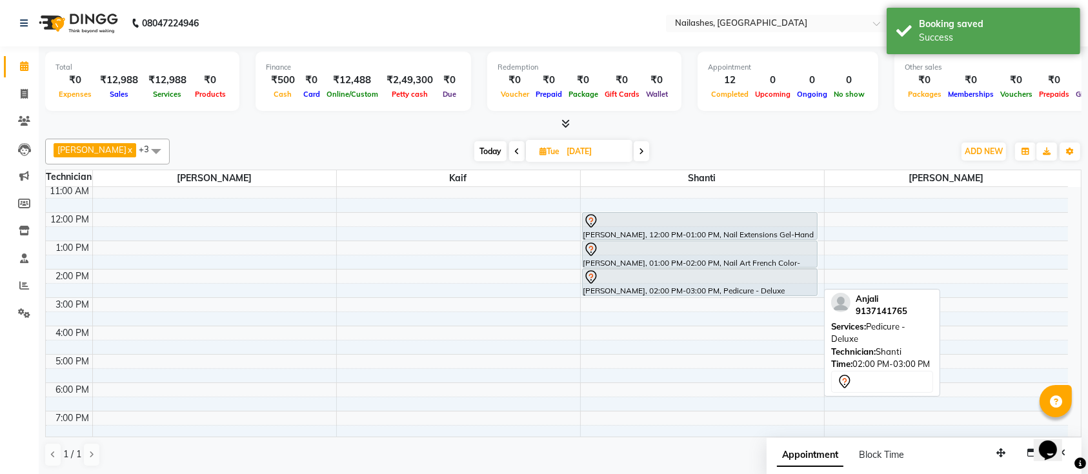
click at [737, 294] on div at bounding box center [700, 295] width 235 height 5
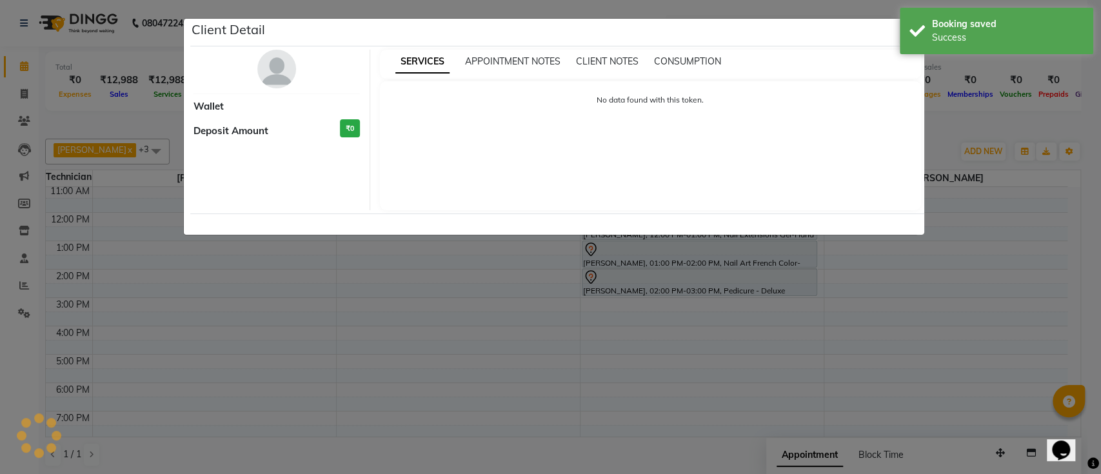
select select "7"
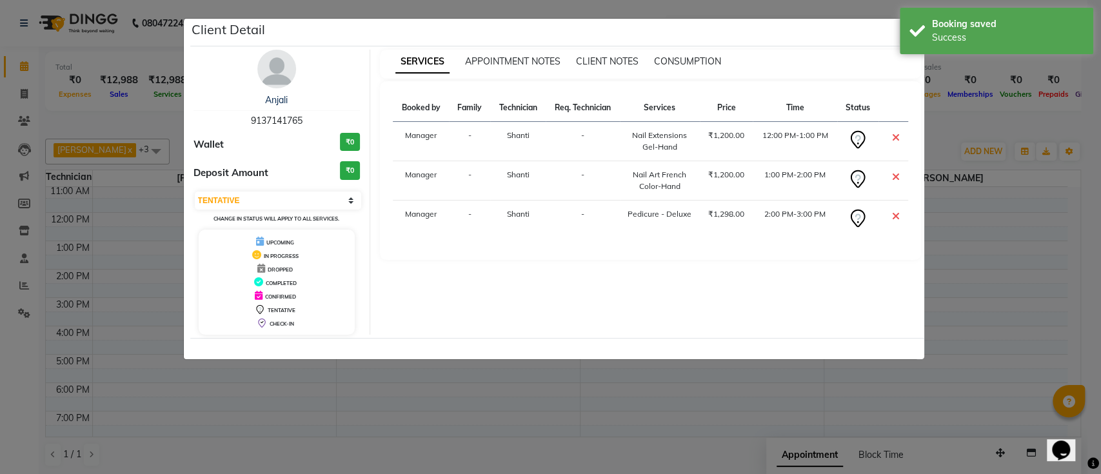
click at [756, 348] on div at bounding box center [557, 348] width 734 height 21
click at [749, 390] on ngb-modal-window "Client Detail Anjali 9137141765 Wallet ₹0 Deposit Amount ₹0 Select CONFIRMED TE…" at bounding box center [550, 237] width 1101 height 474
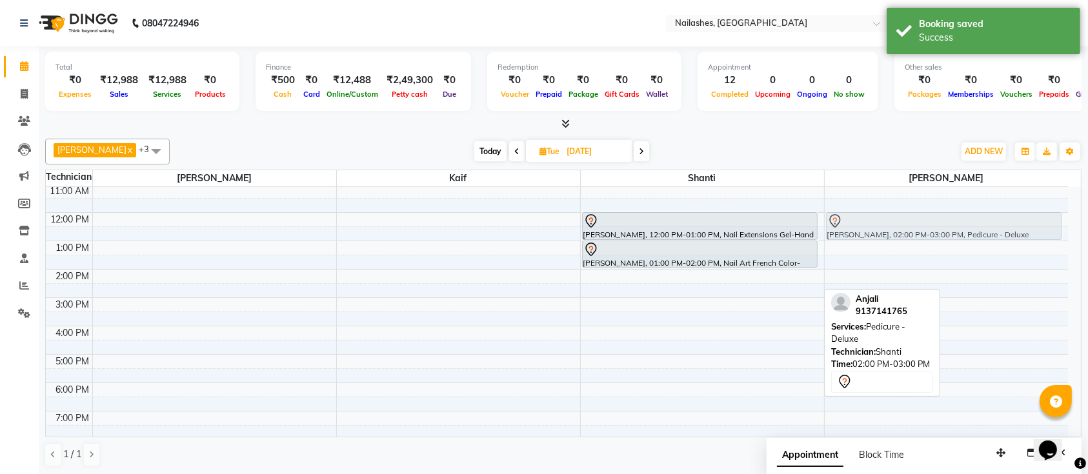
drag, startPoint x: 699, startPoint y: 275, endPoint x: 910, endPoint y: 219, distance: 218.9
click at [910, 219] on tr "Anjali, 12:00 PM-01:00 PM, Nail Extensions Gel-Hand Anjali, 01:00 PM-02:00 PM, …" at bounding box center [557, 326] width 1022 height 397
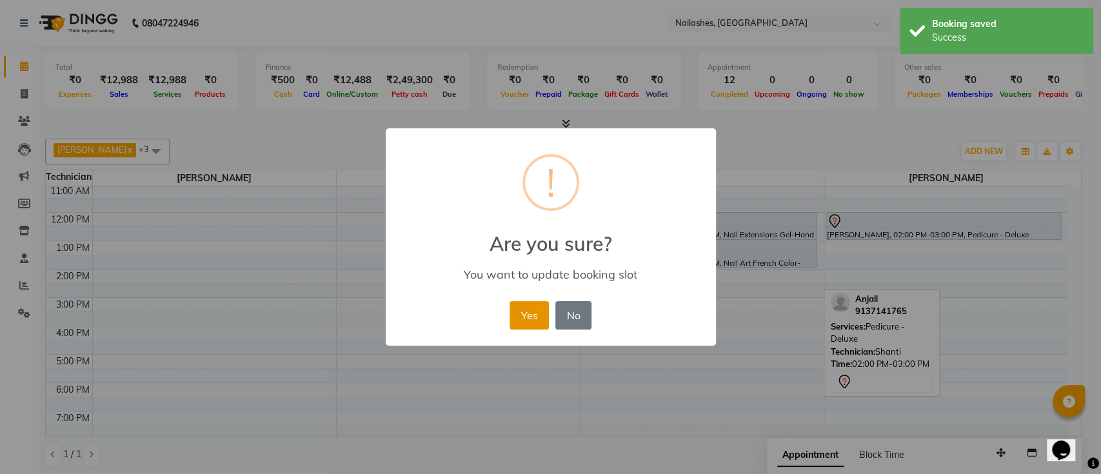
click at [521, 303] on button "Yes" at bounding box center [529, 315] width 39 height 28
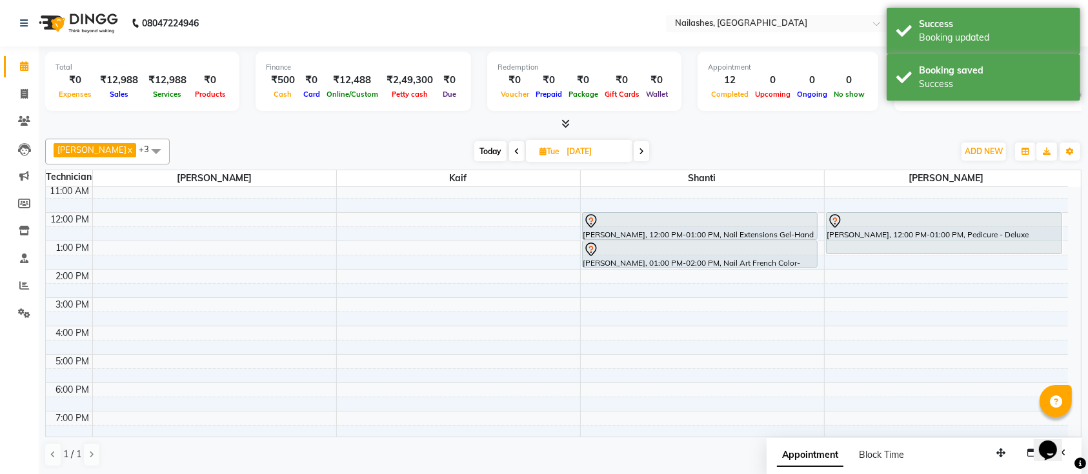
drag, startPoint x: 939, startPoint y: 239, endPoint x: 940, endPoint y: 255, distance: 16.8
click at [940, 255] on div "Anjali, 12:00 PM-01:00 PM, Pedicure - Deluxe Anjali, 12:00 PM-01:00 PM, Pedicur…" at bounding box center [947, 326] width 244 height 397
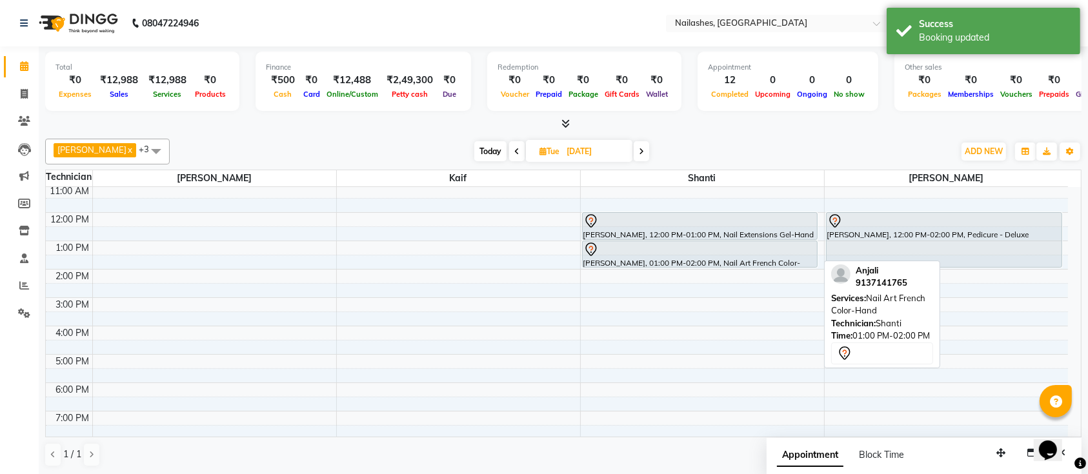
click at [690, 261] on div "Anjali, 01:00 PM-02:00 PM, Nail Art French Color-Hand" at bounding box center [700, 254] width 235 height 26
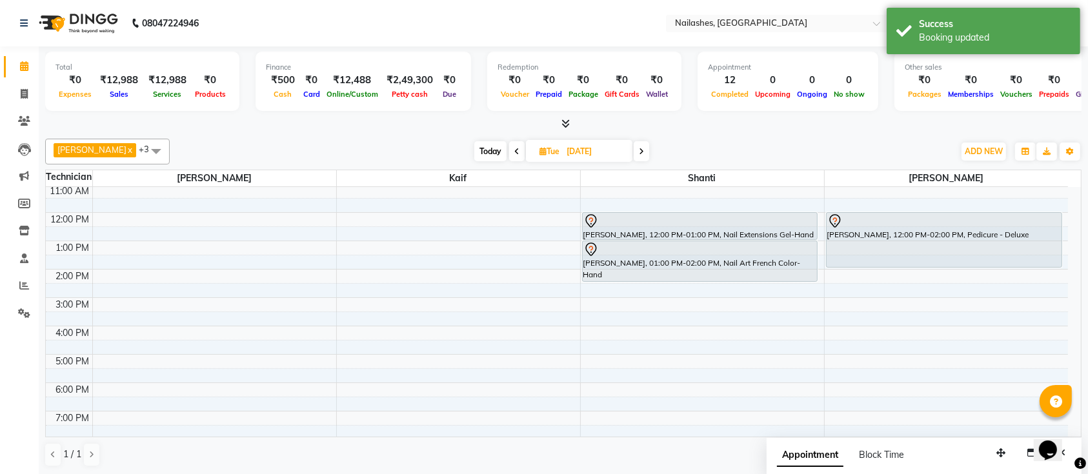
drag, startPoint x: 691, startPoint y: 265, endPoint x: 697, endPoint y: 277, distance: 13.0
click at [697, 277] on div "Anjali, 12:00 PM-01:00 PM, Nail Extensions Gel-Hand Anjali, 01:00 PM-02:00 PM, …" at bounding box center [702, 326] width 243 height 397
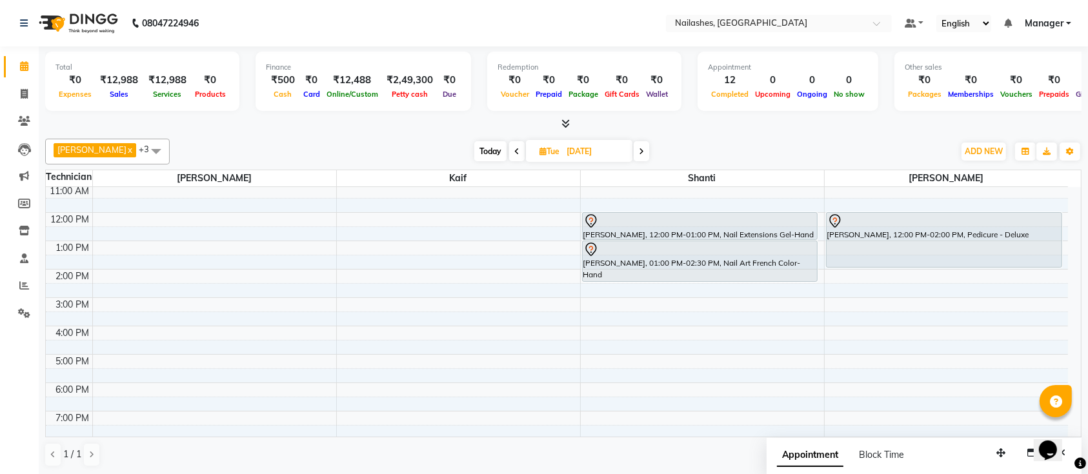
click at [474, 152] on span "Today" at bounding box center [490, 151] width 32 height 20
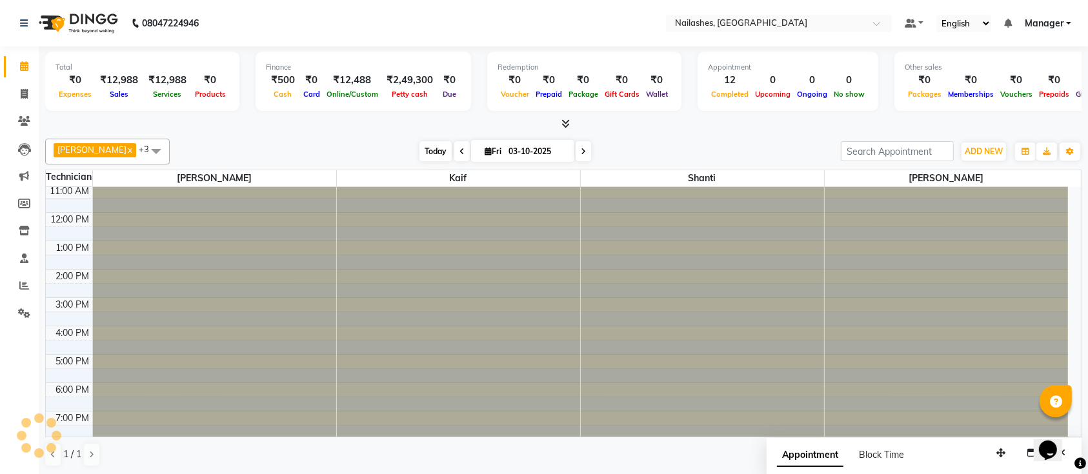
scroll to position [145, 0]
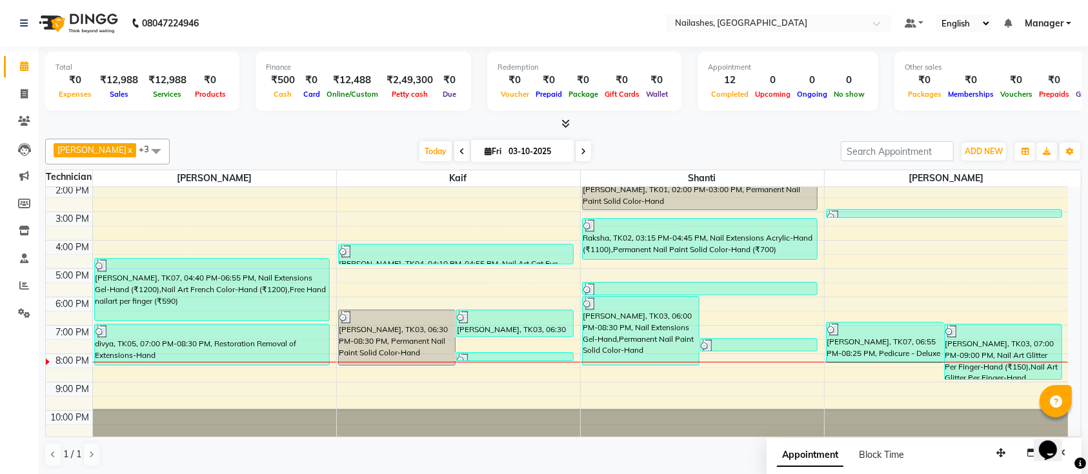
click at [576, 152] on span at bounding box center [583, 151] width 15 height 20
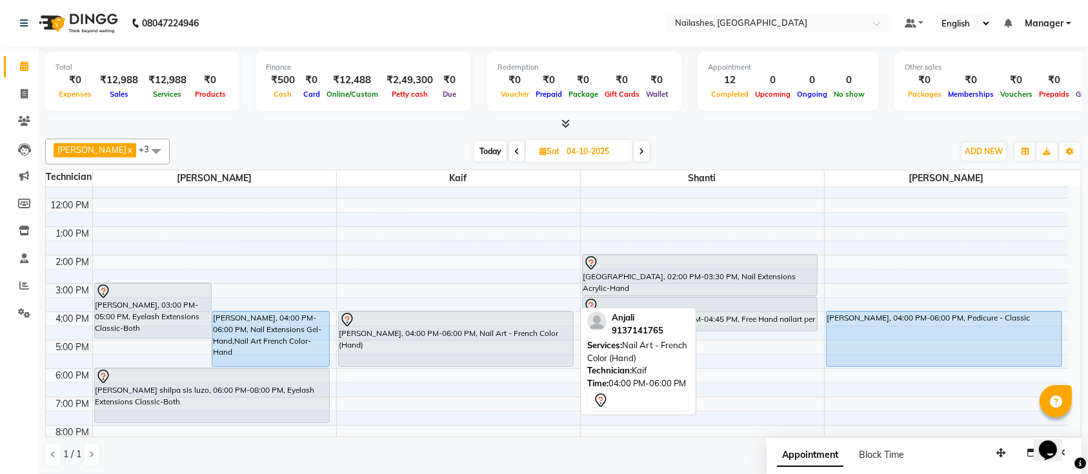
scroll to position [145, 0]
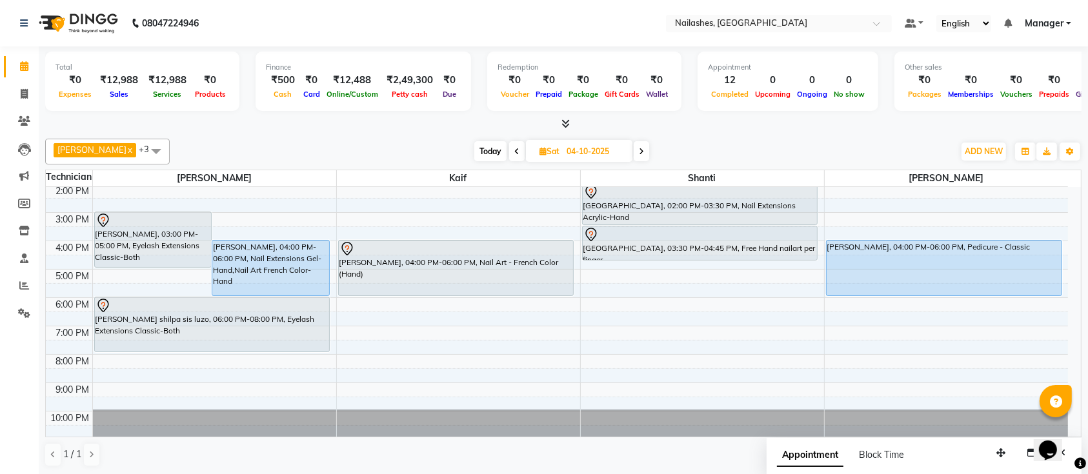
click at [477, 144] on span "Today" at bounding box center [490, 151] width 32 height 20
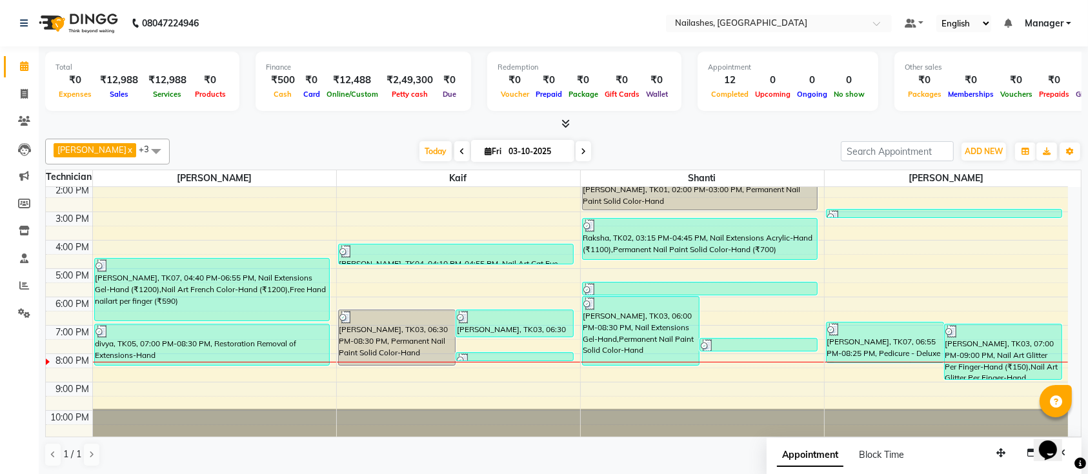
click at [581, 150] on icon at bounding box center [583, 152] width 5 height 8
type input "04-10-2025"
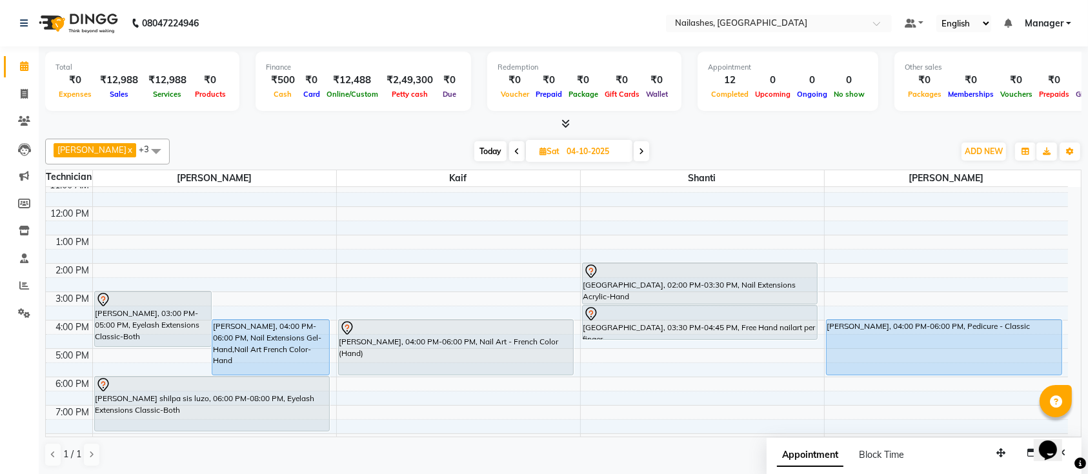
scroll to position [145, 0]
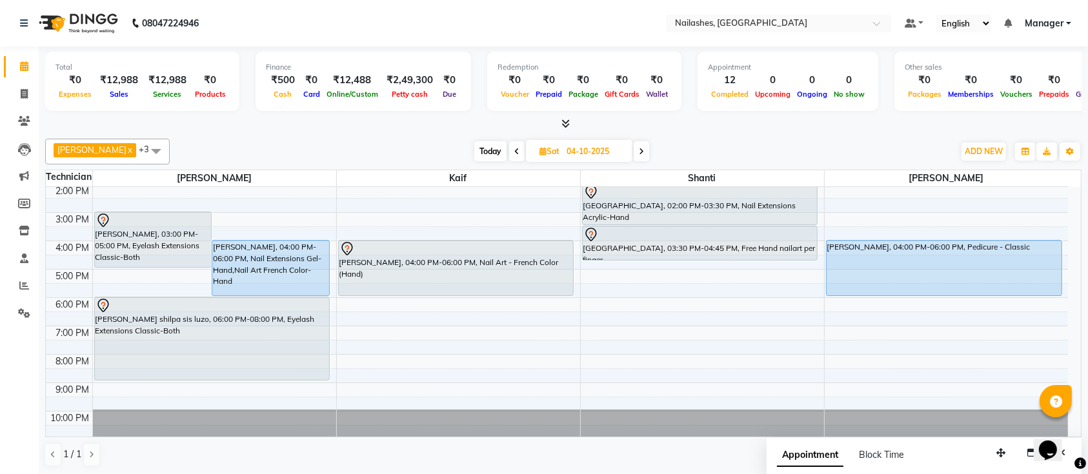
drag, startPoint x: 299, startPoint y: 350, endPoint x: 287, endPoint y: 368, distance: 22.0
click at [299, 378] on div "kruthika, 03:00 PM-05:00 PM, Eyelash Extensions Classic-Both Anjali, 04:00 PM-0…" at bounding box center [214, 241] width 243 height 397
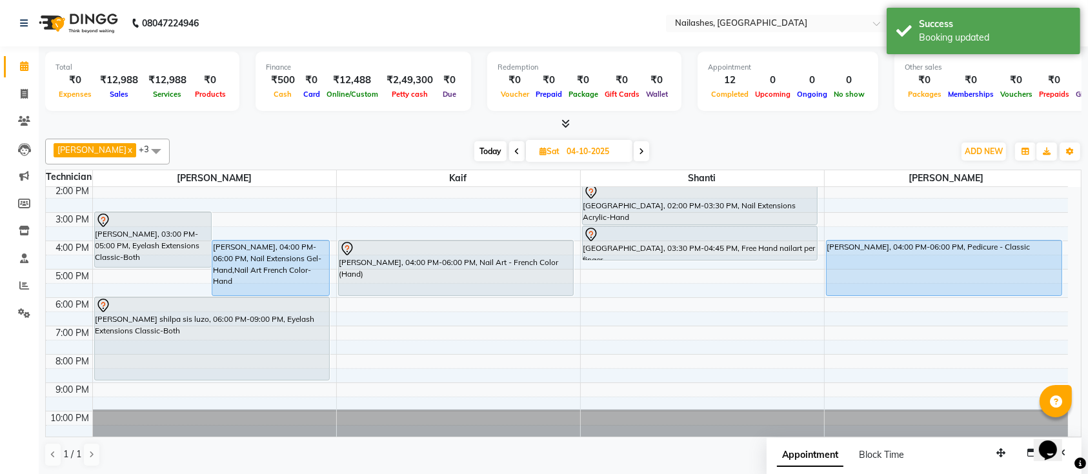
click at [346, 334] on div "9:00 AM 10:00 AM 11:00 AM 12:00 PM 1:00 PM 2:00 PM 3:00 PM 4:00 PM 5:00 PM 6:00…" at bounding box center [557, 241] width 1022 height 397
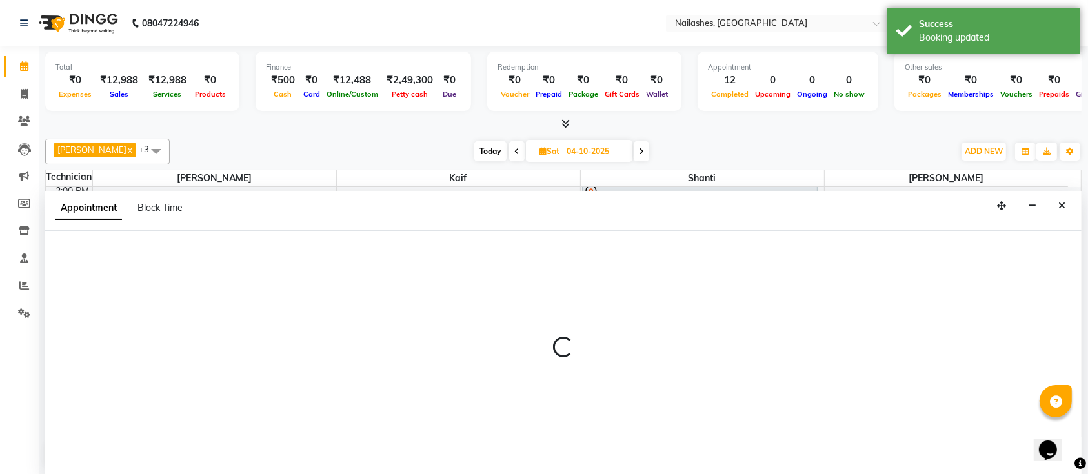
select select "29607"
select select "1140"
select select "tentative"
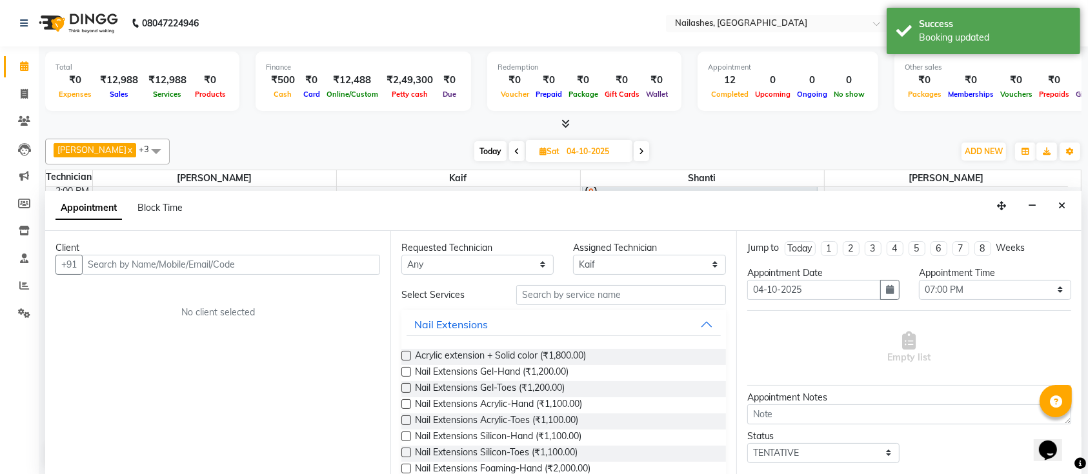
scroll to position [0, 0]
click at [1055, 205] on button "Close" at bounding box center [1061, 206] width 19 height 20
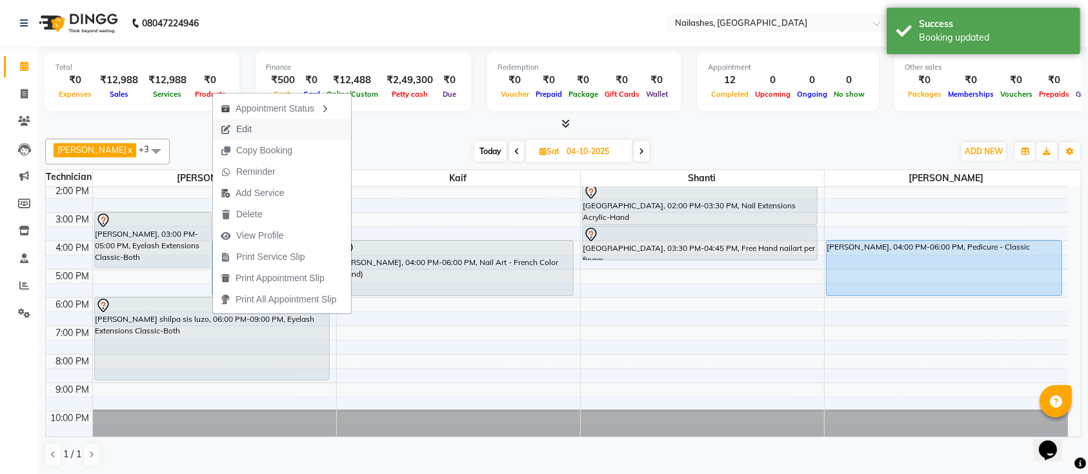
click at [285, 134] on button "Edit" at bounding box center [282, 129] width 138 height 21
select select "tentative"
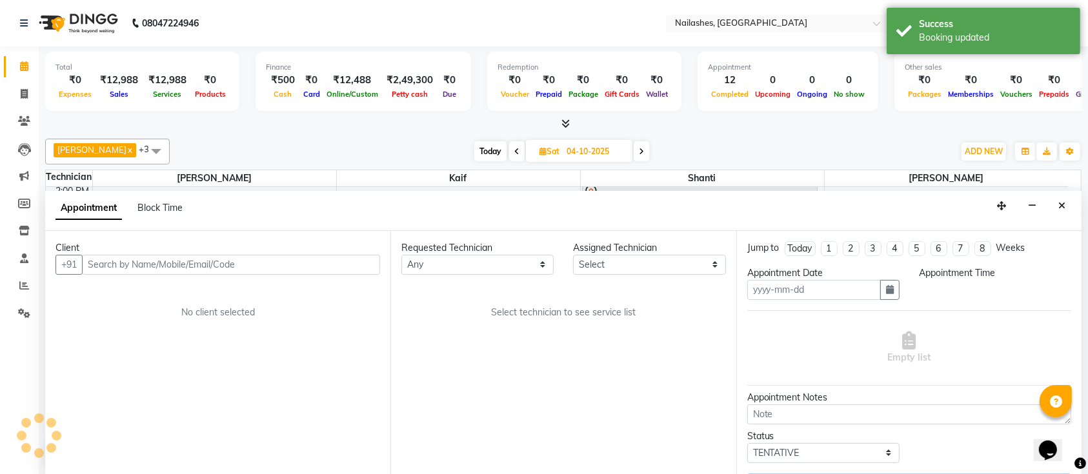
type input "04-10-2025"
select select "24569"
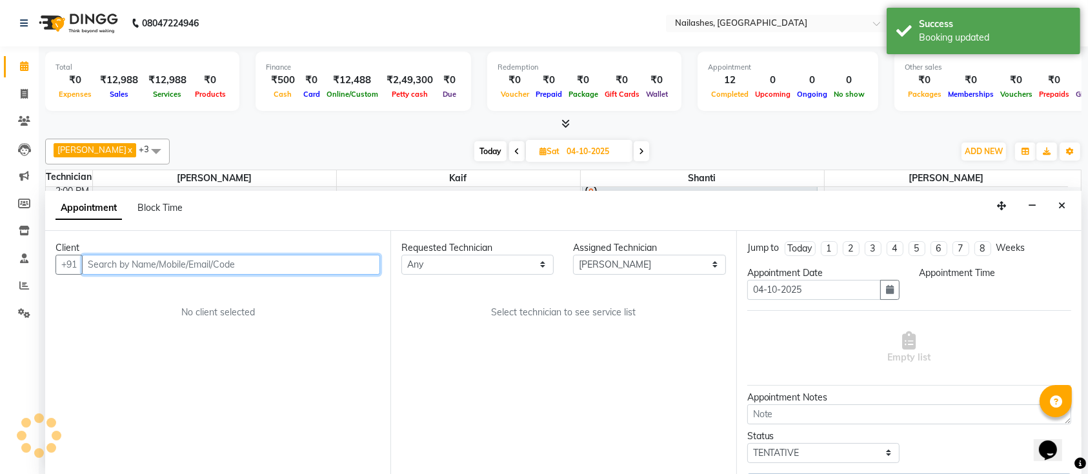
scroll to position [145, 0]
select select "1080"
select select "1891"
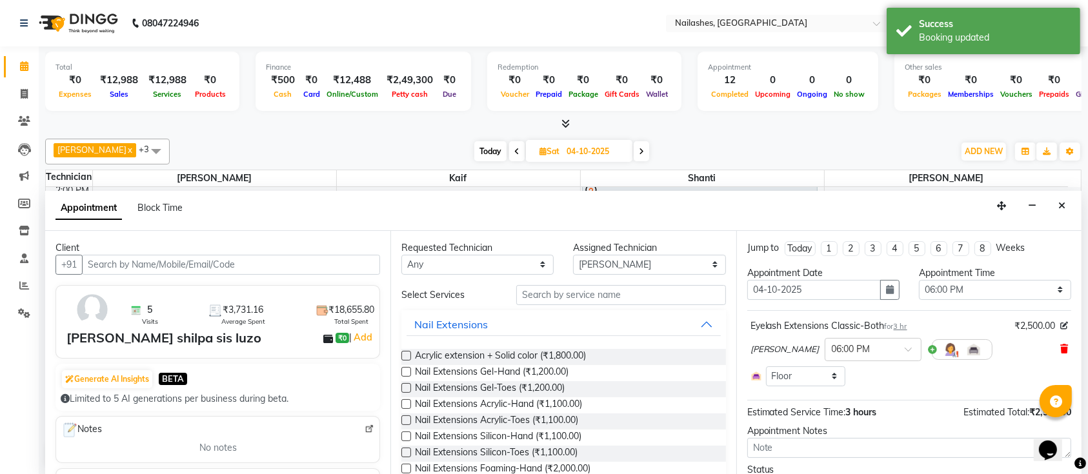
click at [1060, 349] on icon at bounding box center [1064, 349] width 8 height 9
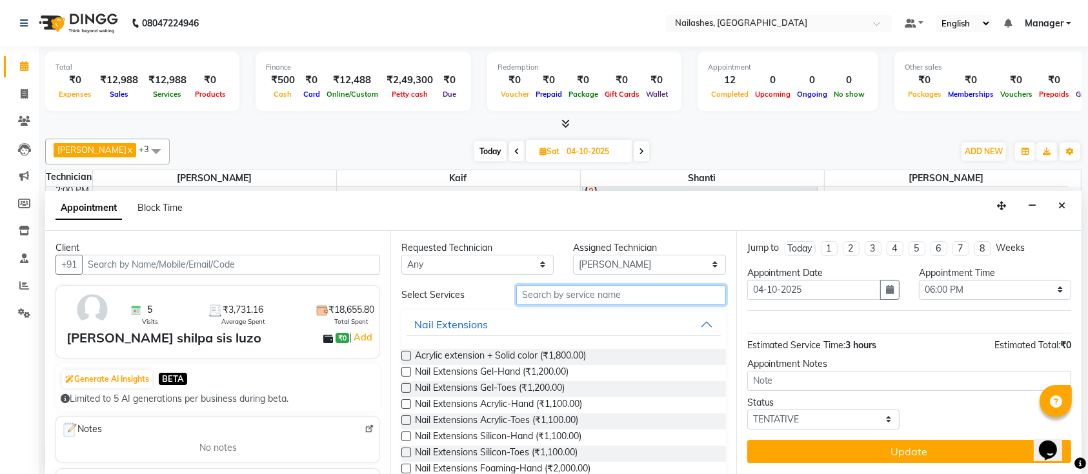
click at [574, 292] on input "text" at bounding box center [621, 295] width 210 height 20
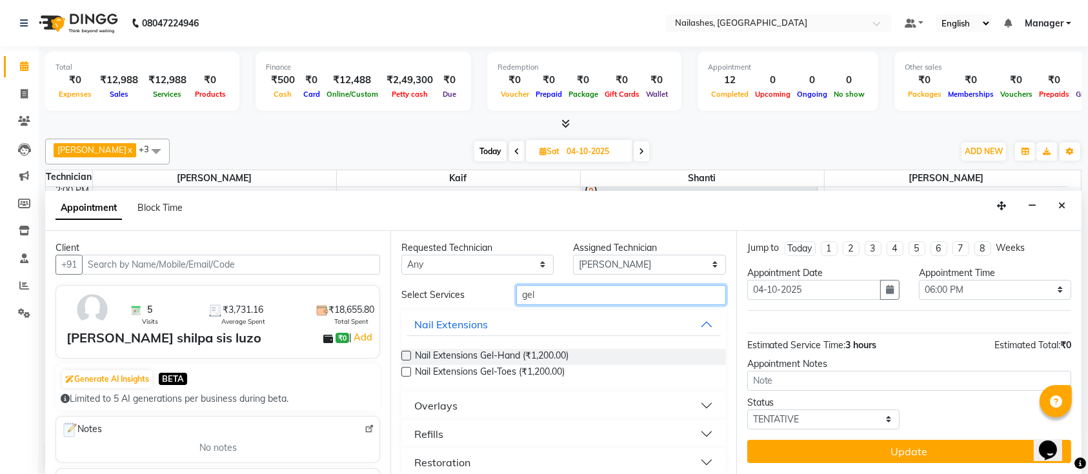
type input "gel"
click at [399, 353] on div "Requested Technician Any Ismail Kaif Shanti Sushma Assigned Technician Select I…" at bounding box center [562, 353] width 345 height 245
click at [406, 353] on label at bounding box center [406, 356] width 10 height 10
click at [406, 353] on input "checkbox" at bounding box center [405, 357] width 8 height 8
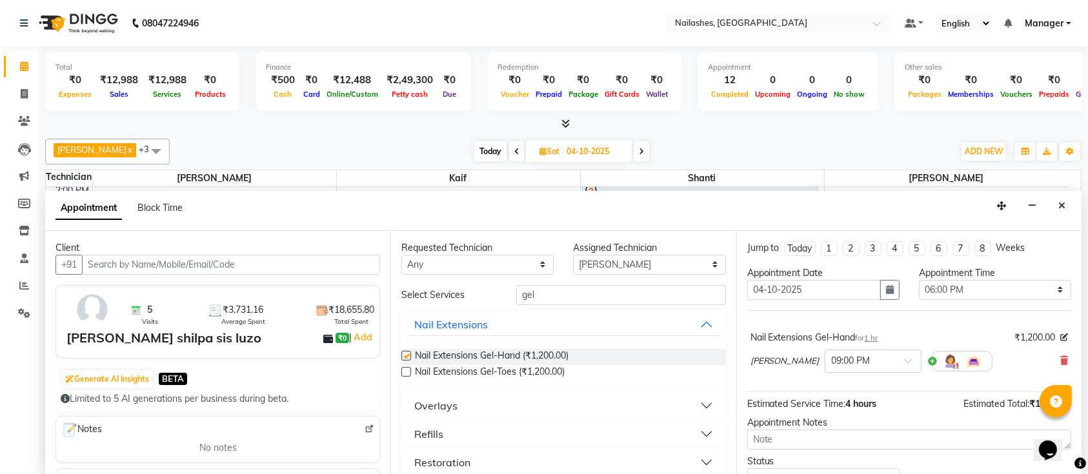
checkbox input "false"
click at [558, 290] on input "gel" at bounding box center [621, 295] width 210 height 20
drag, startPoint x: 552, startPoint y: 291, endPoint x: 490, endPoint y: 302, distance: 62.9
click at [492, 302] on div "Select Services gel" at bounding box center [563, 295] width 343 height 20
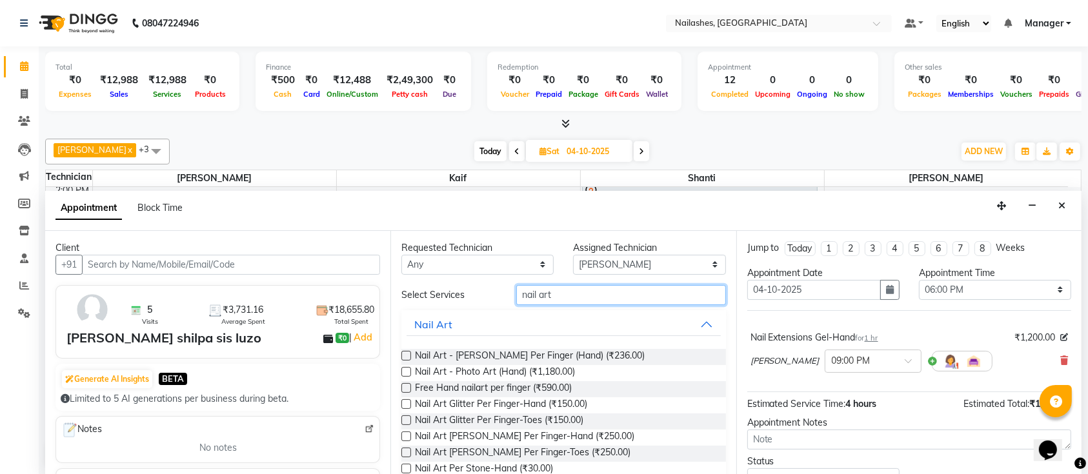
type input "nail art"
click at [403, 385] on label at bounding box center [406, 388] width 10 height 10
click at [403, 385] on input "checkbox" at bounding box center [405, 389] width 8 height 8
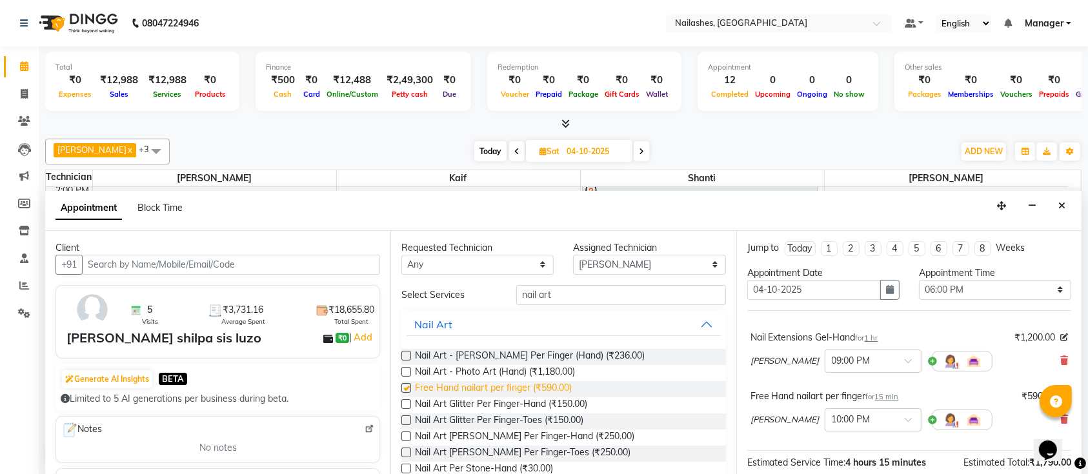
checkbox input "false"
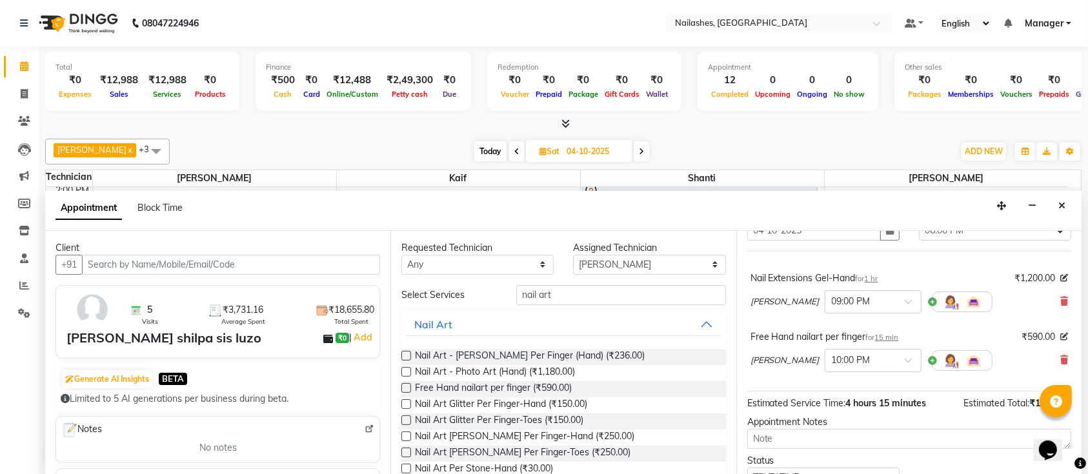
scroll to position [114, 0]
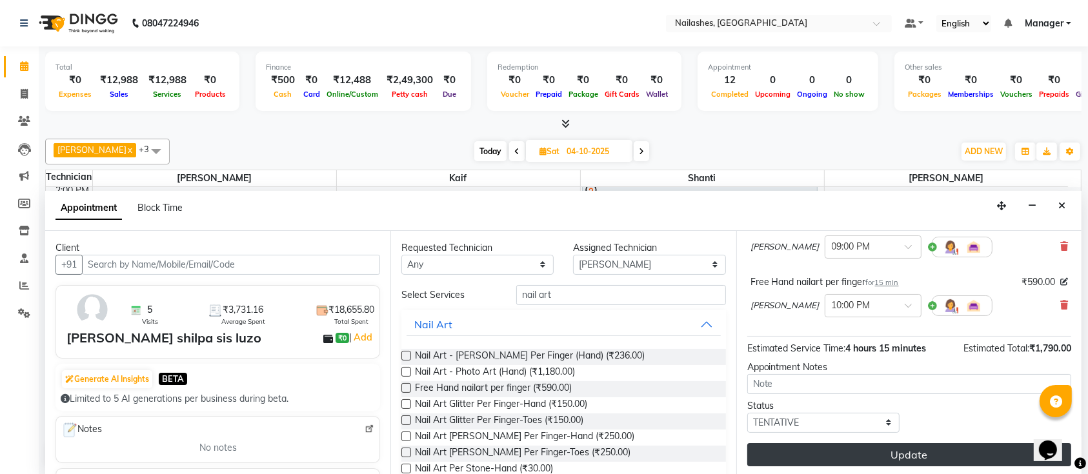
click at [883, 458] on button "Update" at bounding box center [909, 454] width 324 height 23
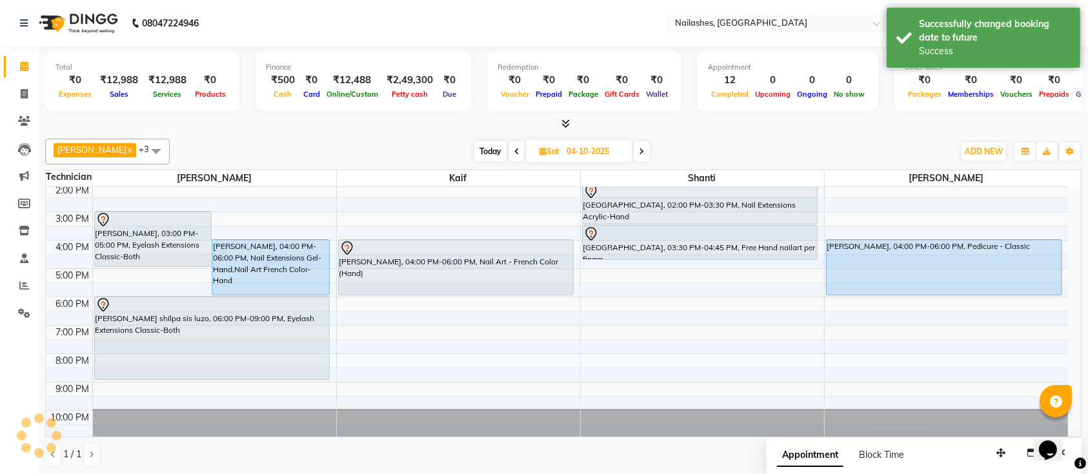
scroll to position [0, 0]
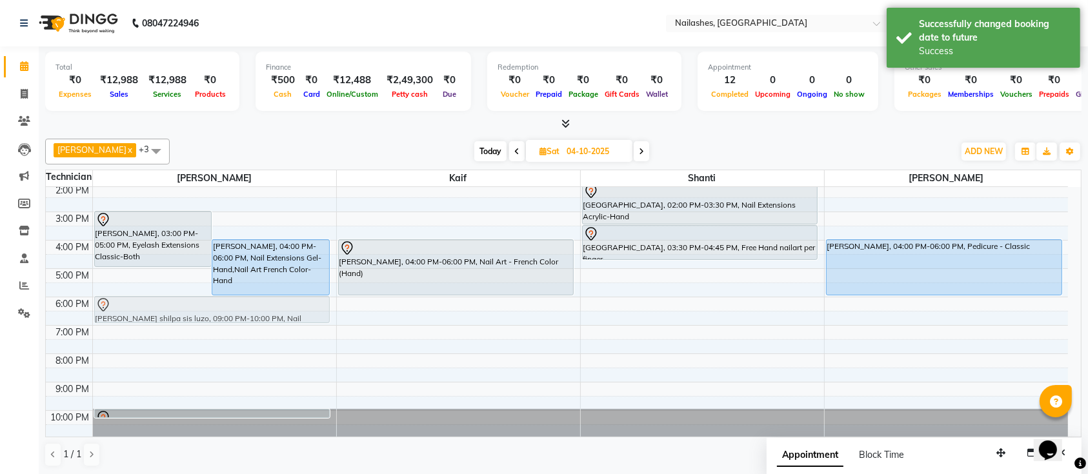
drag, startPoint x: 230, startPoint y: 385, endPoint x: 278, endPoint y: 299, distance: 98.8
click at [278, 299] on div "kruthika, 03:00 PM-05:00 PM, Eyelash Extensions Classic-Both Anjali, 04:00 PM-0…" at bounding box center [214, 240] width 243 height 397
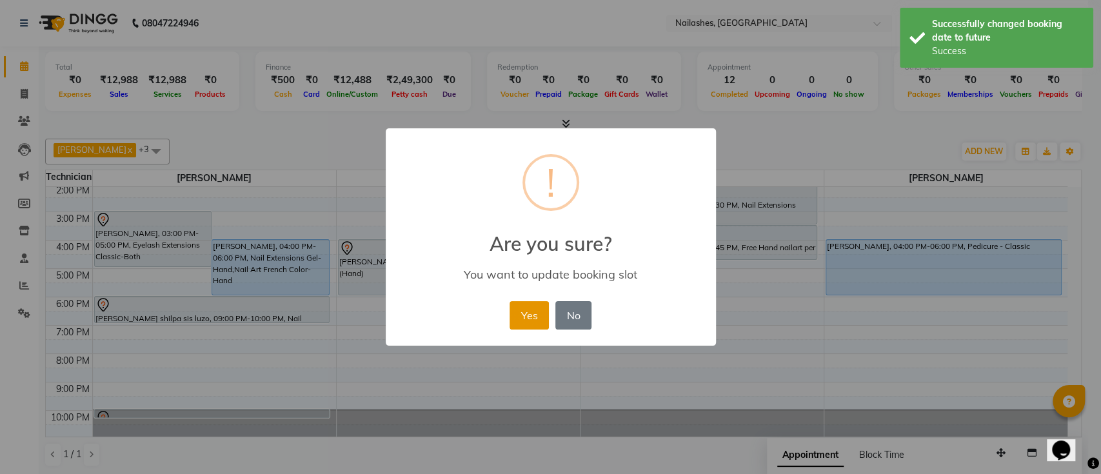
click at [537, 308] on button "Yes" at bounding box center [529, 315] width 39 height 28
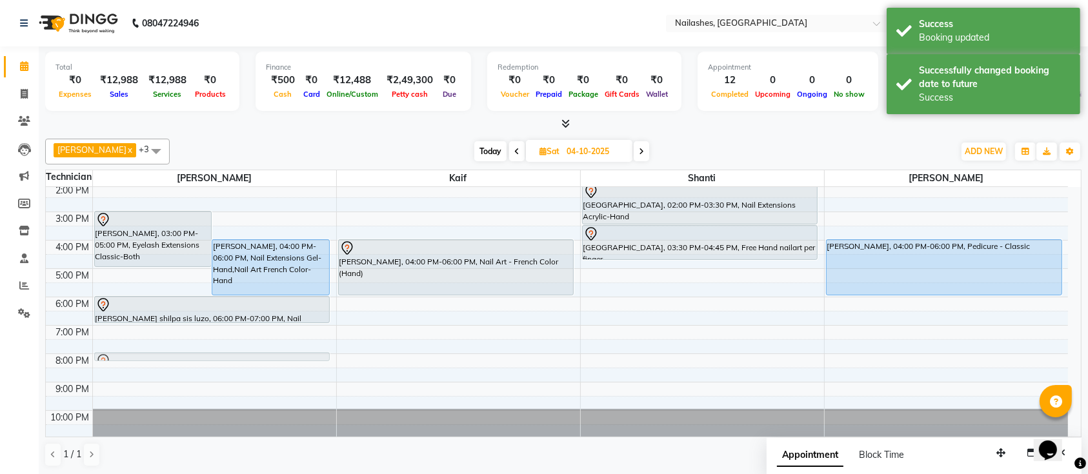
drag, startPoint x: 230, startPoint y: 412, endPoint x: 276, endPoint y: 359, distance: 70.9
click at [276, 359] on div "kruthika, 03:00 PM-05:00 PM, Eyelash Extensions Classic-Both Anjali, 04:00 PM-0…" at bounding box center [214, 240] width 243 height 397
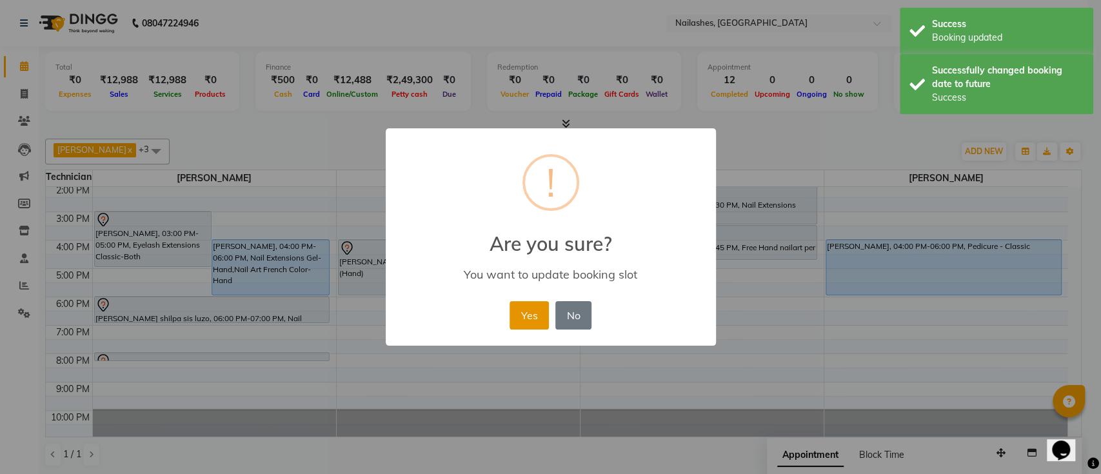
click at [526, 314] on button "Yes" at bounding box center [529, 315] width 39 height 28
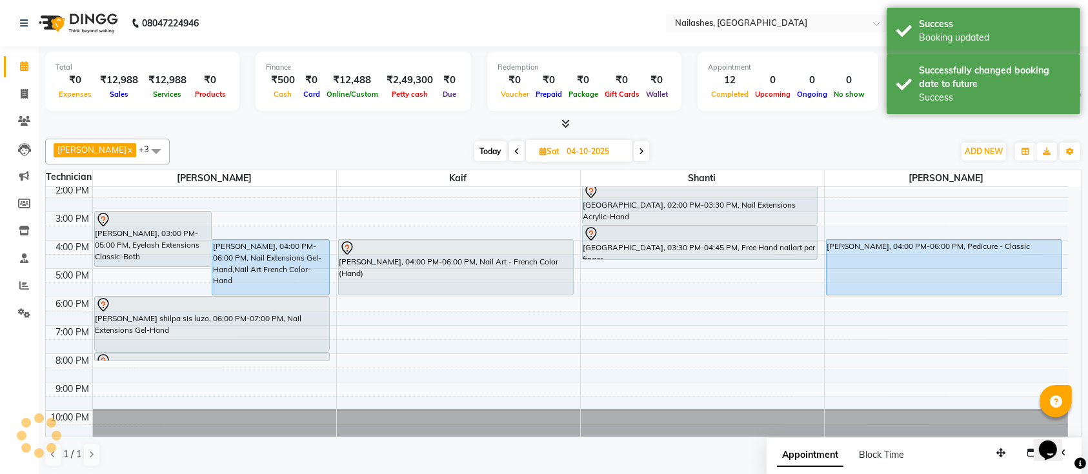
drag, startPoint x: 261, startPoint y: 321, endPoint x: 264, endPoint y: 341, distance: 20.2
click at [264, 341] on div "kruthika, 03:00 PM-05:00 PM, Eyelash Extensions Classic-Both Anjali, 04:00 PM-0…" at bounding box center [214, 240] width 243 height 397
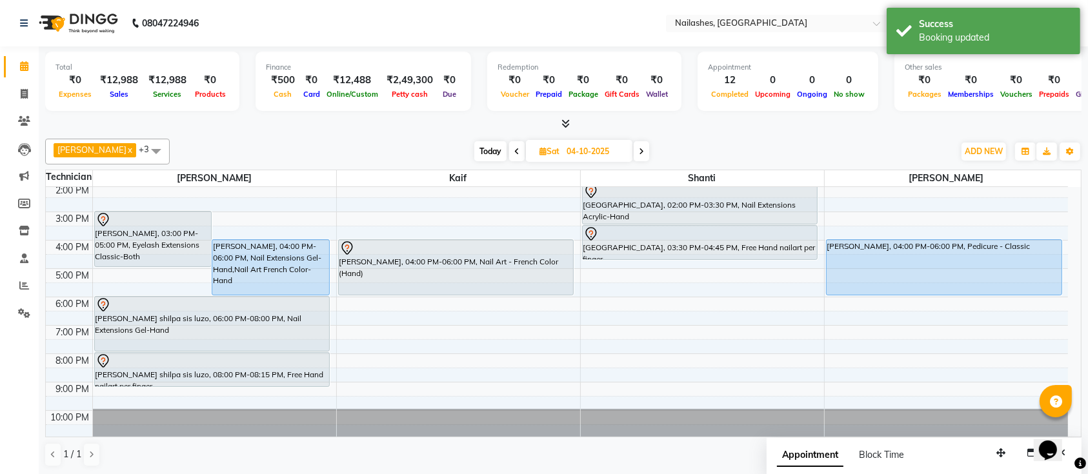
drag, startPoint x: 272, startPoint y: 359, endPoint x: 272, endPoint y: 390, distance: 31.0
click at [272, 390] on div "9:00 AM 10:00 AM 11:00 AM 12:00 PM 1:00 PM 2:00 PM 3:00 PM 4:00 PM 5:00 PM 6:00…" at bounding box center [557, 240] width 1022 height 397
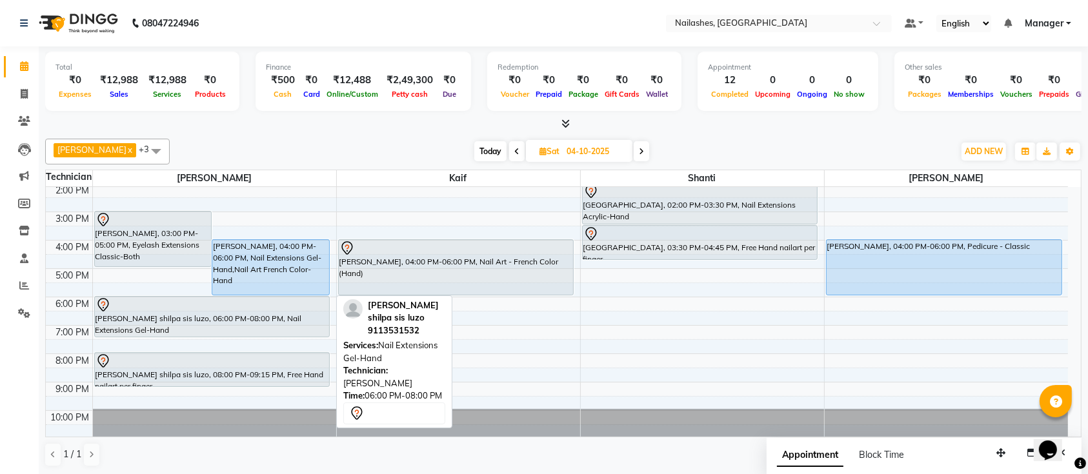
drag, startPoint x: 263, startPoint y: 350, endPoint x: 268, endPoint y: 330, distance: 20.7
click at [268, 330] on div "kruthika, 03:00 PM-05:00 PM, Eyelash Extensions Classic-Both Anjali, 04:00 PM-0…" at bounding box center [214, 240] width 243 height 397
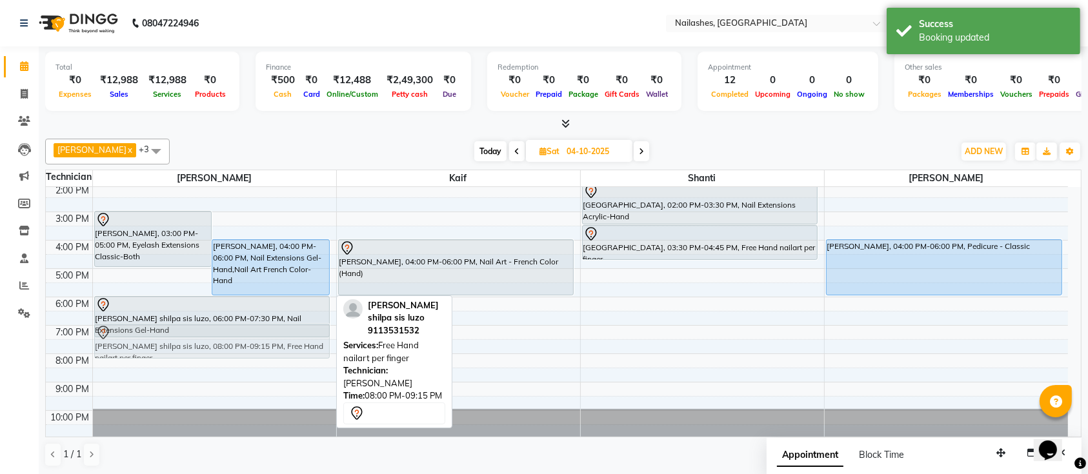
drag, startPoint x: 252, startPoint y: 374, endPoint x: 261, endPoint y: 352, distance: 23.5
click at [261, 352] on div "kruthika, 03:00 PM-05:00 PM, Eyelash Extensions Classic-Both Anjali, 04:00 PM-0…" at bounding box center [214, 240] width 243 height 397
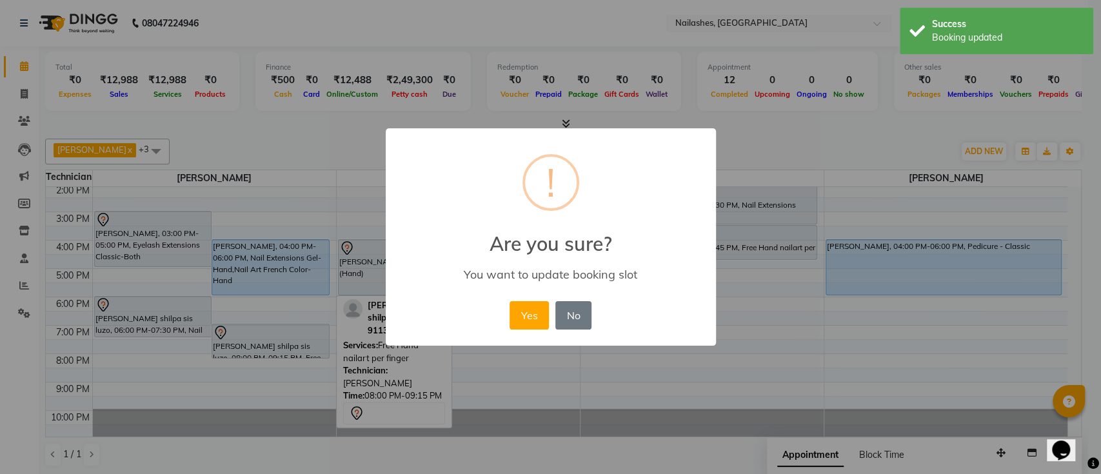
click at [261, 352] on div "× ! Are you sure? You want to update booking slot Yes No No" at bounding box center [550, 237] width 1101 height 474
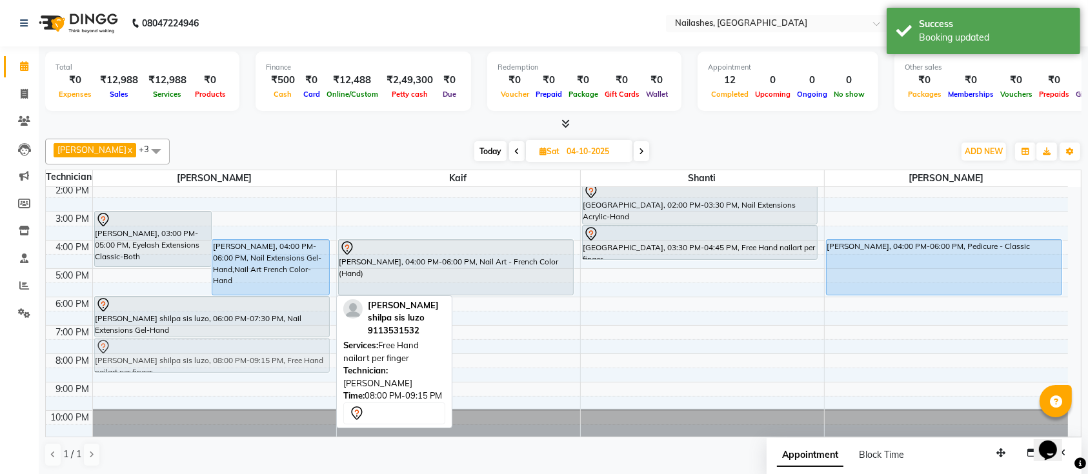
drag, startPoint x: 259, startPoint y: 365, endPoint x: 269, endPoint y: 344, distance: 23.1
click at [269, 344] on div "kruthika, 03:00 PM-05:00 PM, Eyelash Extensions Classic-Both Anjali, 04:00 PM-0…" at bounding box center [214, 240] width 243 height 397
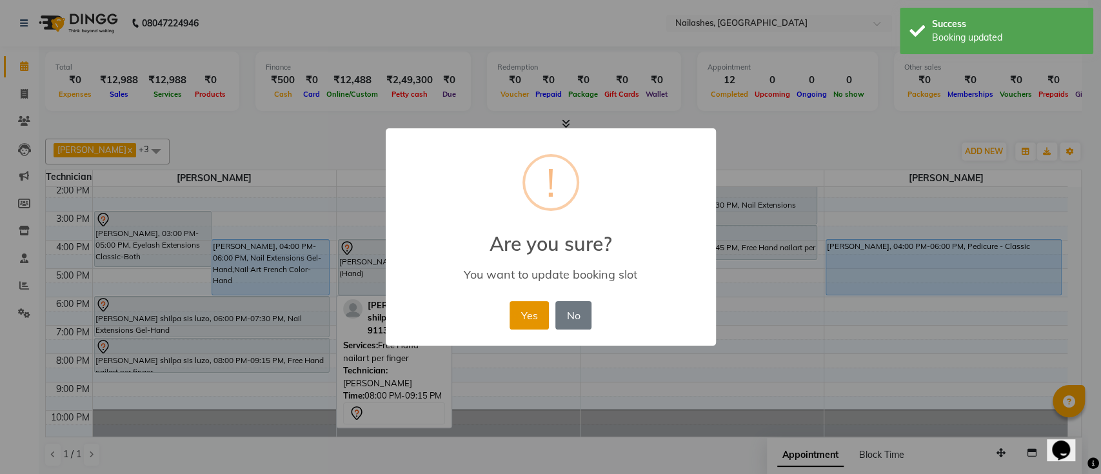
drag, startPoint x: 528, startPoint y: 312, endPoint x: 490, endPoint y: 326, distance: 41.2
click at [526, 314] on button "Yes" at bounding box center [529, 315] width 39 height 28
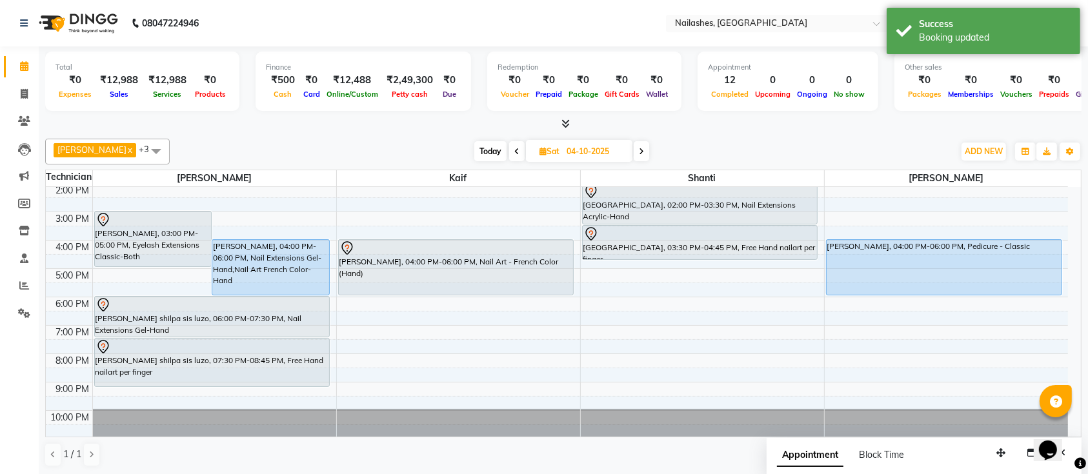
drag, startPoint x: 301, startPoint y: 372, endPoint x: 301, endPoint y: 385, distance: 12.3
click at [301, 385] on div "kruthika, 03:00 PM-05:00 PM, Eyelash Extensions Classic-Both Anjali, 04:00 PM-0…" at bounding box center [214, 240] width 243 height 397
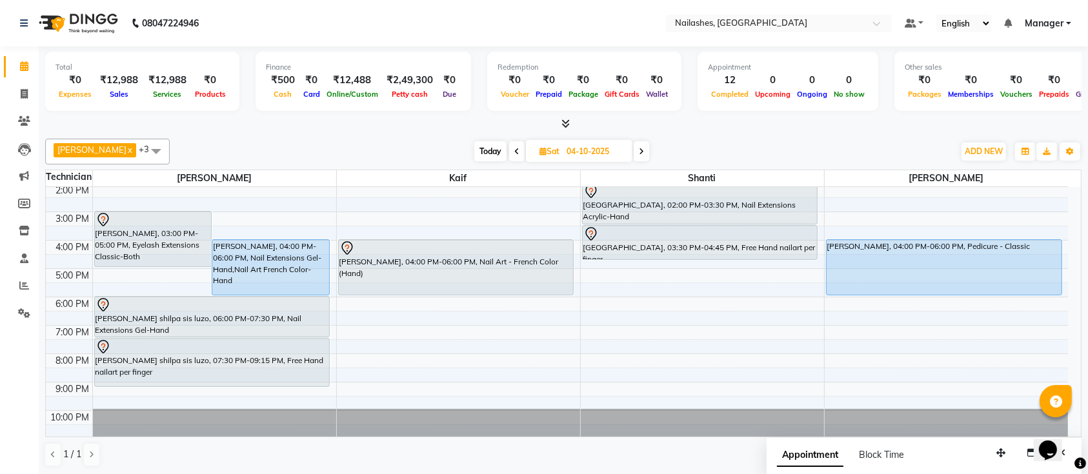
click at [474, 153] on span "Today" at bounding box center [490, 151] width 32 height 20
type input "03-10-2025"
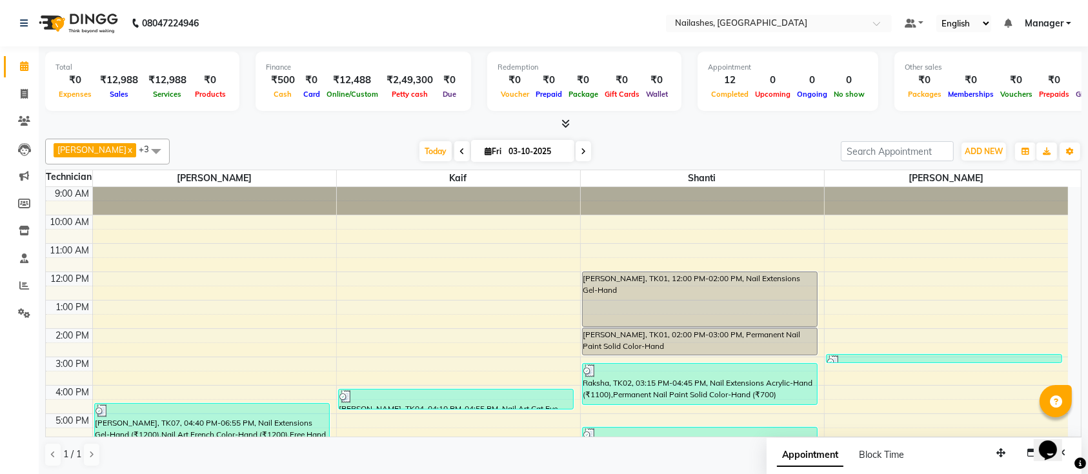
click at [622, 126] on div at bounding box center [563, 124] width 1036 height 14
click at [524, 152] on input "03-10-2025" at bounding box center [537, 151] width 65 height 19
select select "10"
select select "2025"
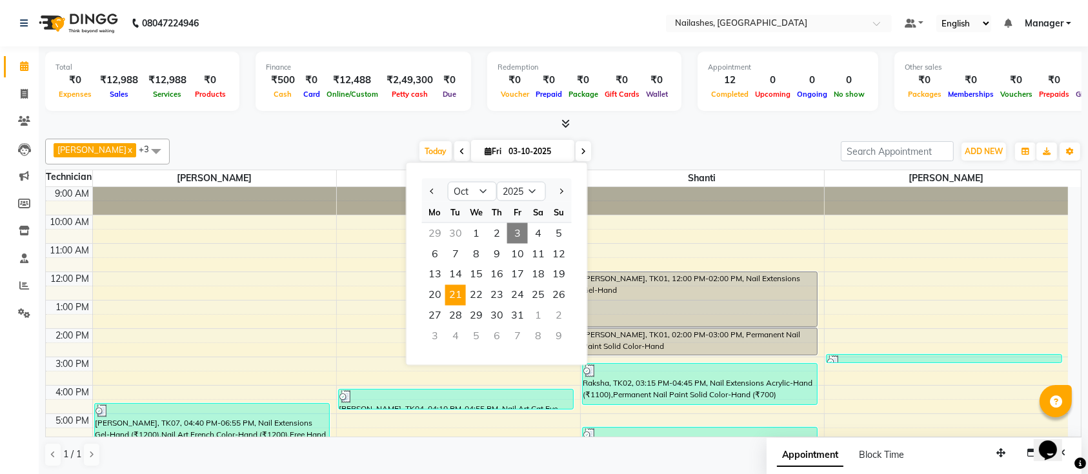
click at [456, 292] on span "21" at bounding box center [455, 295] width 21 height 21
type input "21-10-2025"
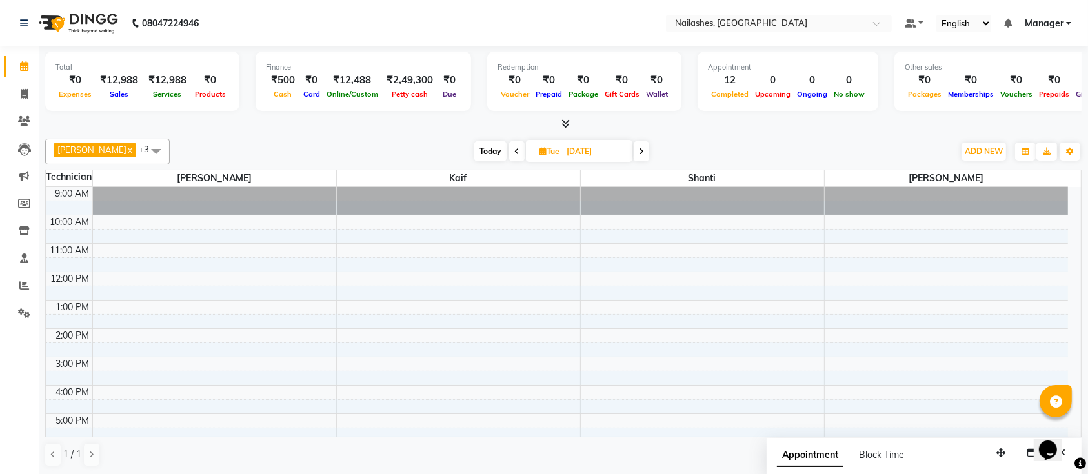
scroll to position [86, 0]
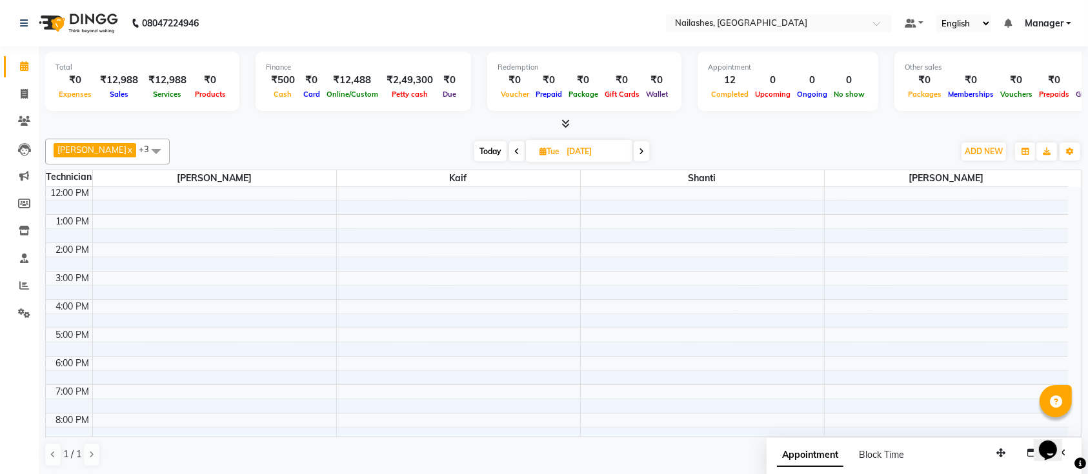
click at [540, 147] on span "Tue" at bounding box center [549, 151] width 26 height 10
select select "10"
select select "2025"
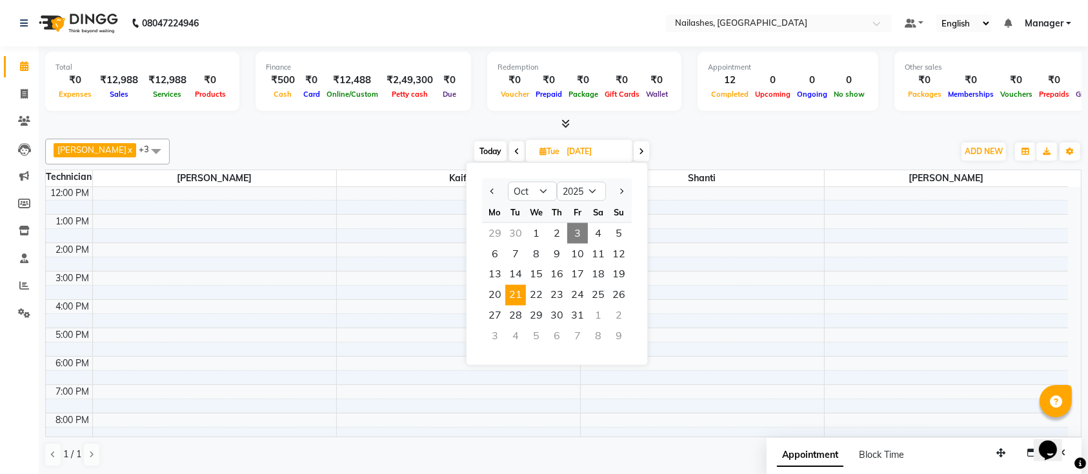
click at [674, 140] on div "Ismail x Shanti x Sushma x Kaif x +3 UnSelect All Ismail Kaif Shanti Sushma Tod…" at bounding box center [563, 152] width 1036 height 26
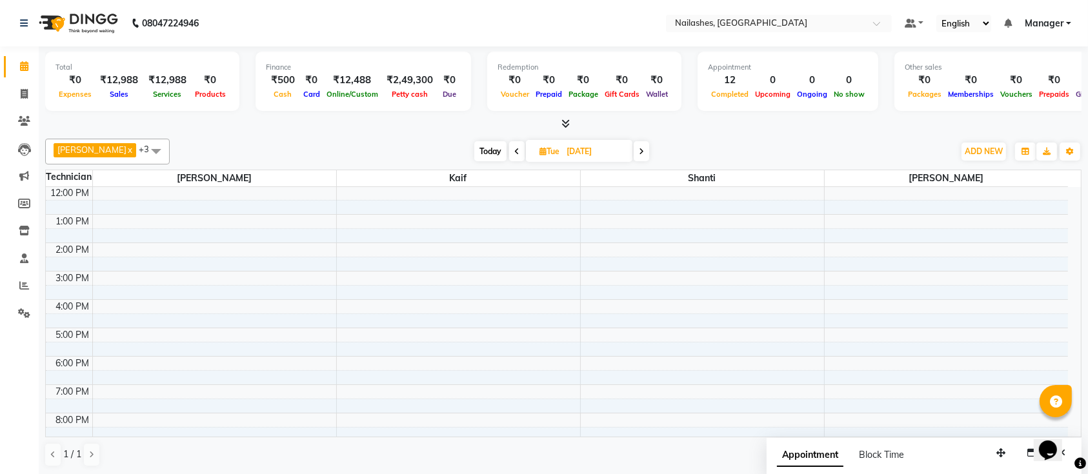
click at [563, 152] on input "21-10-2025" at bounding box center [595, 151] width 65 height 19
select select "10"
select select "2025"
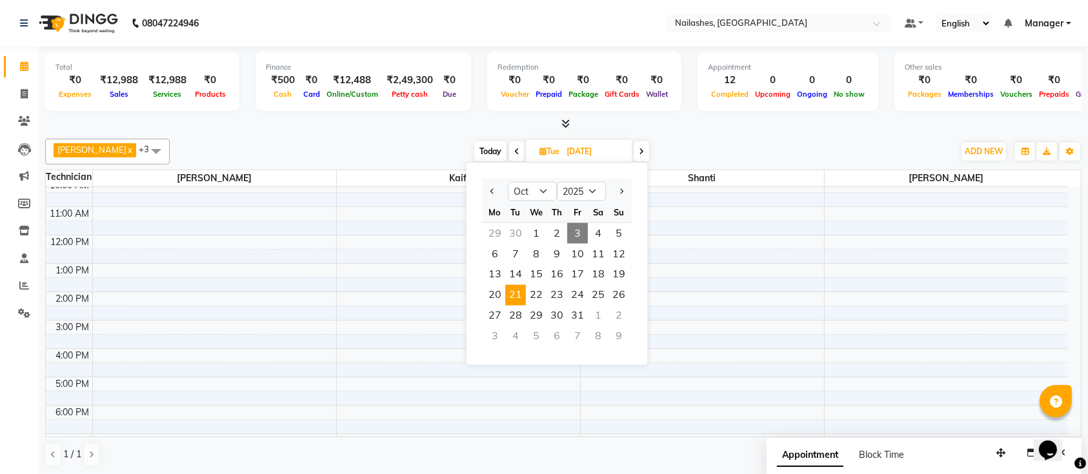
scroll to position [0, 0]
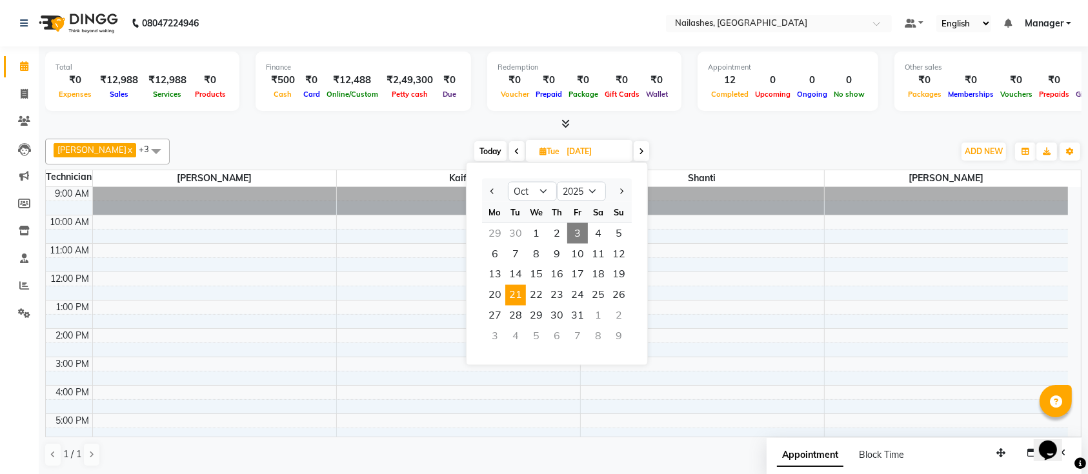
click at [144, 261] on div "9:00 AM 10:00 AM 11:00 AM 12:00 PM 1:00 PM 2:00 PM 3:00 PM 4:00 PM 5:00 PM 6:00…" at bounding box center [557, 385] width 1022 height 397
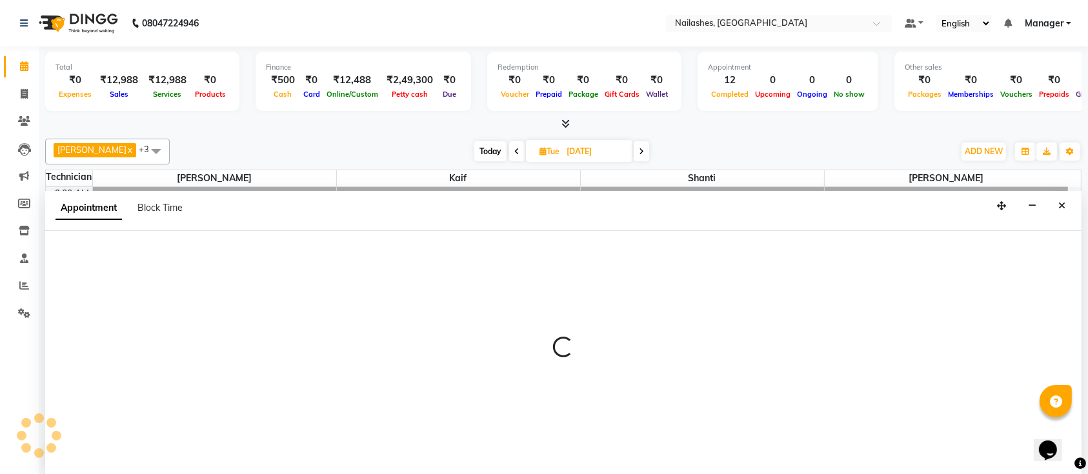
select select "24569"
select select "tentative"
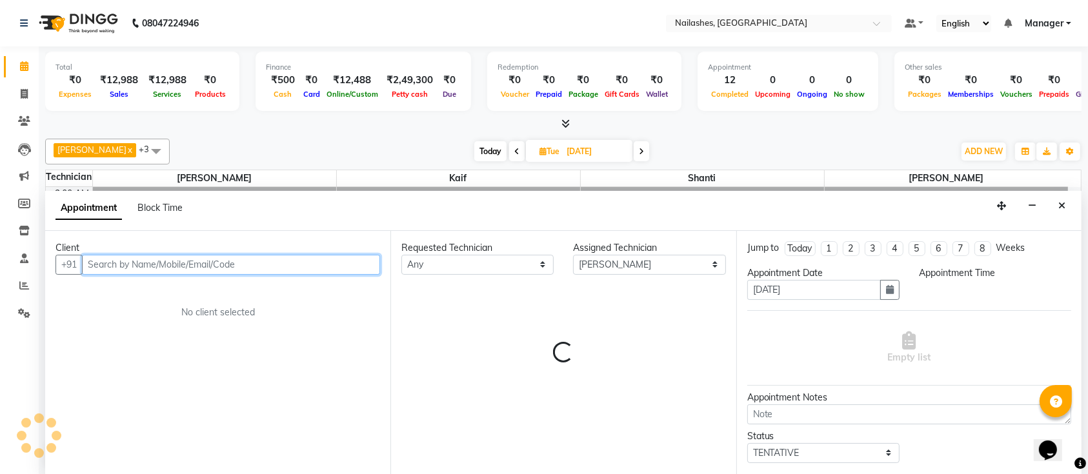
select select "690"
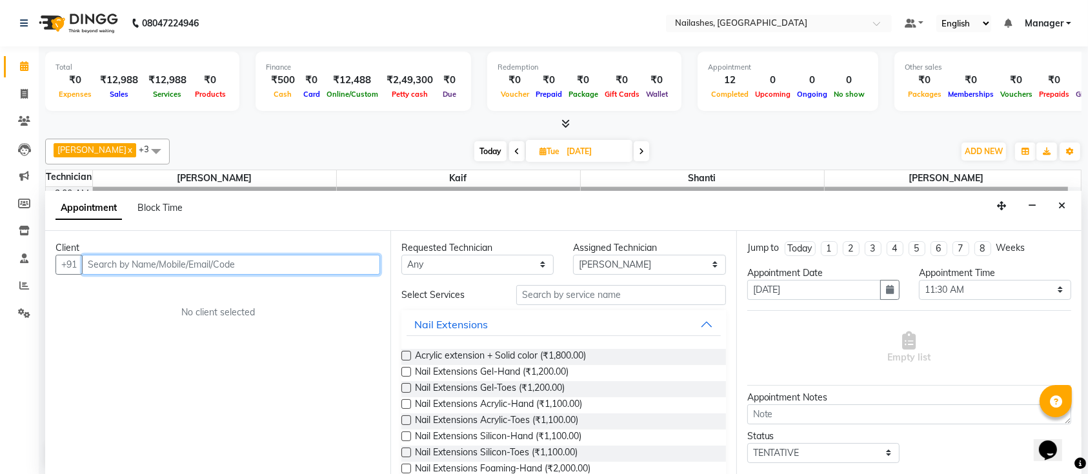
click at [300, 265] on input "text" at bounding box center [231, 265] width 298 height 20
click at [296, 260] on input "text" at bounding box center [231, 265] width 298 height 20
click at [305, 263] on input "text" at bounding box center [231, 265] width 298 height 20
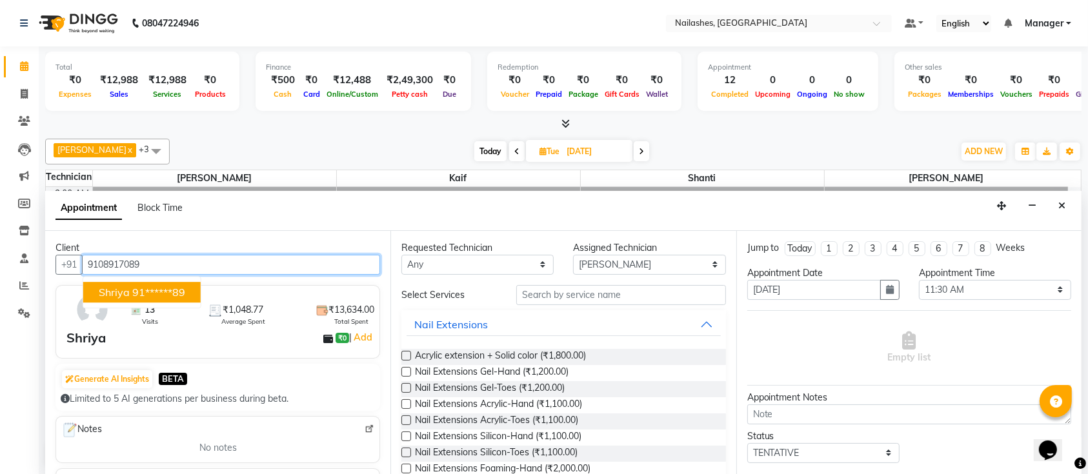
click at [165, 286] on ngb-highlight "91******89" at bounding box center [158, 292] width 53 height 13
type input "91******89"
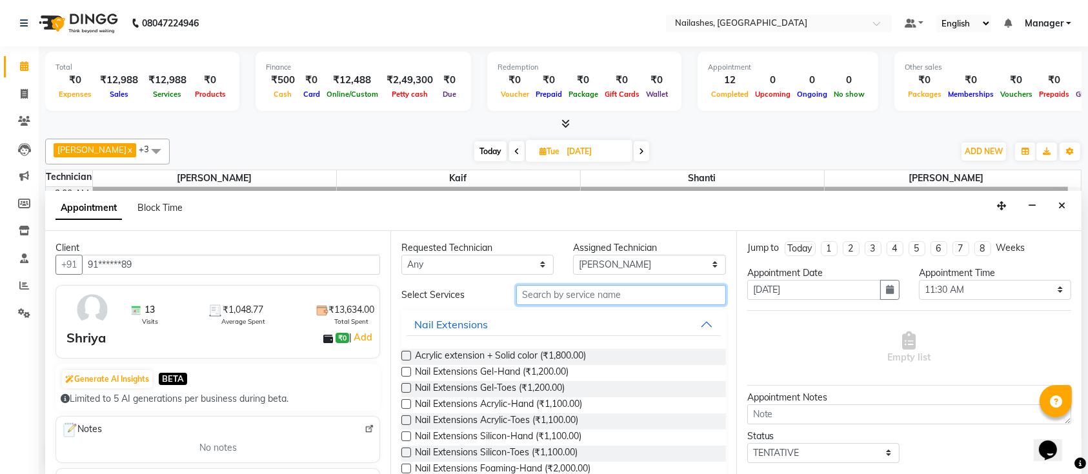
click at [563, 297] on input "text" at bounding box center [621, 295] width 210 height 20
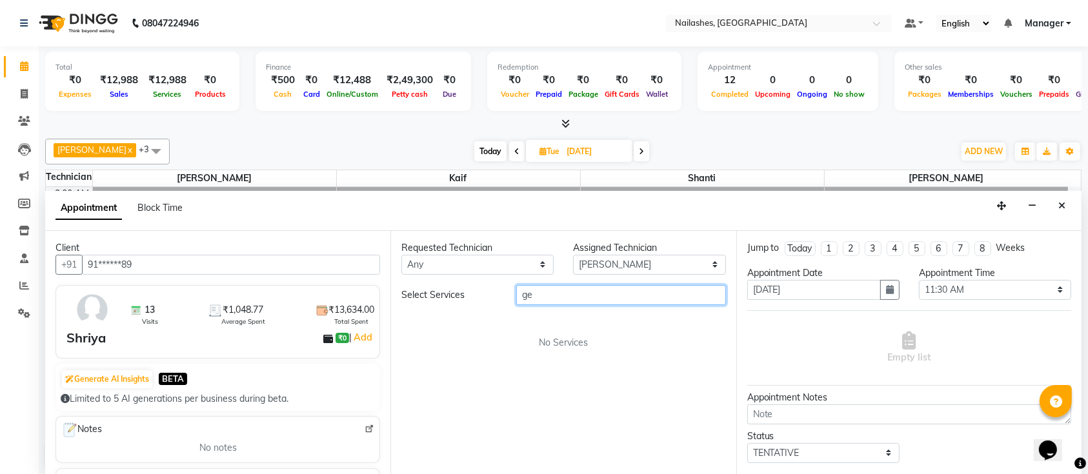
type input "g"
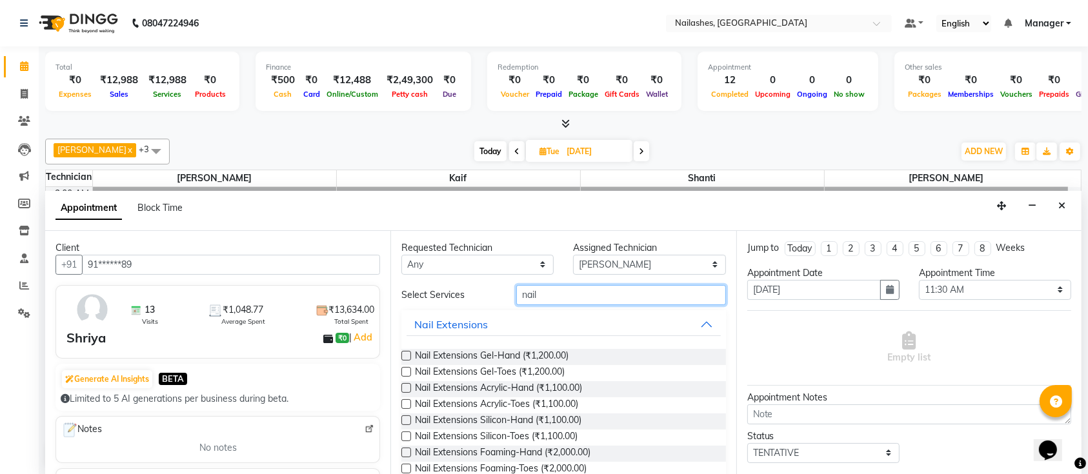
type input "nail"
click at [405, 353] on label at bounding box center [406, 356] width 10 height 10
click at [405, 353] on input "checkbox" at bounding box center [405, 357] width 8 height 8
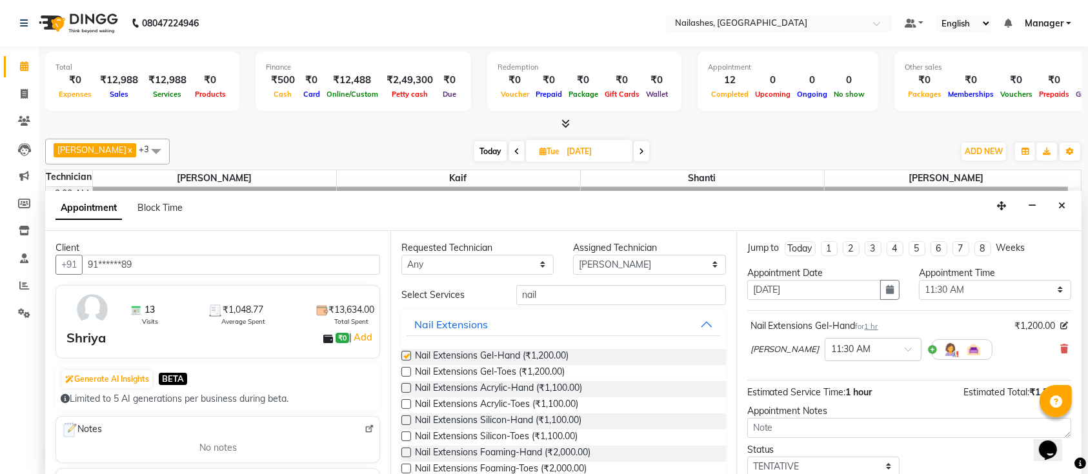
checkbox input "false"
click at [609, 255] on select "Select Ismail Kaif Shanti Sushma" at bounding box center [649, 265] width 152 height 20
select select "29607"
click at [573, 255] on select "Select Ismail Kaif Shanti Sushma" at bounding box center [649, 265] width 152 height 20
click at [572, 296] on input "nail" at bounding box center [621, 295] width 210 height 20
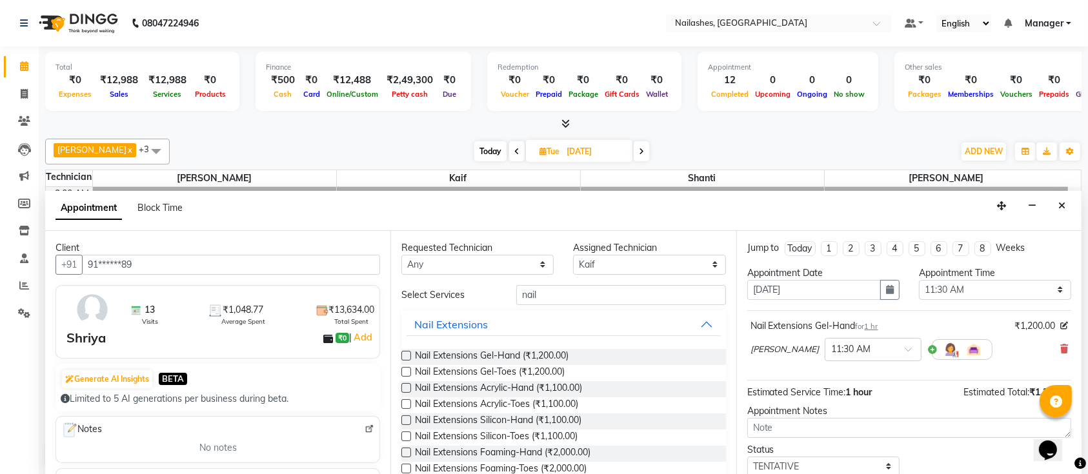
click at [405, 354] on label at bounding box center [406, 356] width 10 height 10
click at [405, 354] on input "checkbox" at bounding box center [405, 357] width 8 height 8
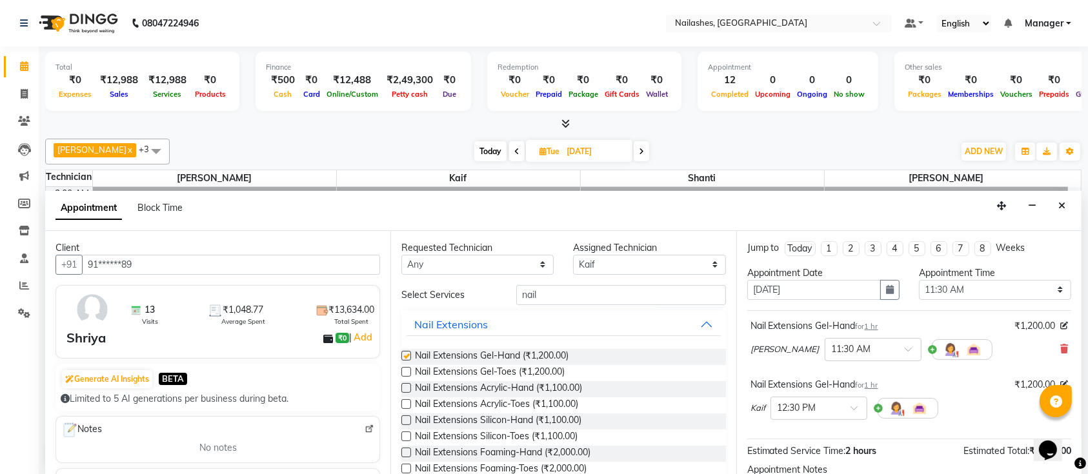
checkbox input "false"
click at [585, 262] on select "Select Ismail Kaif Shanti Sushma" at bounding box center [649, 265] width 152 height 20
select select "82822"
click at [573, 255] on select "Select Ismail Kaif Shanti Sushma" at bounding box center [649, 265] width 152 height 20
click at [555, 299] on input "nail" at bounding box center [621, 295] width 210 height 20
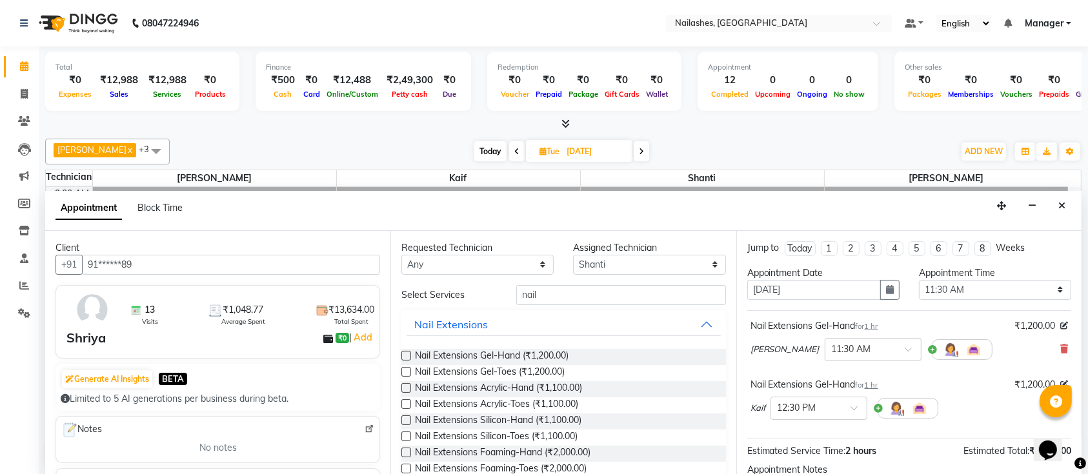
click at [407, 351] on label at bounding box center [406, 356] width 10 height 10
click at [407, 353] on input "checkbox" at bounding box center [405, 357] width 8 height 8
checkbox input "false"
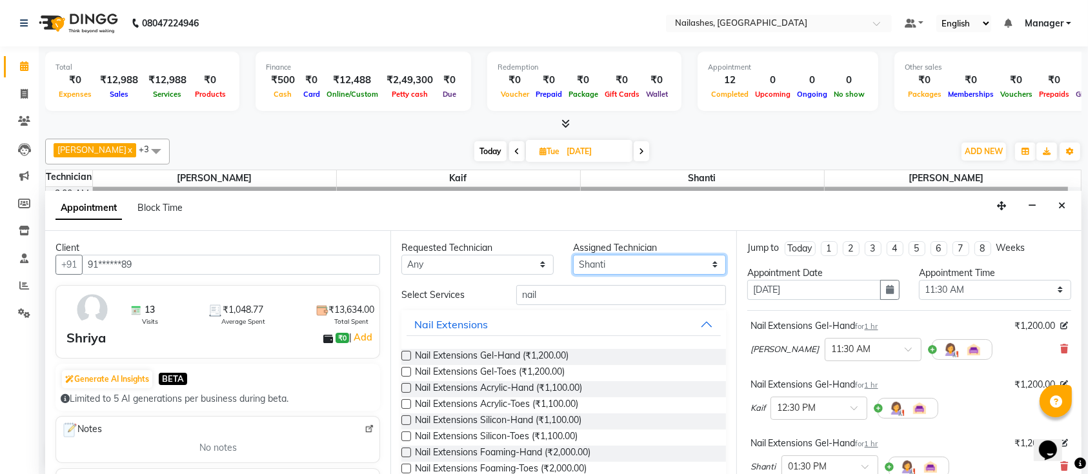
click at [592, 266] on select "Select Ismail Kaif Shanti Sushma" at bounding box center [649, 265] width 152 height 20
select select "33291"
click at [573, 255] on select "Select Ismail Kaif Shanti Sushma" at bounding box center [649, 265] width 152 height 20
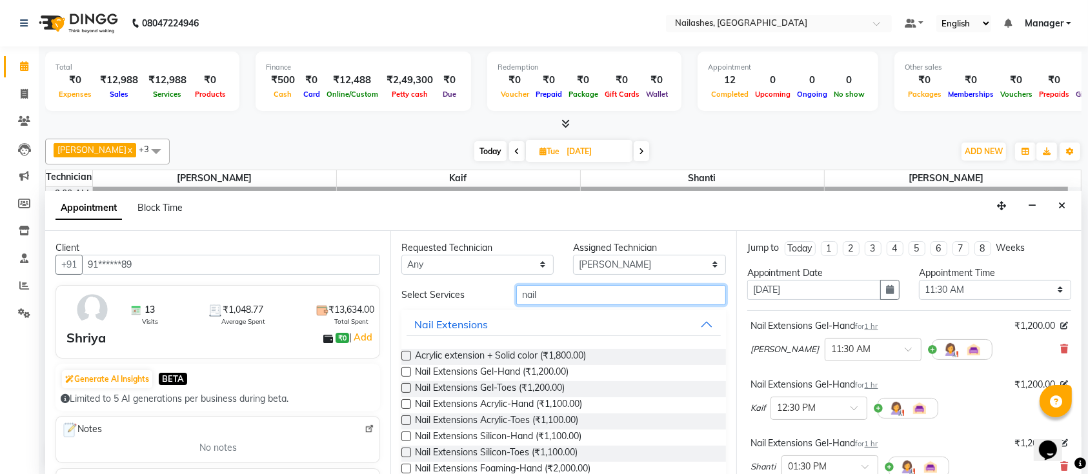
click at [583, 294] on input "nail" at bounding box center [621, 295] width 210 height 20
click at [408, 354] on label at bounding box center [406, 356] width 10 height 10
click at [408, 354] on input "checkbox" at bounding box center [405, 357] width 8 height 8
checkbox input "false"
click at [829, 412] on div "× 12:30 PM" at bounding box center [808, 408] width 75 height 14
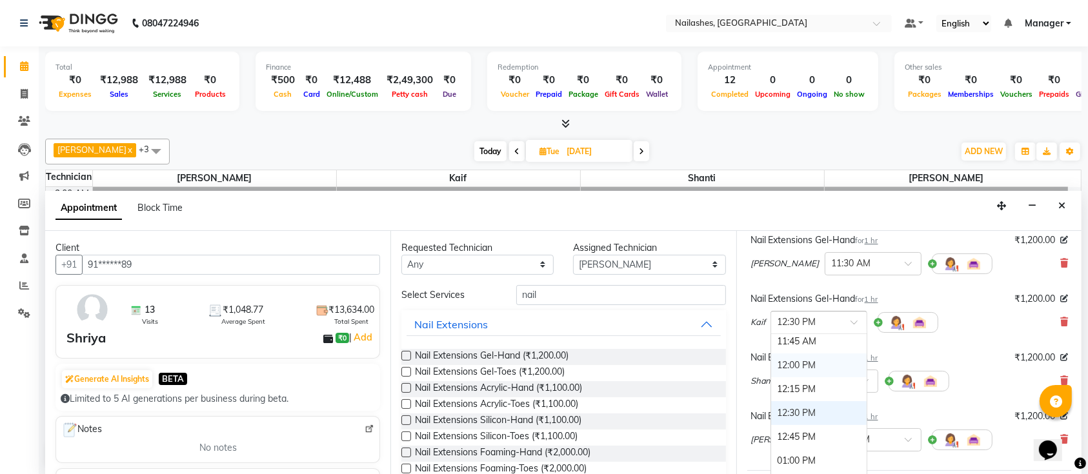
scroll to position [86, 0]
click at [794, 401] on div "11:30 AM" at bounding box center [818, 404] width 95 height 24
click at [816, 383] on input "text" at bounding box center [816, 381] width 57 height 14
click at [814, 463] on div "11:30 AM" at bounding box center [829, 472] width 95 height 24
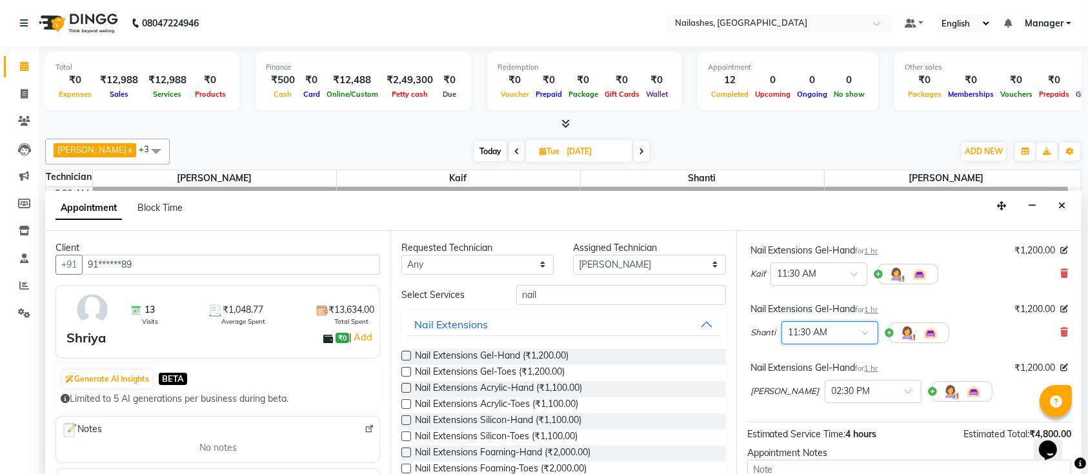
scroll to position [172, 0]
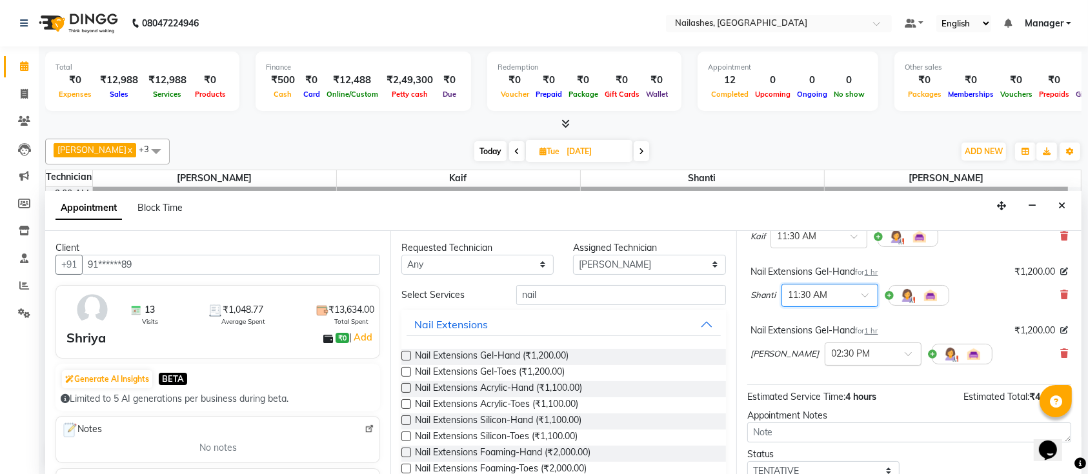
click at [834, 357] on input "text" at bounding box center [860, 353] width 57 height 14
click at [828, 443] on div "12:30 PM" at bounding box center [872, 446] width 95 height 24
click at [832, 359] on div "× 12:30 PM" at bounding box center [851, 354] width 39 height 14
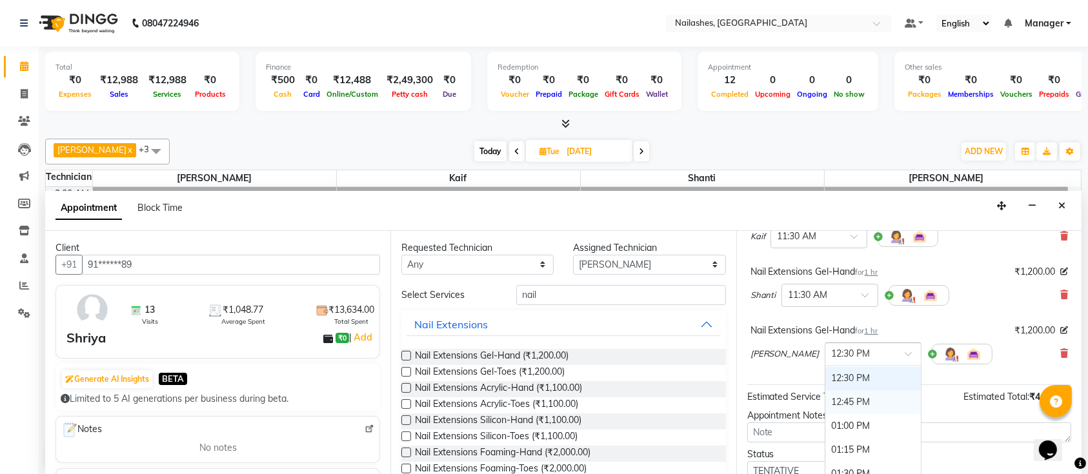
scroll to position [152, 0]
click at [825, 368] on div "11:30 AM" at bounding box center [872, 369] width 95 height 24
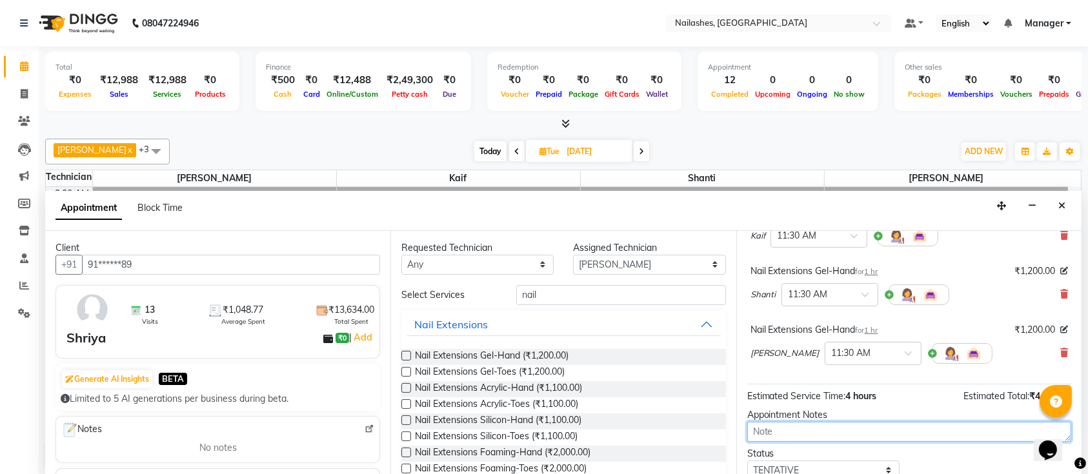
click at [808, 422] on textarea at bounding box center [909, 432] width 324 height 20
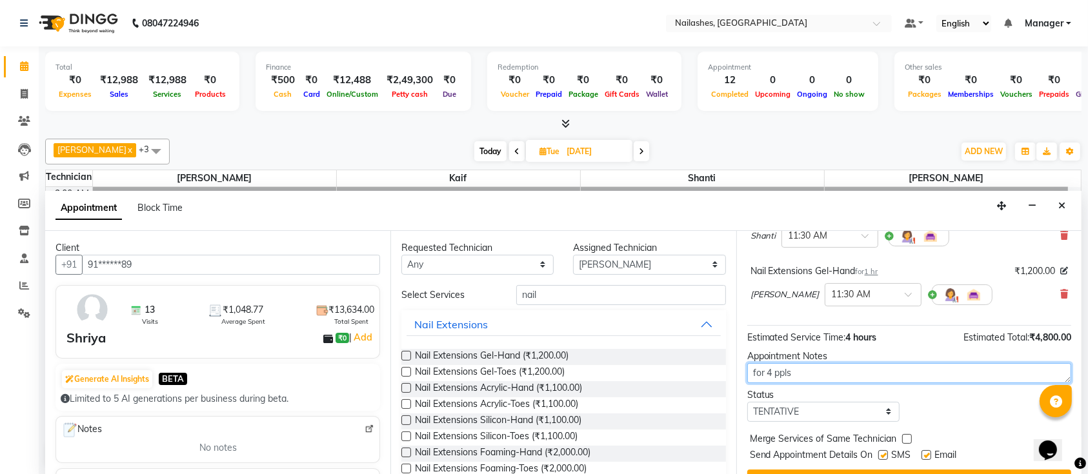
scroll to position [272, 0]
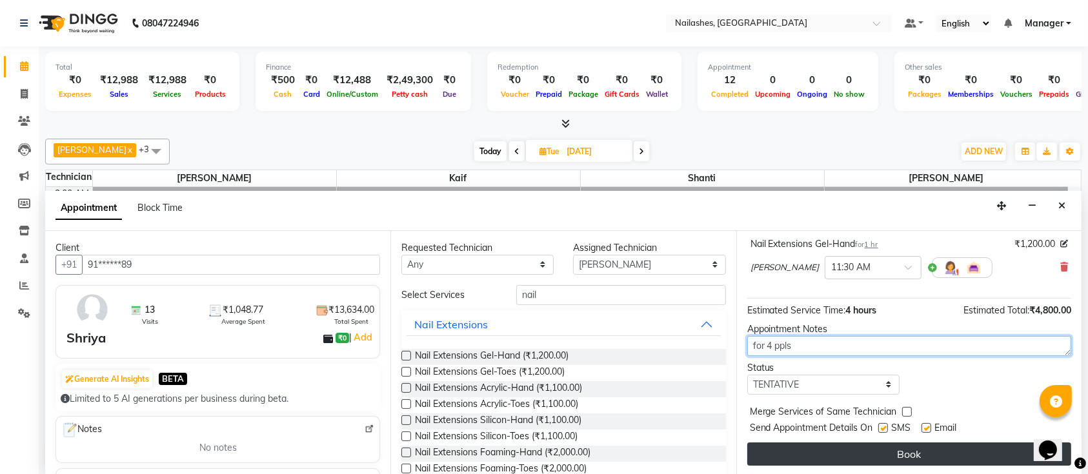
type textarea "for 4 ppls"
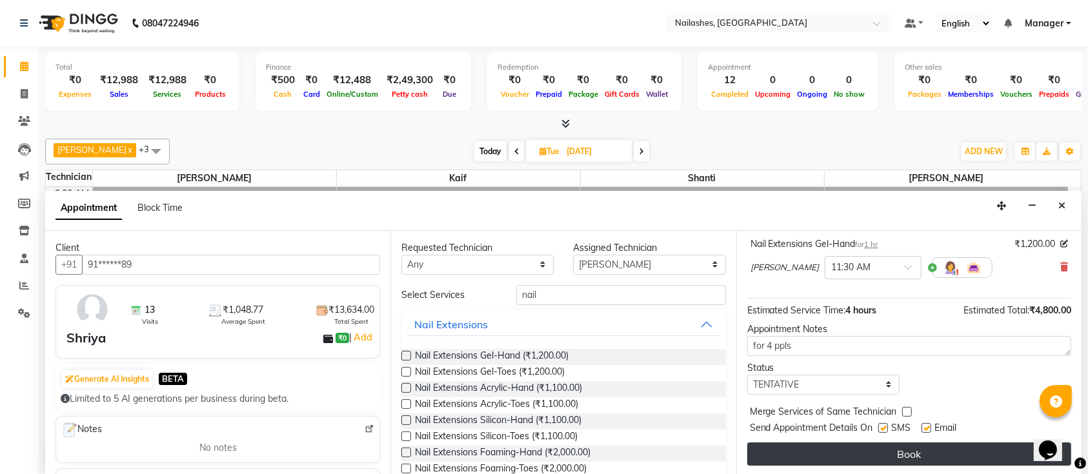
click at [883, 454] on button "Book" at bounding box center [909, 454] width 324 height 23
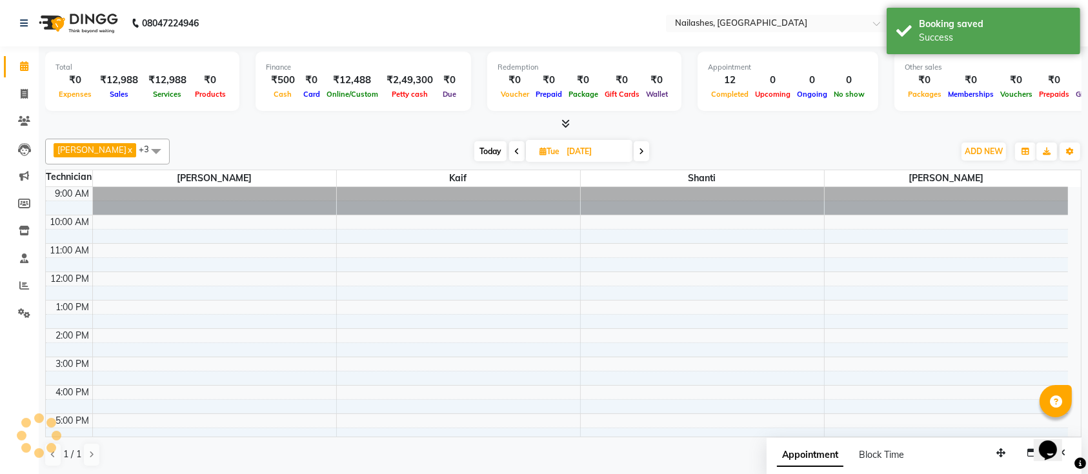
scroll to position [0, 0]
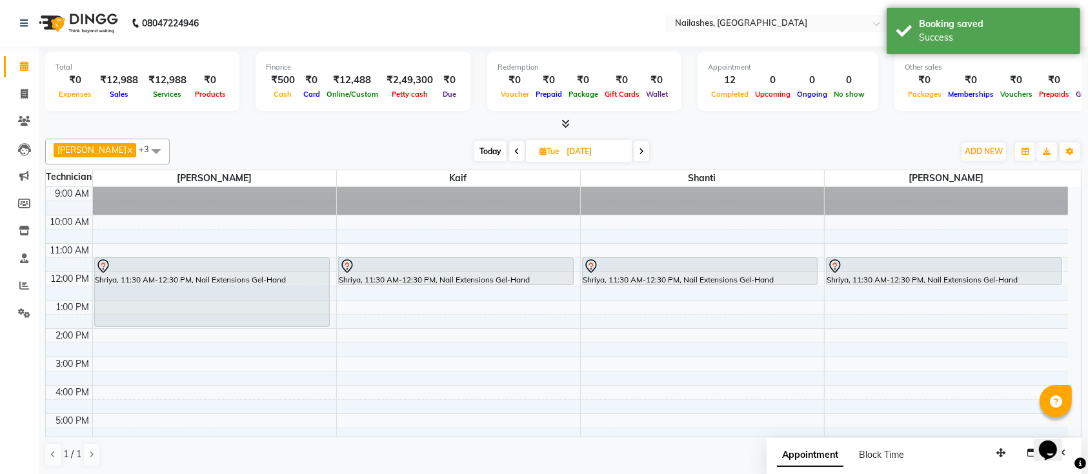
drag, startPoint x: 289, startPoint y: 282, endPoint x: 286, endPoint y: 314, distance: 31.7
click at [286, 314] on div "Shriya, 11:30 AM-12:30 PM, Nail Extensions Gel-Hand Shriya, 11:30 AM-12:30 PM, …" at bounding box center [214, 385] width 243 height 397
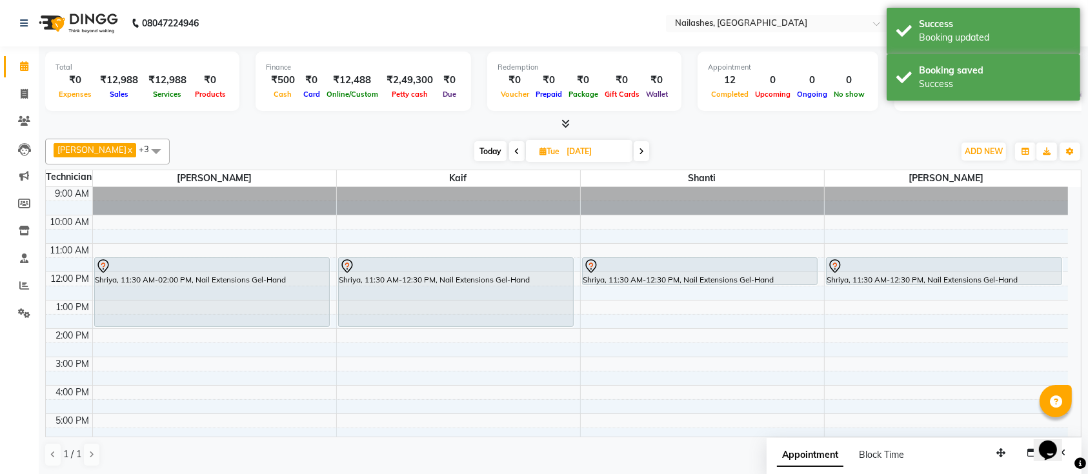
drag, startPoint x: 549, startPoint y: 285, endPoint x: 623, endPoint y: 265, distance: 76.2
click at [549, 335] on div "9:00 AM 10:00 AM 11:00 AM 12:00 PM 1:00 PM 2:00 PM 3:00 PM 4:00 PM 5:00 PM 6:00…" at bounding box center [557, 385] width 1022 height 397
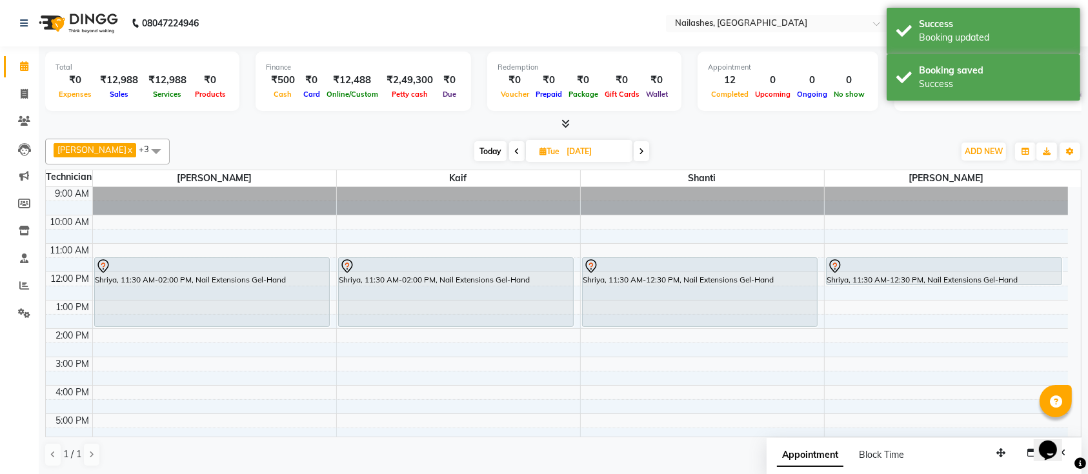
drag, startPoint x: 785, startPoint y: 283, endPoint x: 790, endPoint y: 319, distance: 36.5
click at [790, 319] on div "Shriya, 11:30 AM-12:30 PM, Nail Extensions Gel-Hand Shriya, 11:30 AM-12:30 PM, …" at bounding box center [702, 385] width 243 height 397
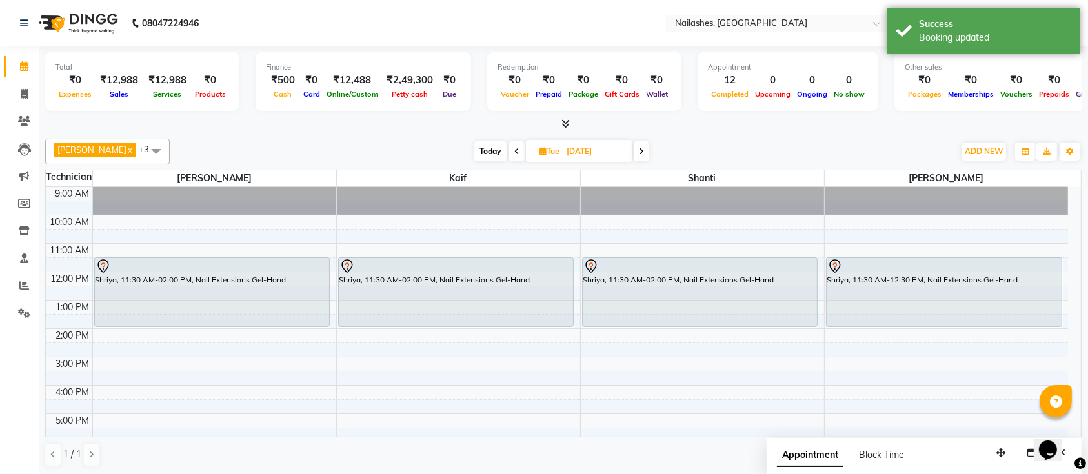
drag, startPoint x: 1034, startPoint y: 285, endPoint x: 1031, endPoint y: 323, distance: 38.2
click at [1031, 323] on div "Shriya, 11:30 AM-12:30 PM, Nail Extensions Gel-Hand Shriya, 11:30 AM-12:30 PM, …" at bounding box center [947, 385] width 244 height 397
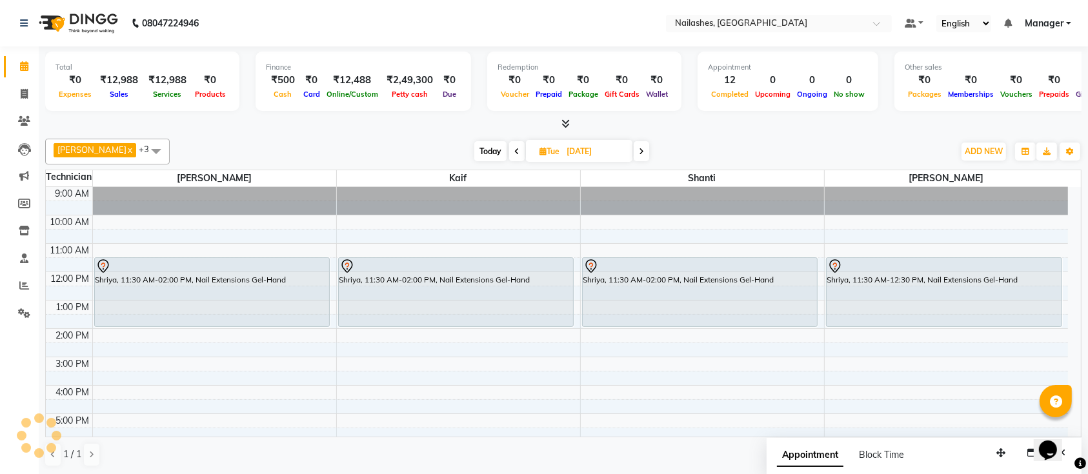
click at [474, 152] on span "Today" at bounding box center [490, 151] width 32 height 20
type input "03-10-2025"
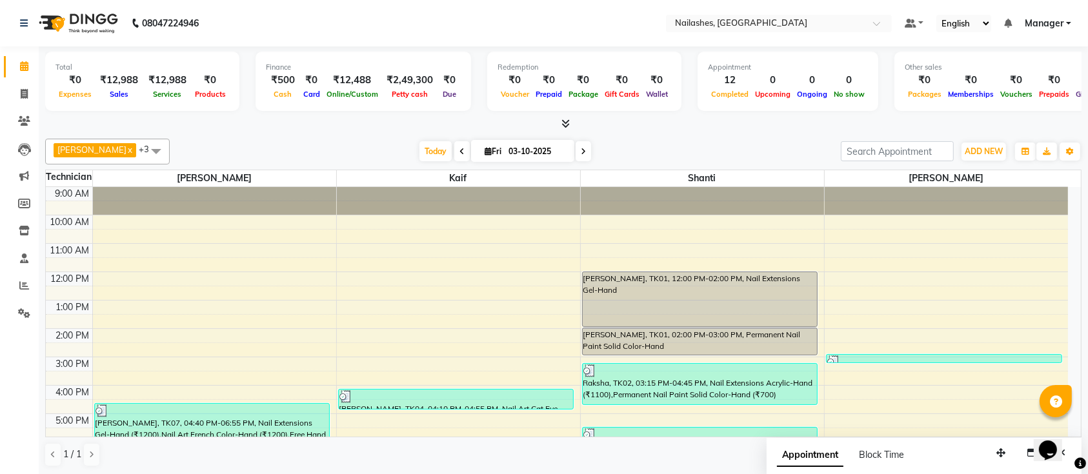
scroll to position [145, 0]
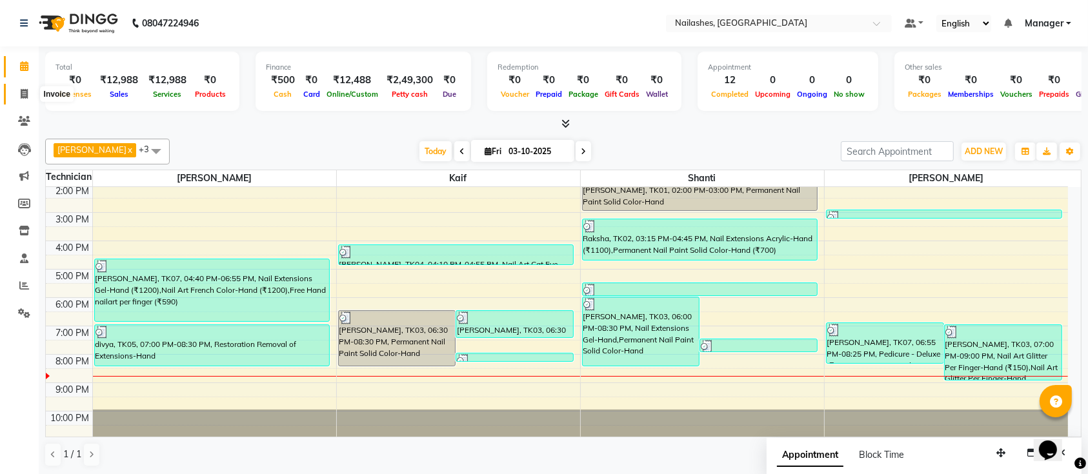
click at [25, 87] on span at bounding box center [24, 94] width 23 height 15
select select "service"
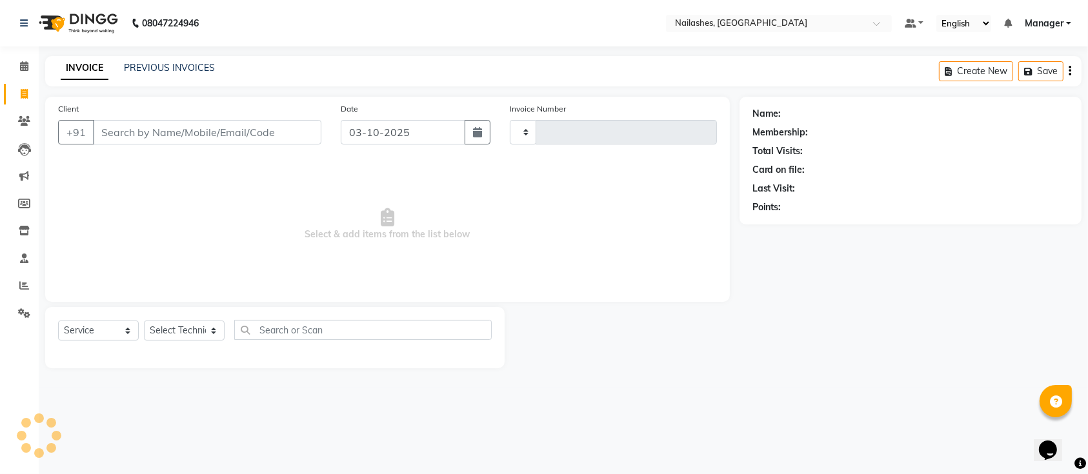
type input "0783"
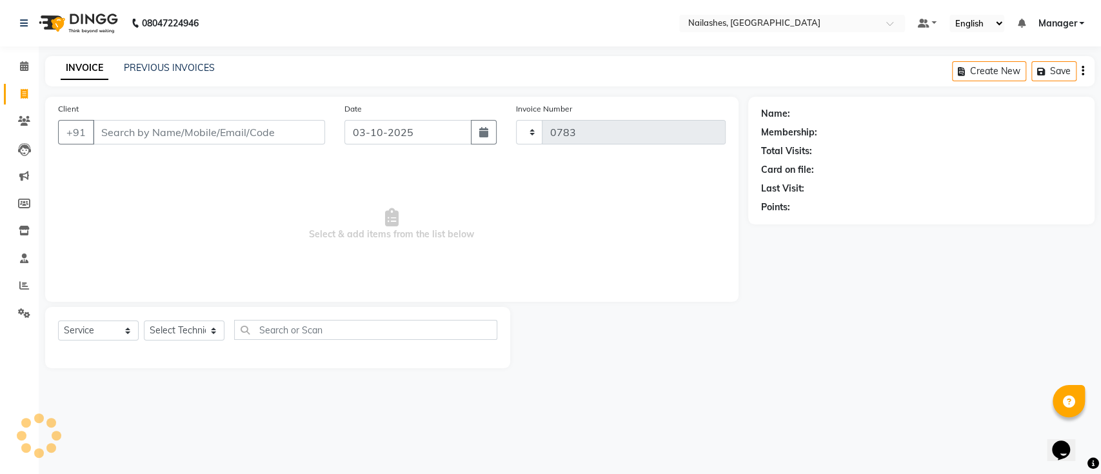
select select "4407"
click at [196, 64] on link "PREVIOUS INVOICES" at bounding box center [169, 68] width 91 height 12
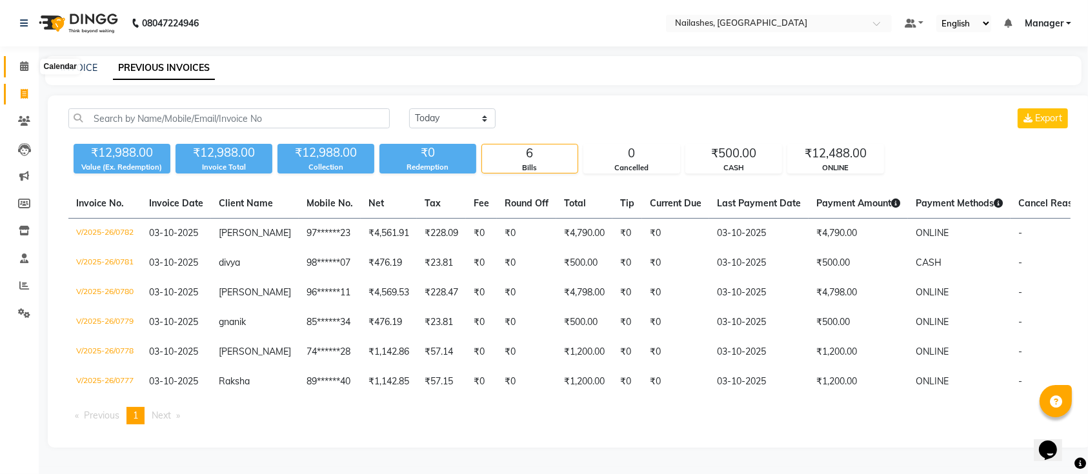
click at [21, 72] on span at bounding box center [24, 66] width 23 height 15
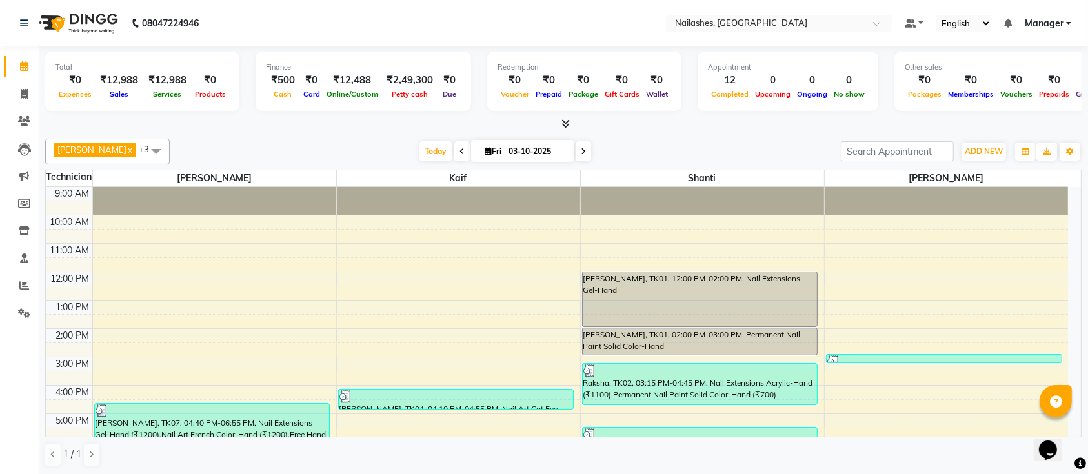
click at [1070, 28] on link "Manager" at bounding box center [1048, 24] width 46 height 14
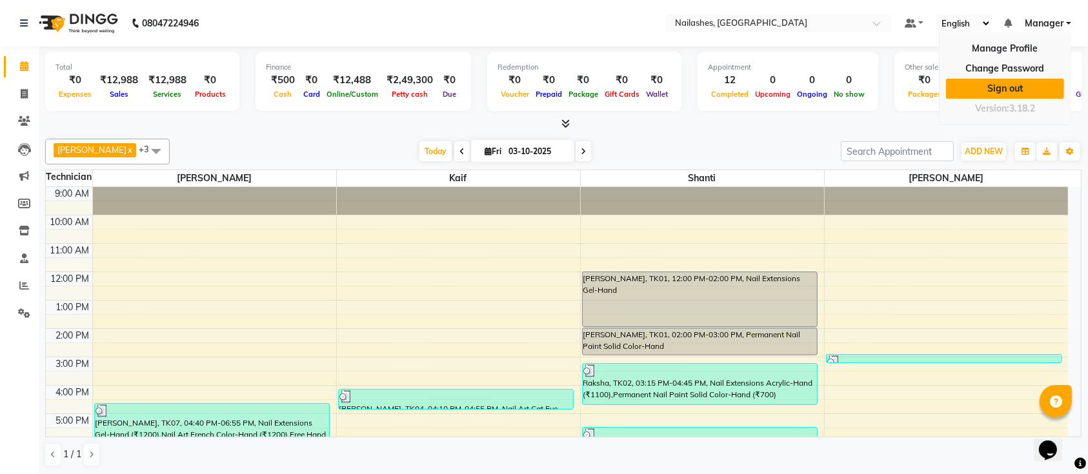
click at [1030, 95] on link "Sign out" at bounding box center [1005, 89] width 118 height 20
